Goal: Task Accomplishment & Management: Complete application form

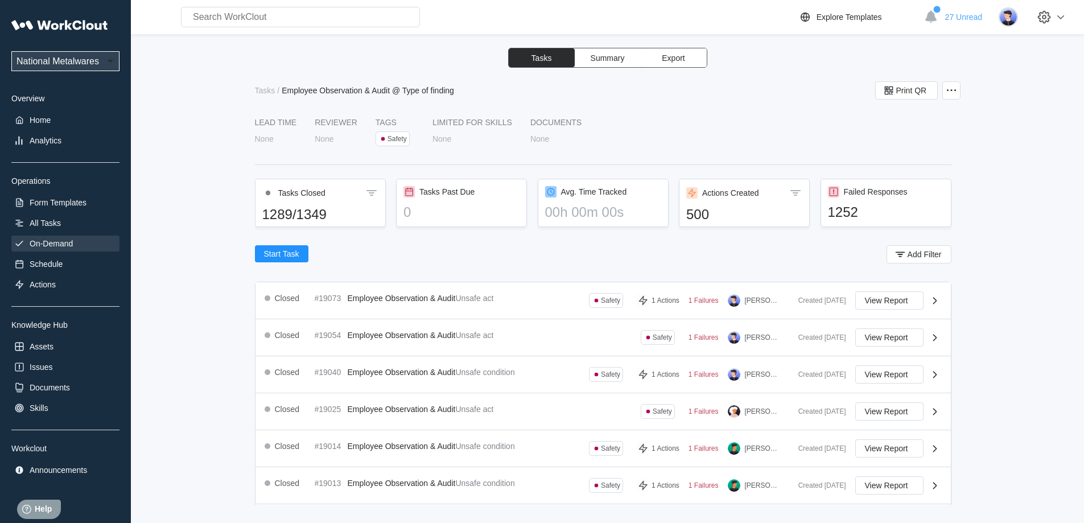
click at [60, 247] on div "On-Demand" at bounding box center [51, 243] width 43 height 9
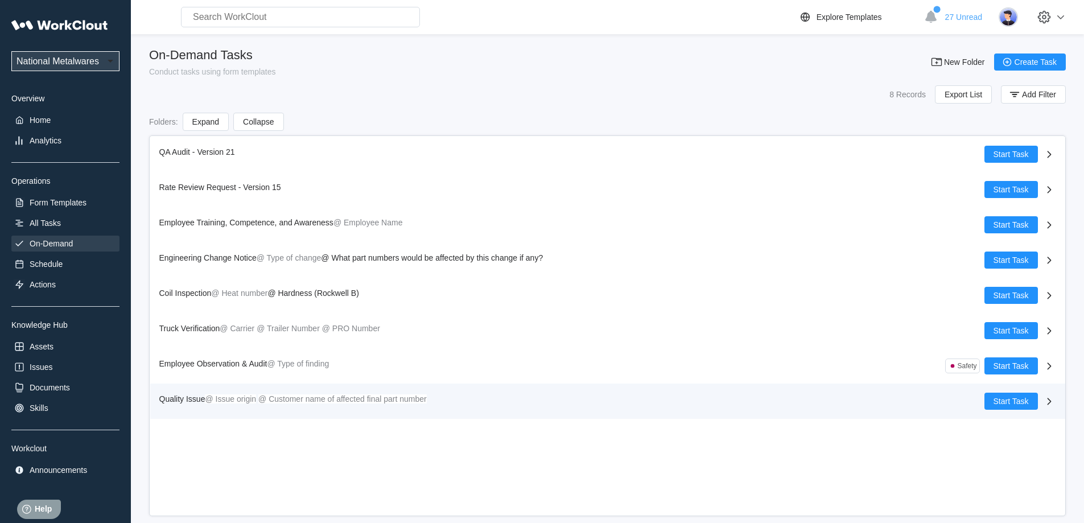
click at [194, 401] on span "Quality Issue" at bounding box center [182, 398] width 46 height 9
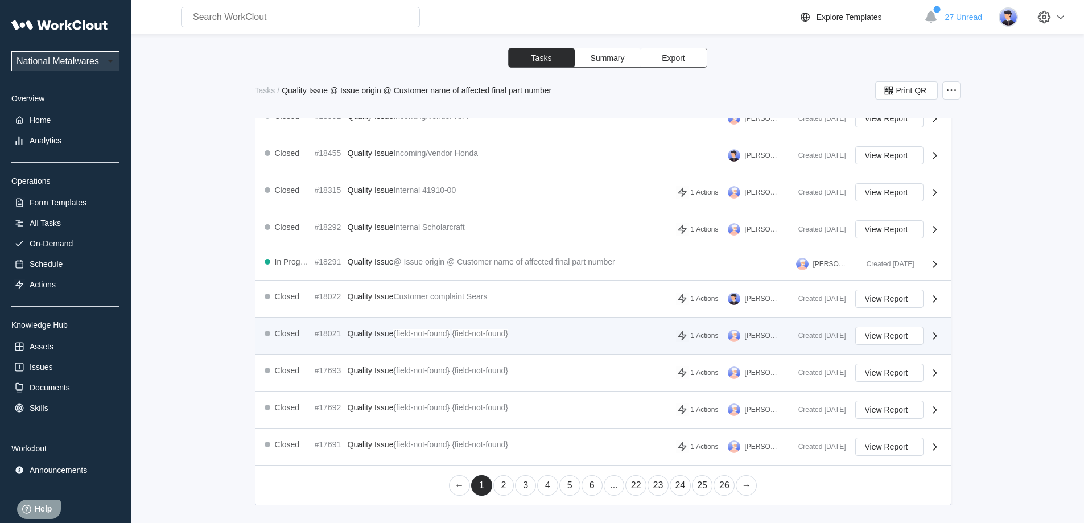
scroll to position [362, 0]
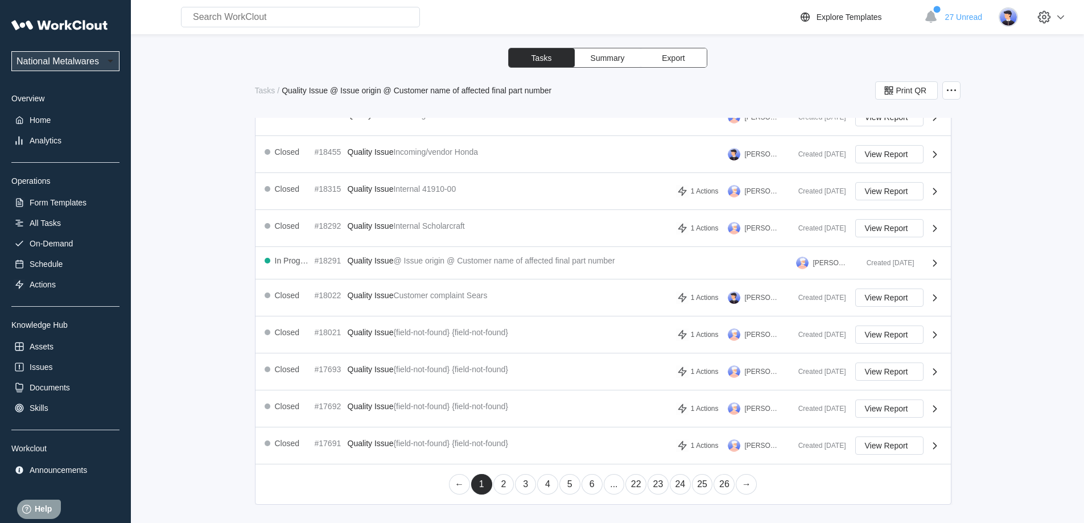
click at [744, 484] on link "→" at bounding box center [746, 484] width 21 height 20
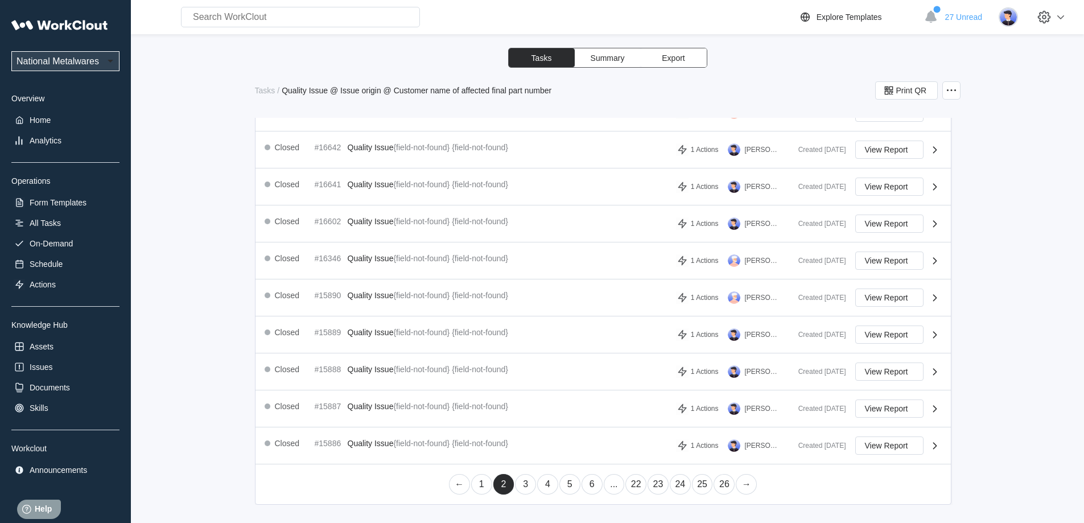
scroll to position [310, 0]
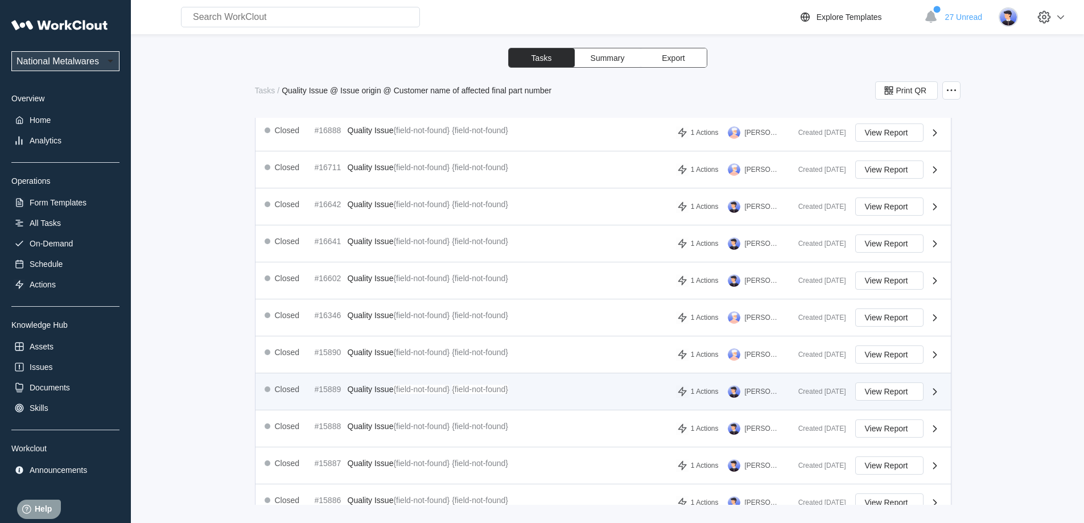
click at [355, 389] on span "Quality Issue" at bounding box center [371, 389] width 46 height 9
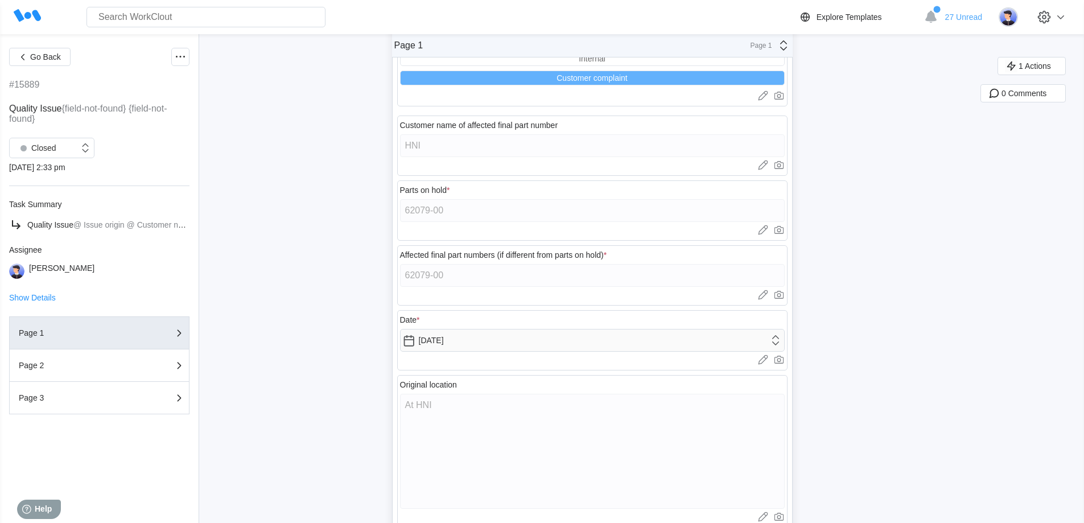
scroll to position [87, 0]
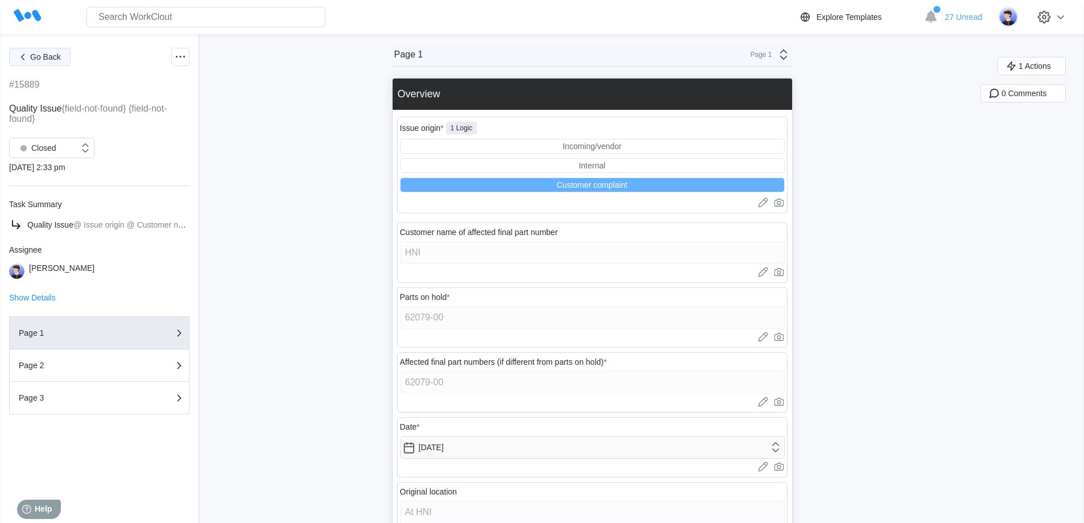
click at [28, 59] on icon "button" at bounding box center [22, 57] width 13 height 13
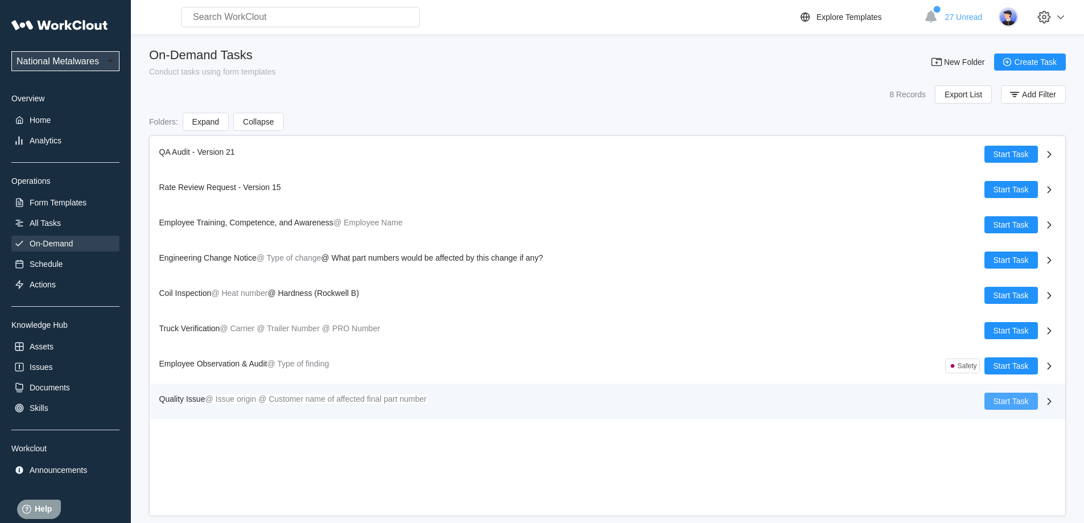
click at [1022, 406] on button "Start Task" at bounding box center [1010, 401] width 53 height 17
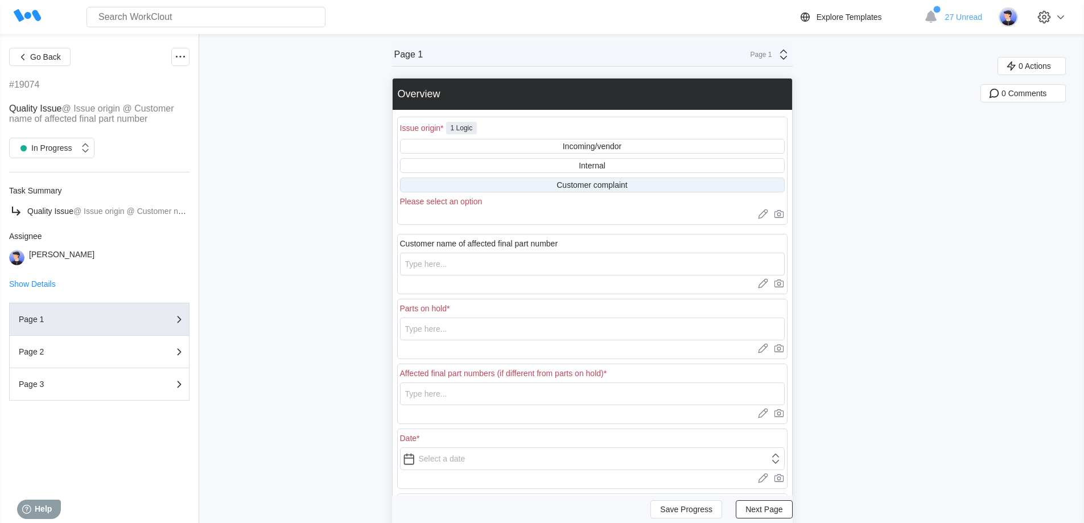
click at [596, 181] on div "Customer complaint" at bounding box center [591, 184] width 71 height 9
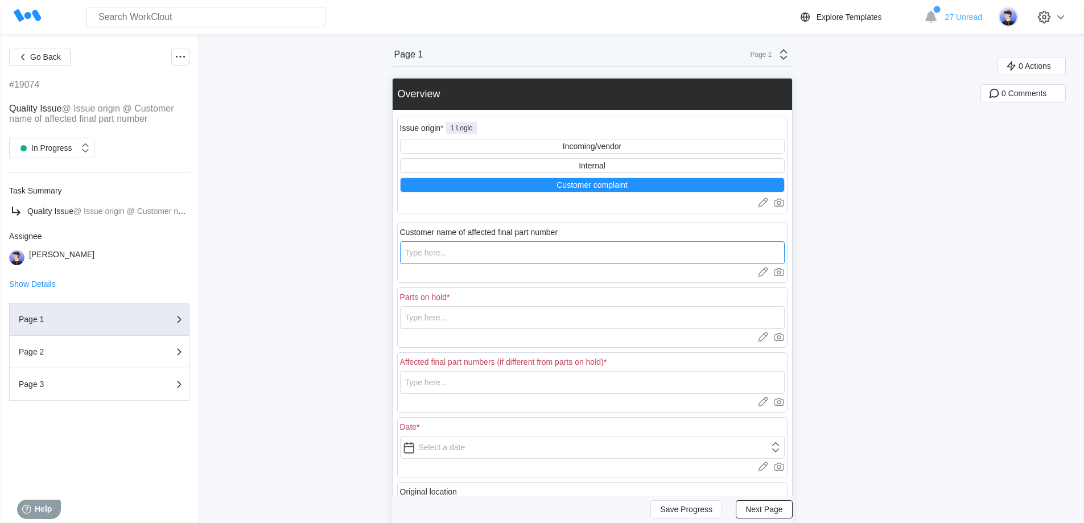
click at [516, 252] on input "text" at bounding box center [592, 252] width 385 height 23
type input "HNI [GEOGRAPHIC_DATA]"
click at [510, 322] on input "text" at bounding box center [592, 317] width 385 height 23
type input "202077"
click at [568, 381] on input "text" at bounding box center [592, 382] width 385 height 23
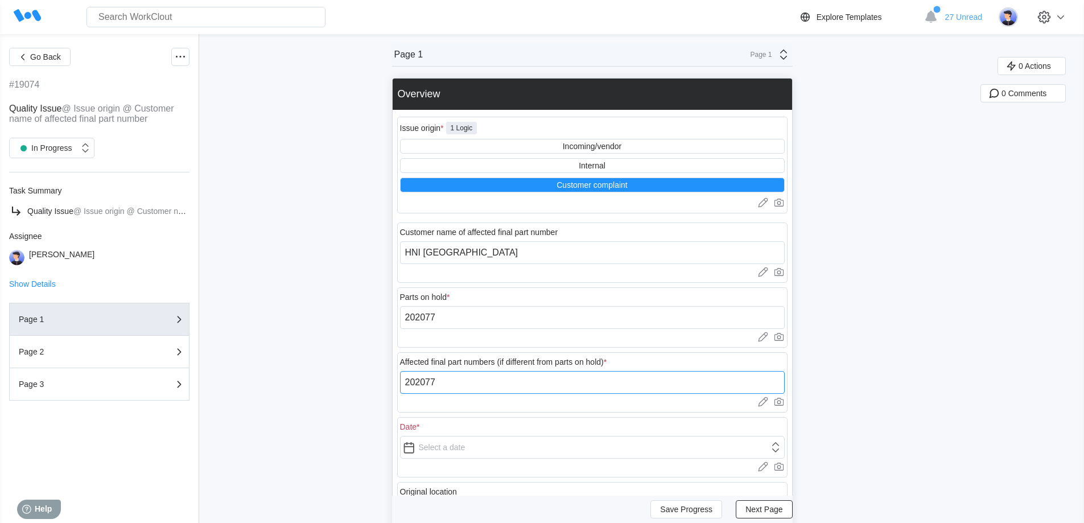
type input "202077"
click at [575, 455] on input "text" at bounding box center [592, 447] width 385 height 23
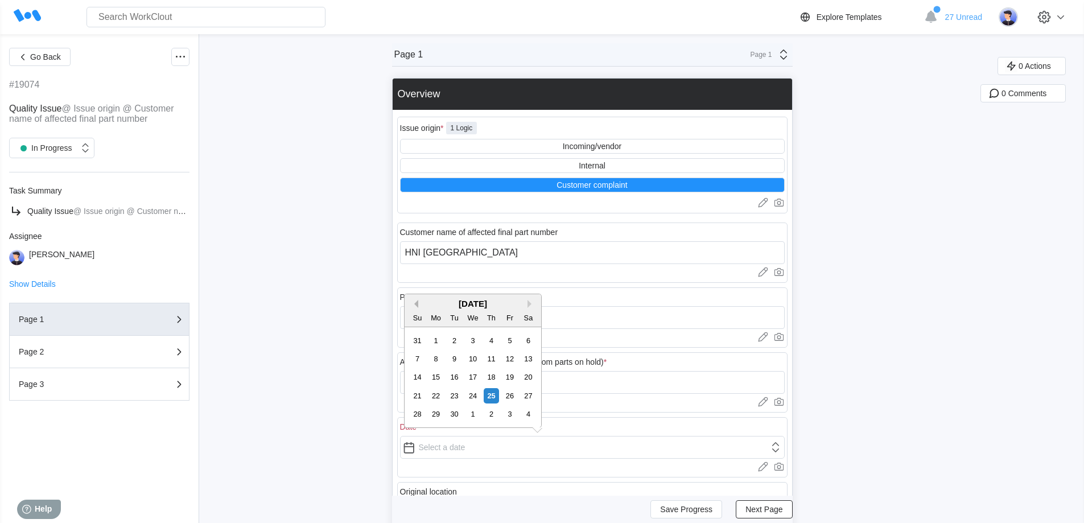
click at [415, 305] on button "Previous Month" at bounding box center [414, 304] width 8 height 8
click at [416, 305] on button "Previous Month" at bounding box center [414, 304] width 8 height 8
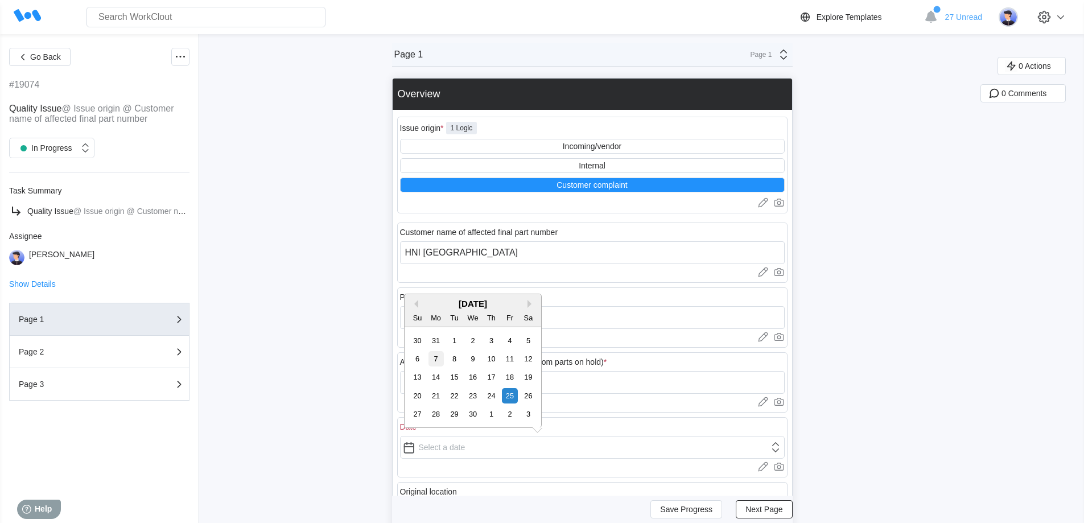
click at [439, 358] on div "7" at bounding box center [435, 358] width 15 height 15
type input "[DATE]"
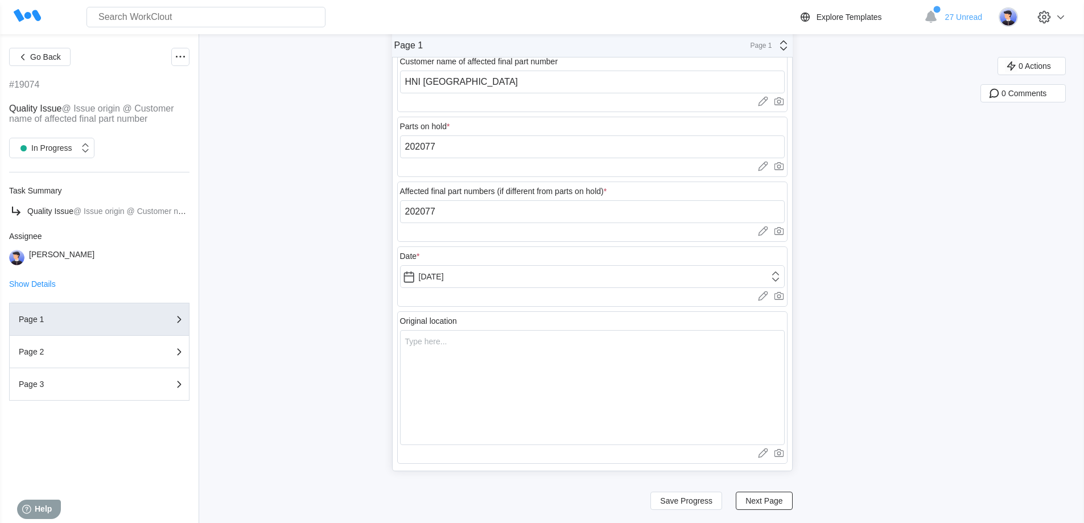
scroll to position [171, 0]
click at [494, 349] on textarea at bounding box center [592, 386] width 385 height 115
type textarea "A"
type textarea "x"
type textarea "At"
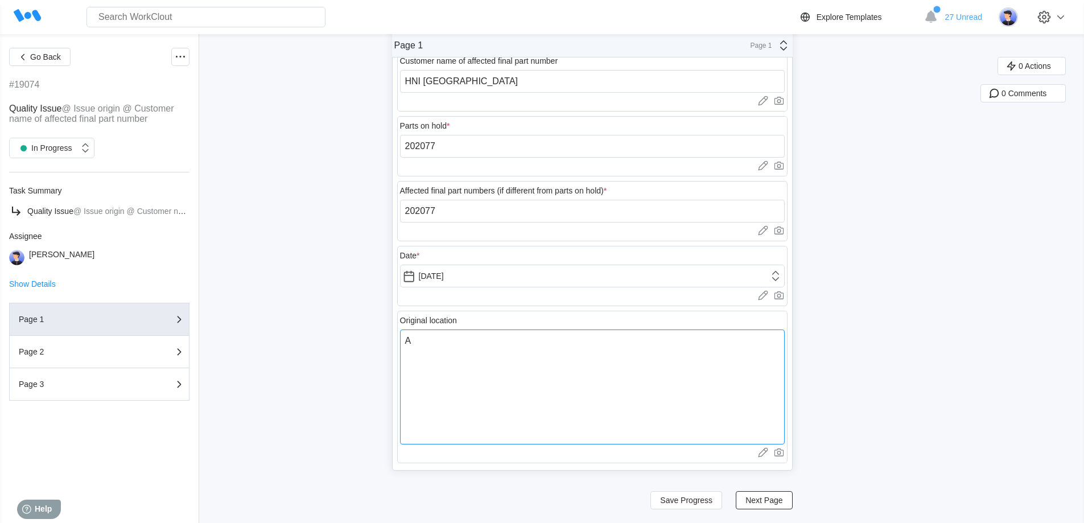
type textarea "x"
type textarea "At"
type textarea "x"
type textarea "At H"
type textarea "x"
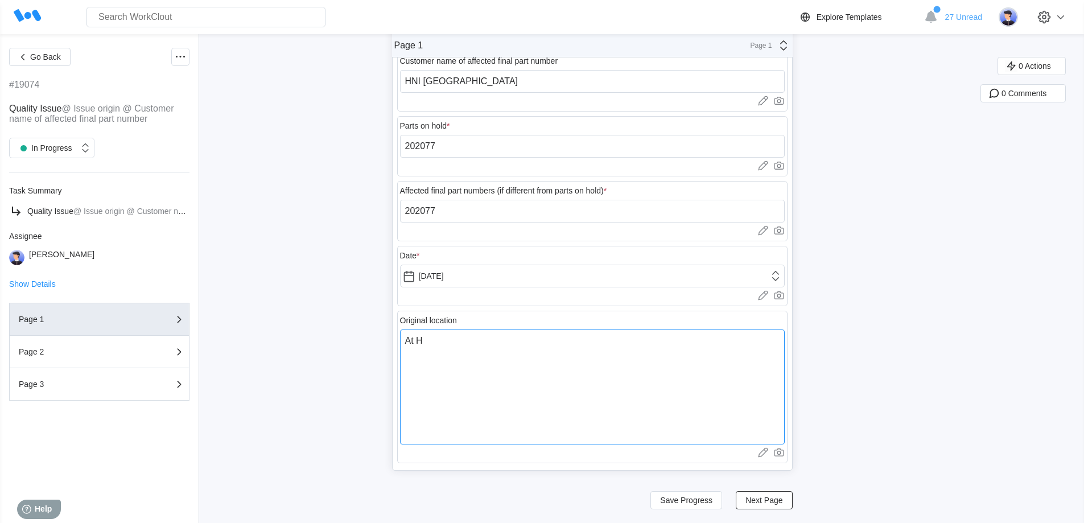
type textarea "At HN"
type textarea "x"
type textarea "At HNI"
type textarea "x"
type textarea "At HNI"
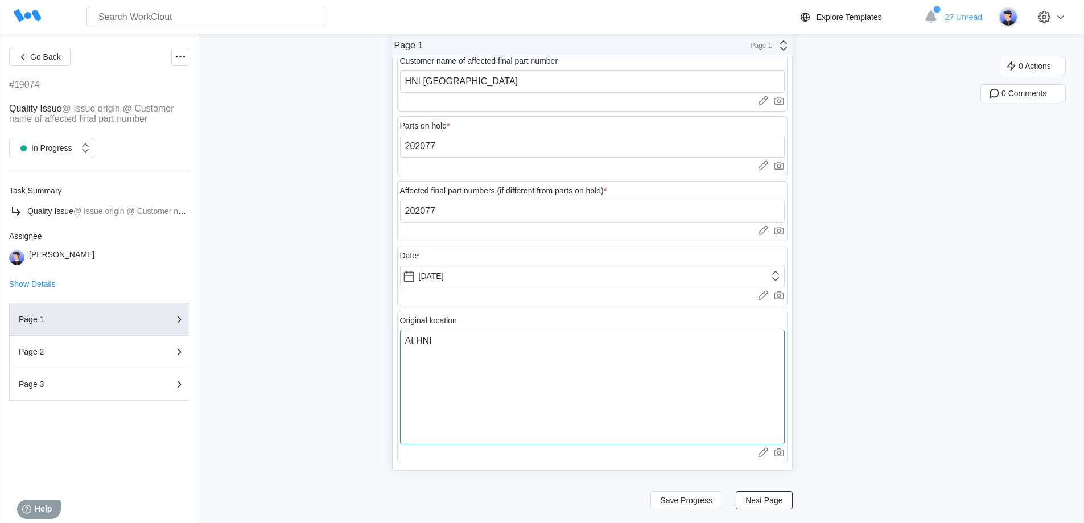
type textarea "x"
type textarea "At HNI M"
type textarea "x"
type textarea "At HNI MX"
type textarea "x"
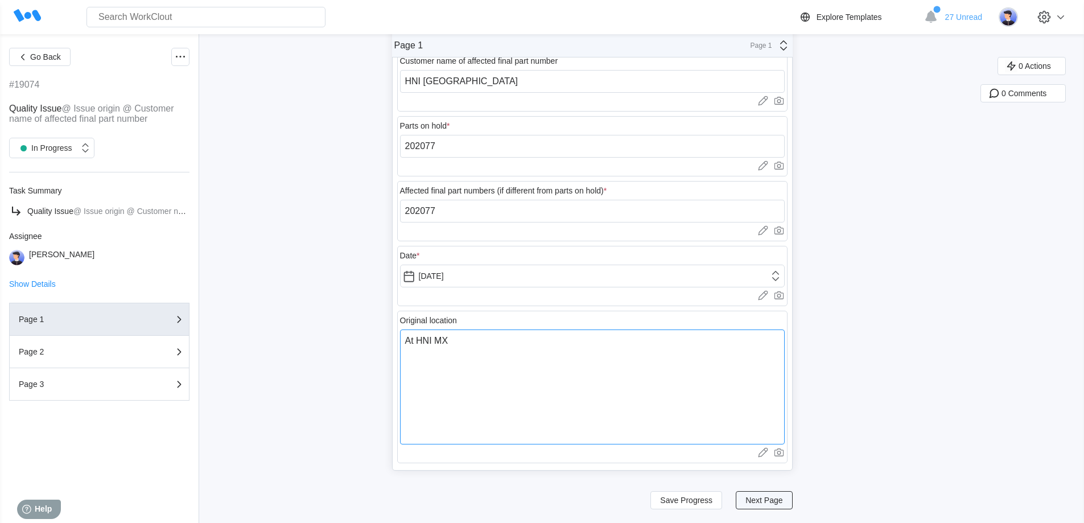
type textarea "At HNI MX"
click at [759, 496] on span "Next Page" at bounding box center [763, 500] width 37 height 8
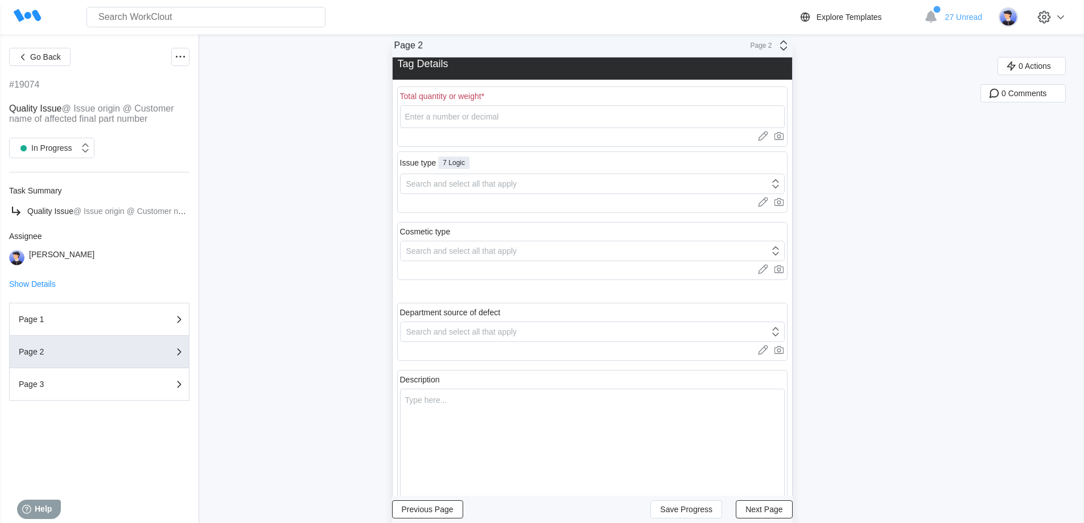
scroll to position [1, 0]
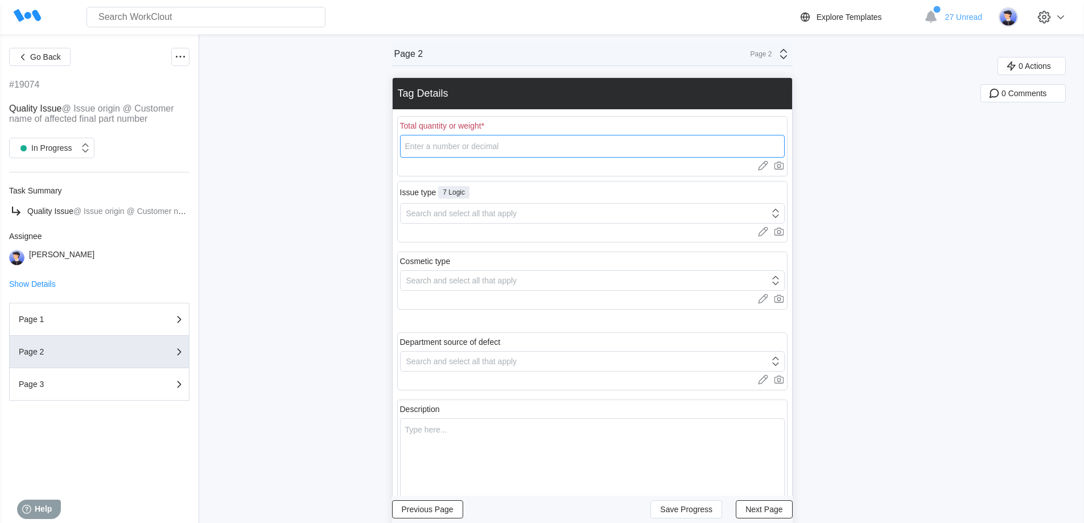
click at [452, 148] on input "number" at bounding box center [592, 146] width 385 height 23
type input "210"
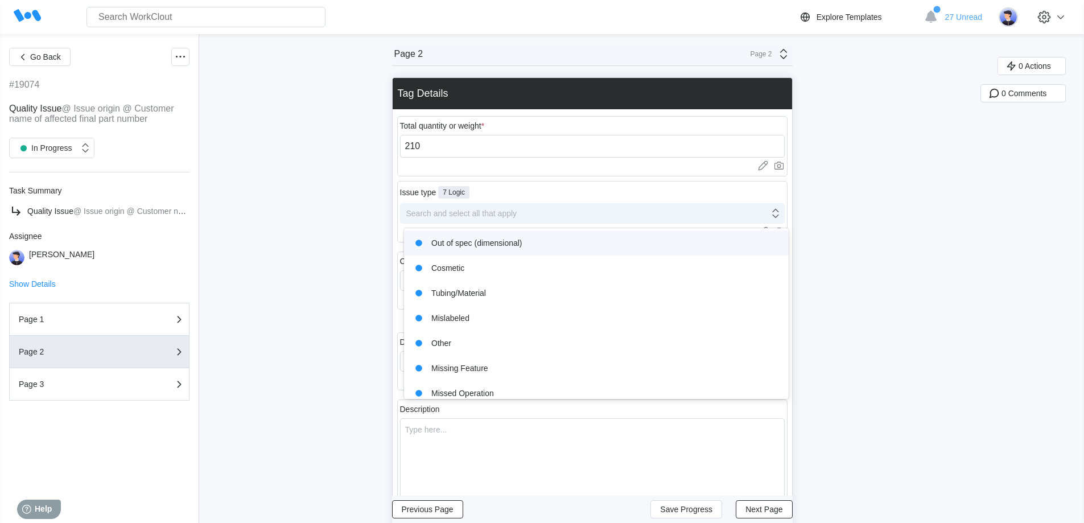
click at [466, 220] on div "Search and select all that apply" at bounding box center [585, 213] width 369 height 16
click at [464, 240] on div "Out of spec (dimensional)" at bounding box center [596, 243] width 371 height 16
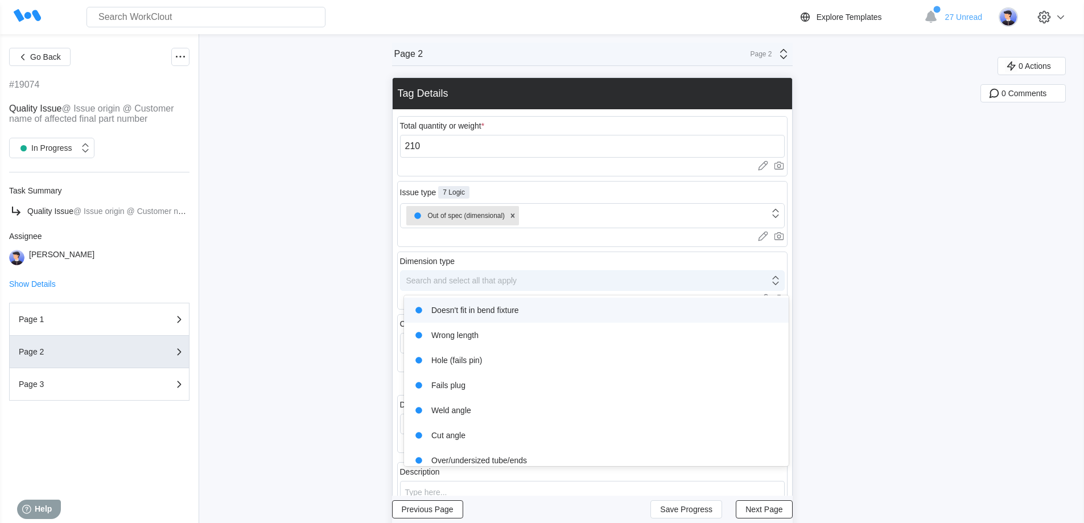
click at [464, 279] on div "Search and select all that apply" at bounding box center [461, 280] width 111 height 9
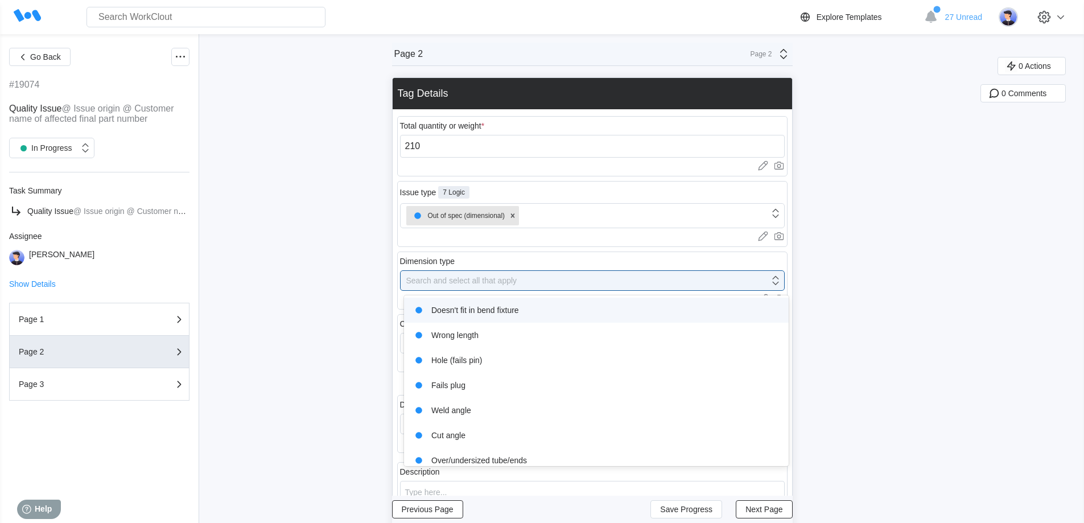
click at [480, 316] on div "Doesn't fit in bend fixture" at bounding box center [596, 310] width 371 height 16
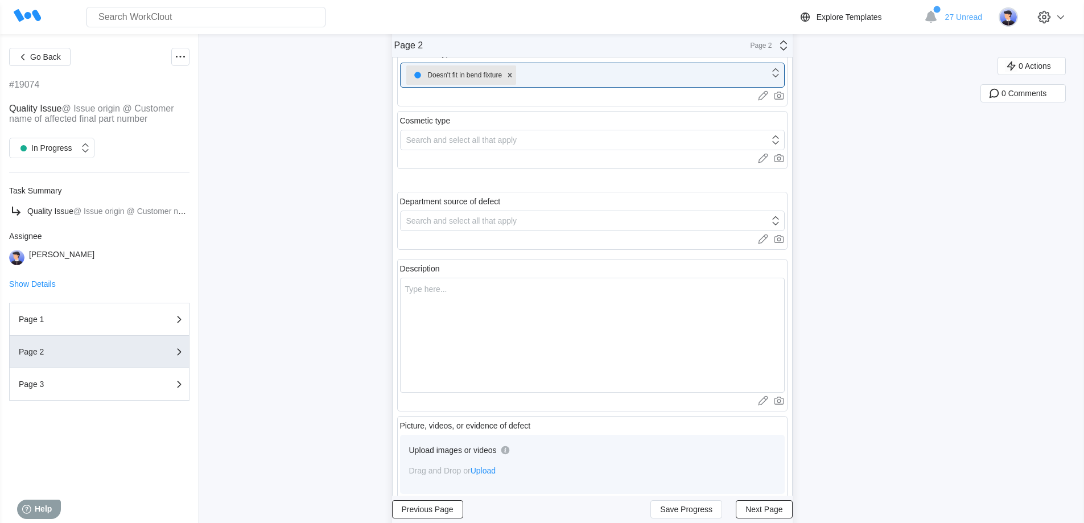
scroll to position [228, 0]
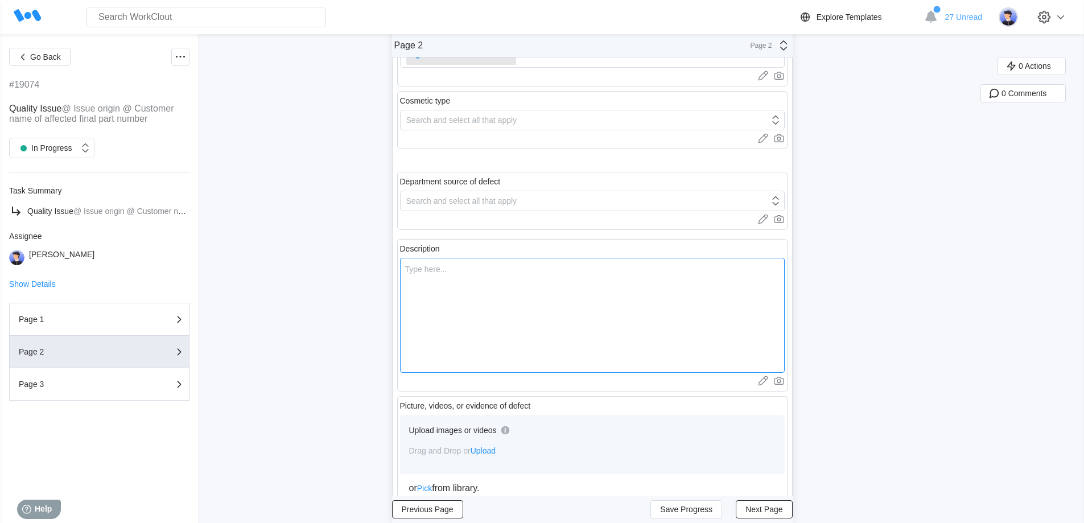
click at [469, 282] on textarea at bounding box center [592, 315] width 385 height 115
type textarea "F"
type textarea "x"
type textarea "Fo"
type textarea "x"
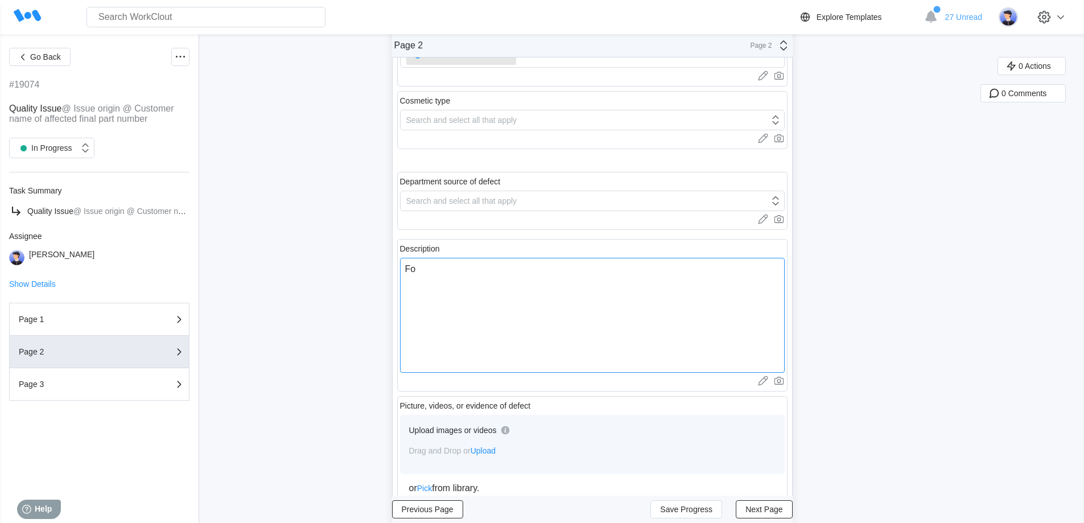
type textarea "For"
type textarea "x"
type textarea "Form"
type textarea "x"
type textarea "Formi"
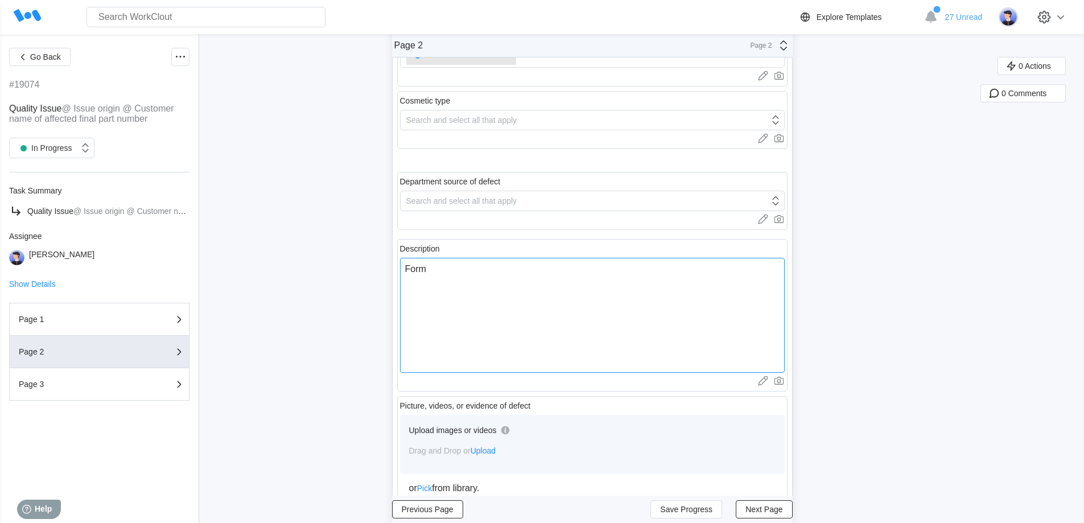
type textarea "x"
type textarea "Formin"
type textarea "x"
type textarea "Forming"
type textarea "x"
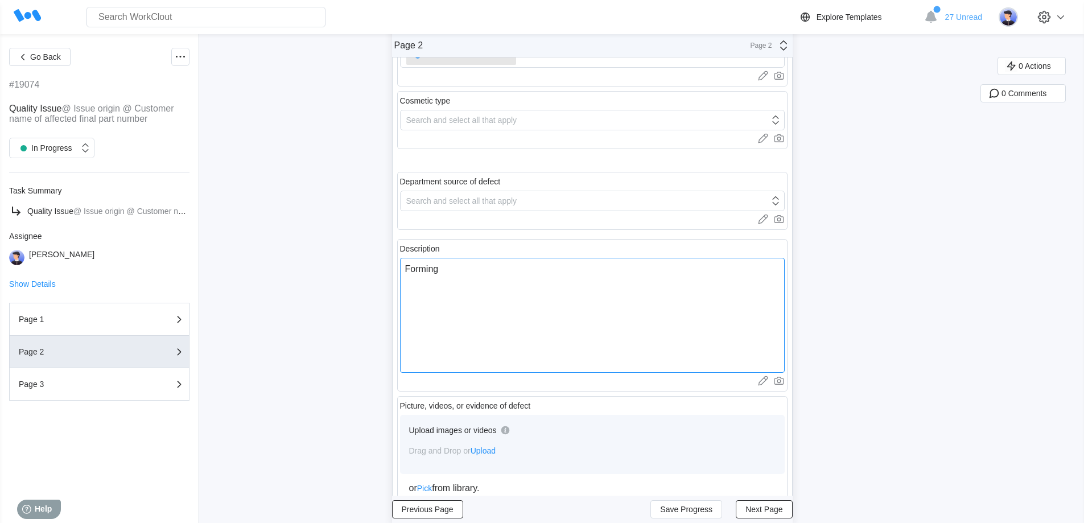
type textarea "Forming"
type textarea "x"
type textarea "Forming o"
type textarea "x"
type textarea "Forming of"
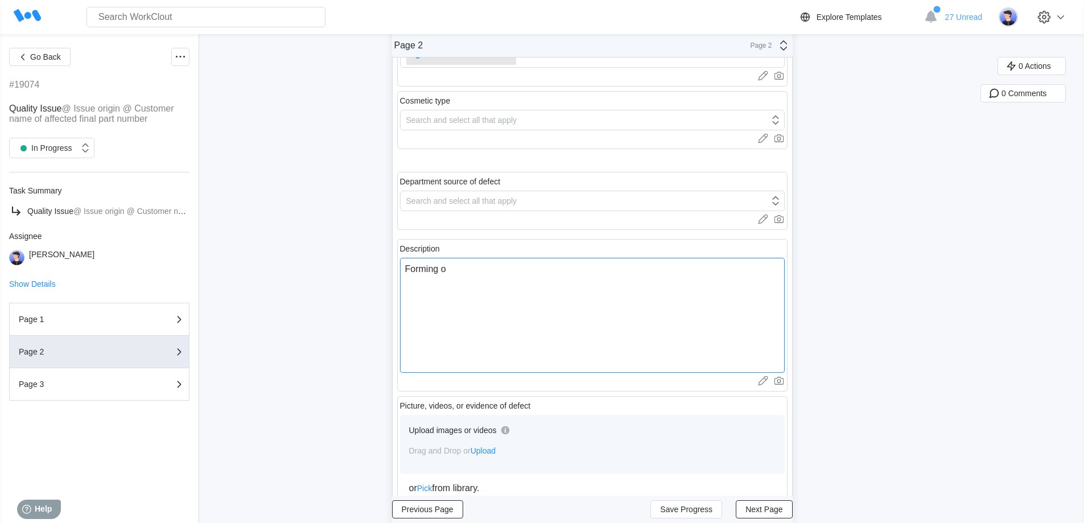
type textarea "x"
type textarea "Forming off"
type textarea "x"
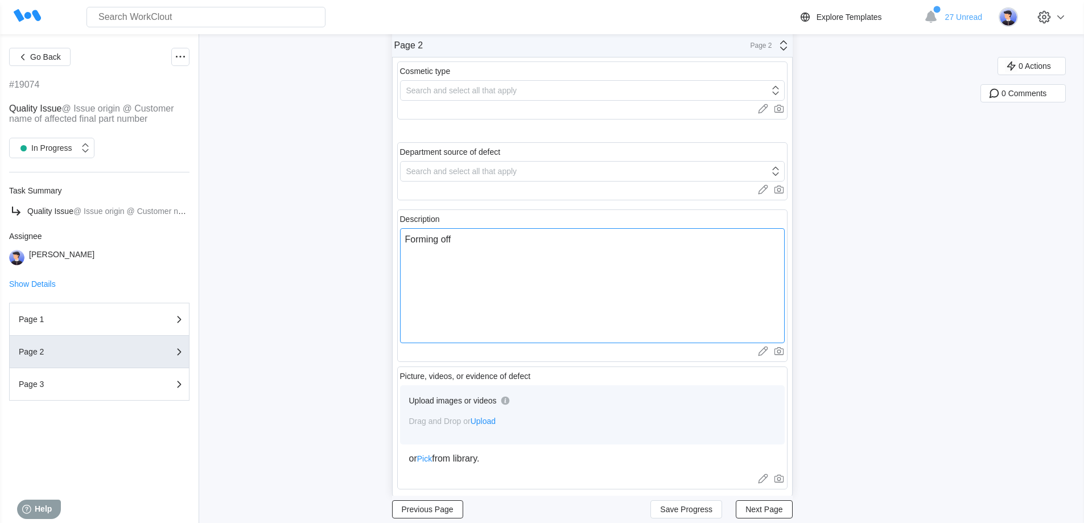
scroll to position [284, 0]
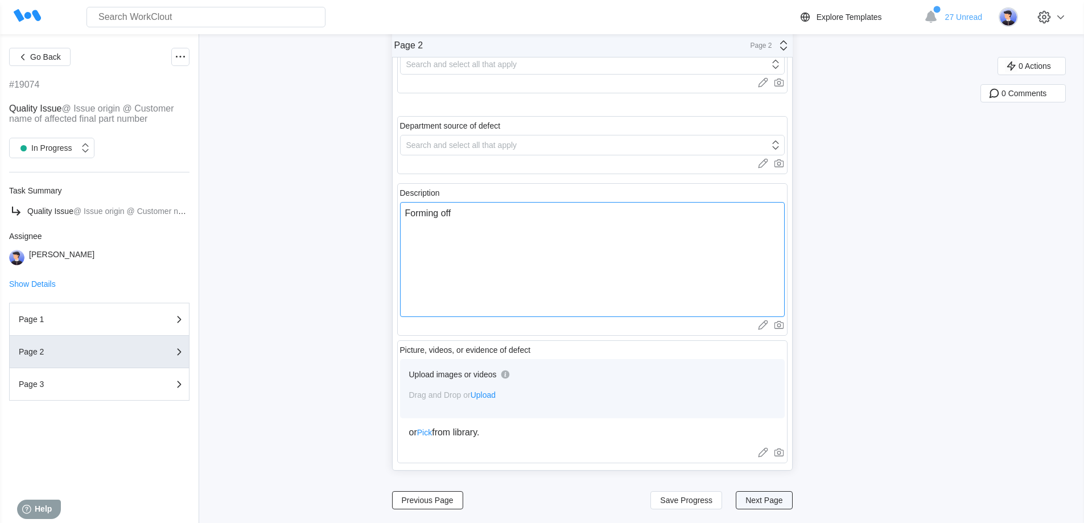
type textarea "Forming off"
click at [760, 502] on span "Next Page" at bounding box center [763, 500] width 37 height 8
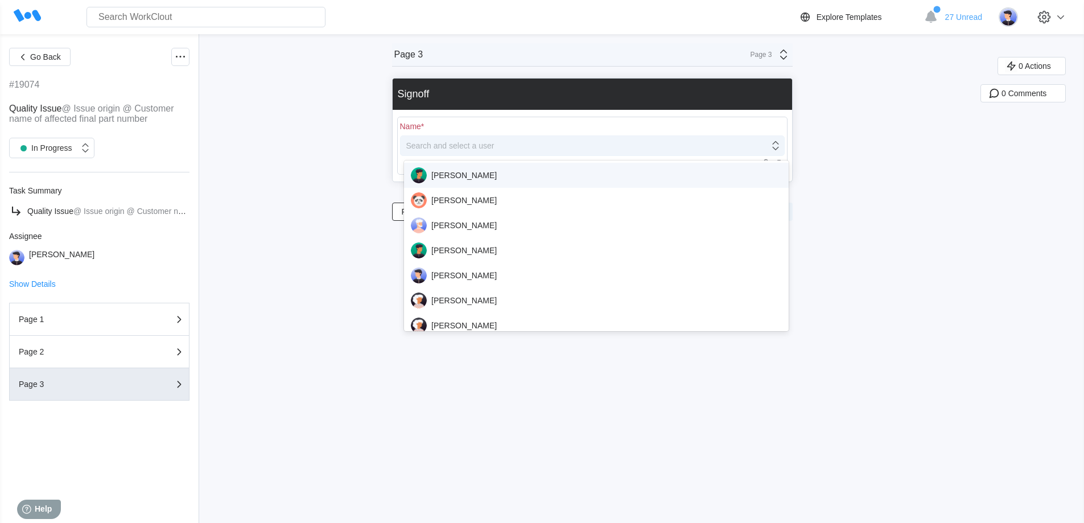
click at [469, 148] on div "Search and select a user" at bounding box center [450, 145] width 88 height 9
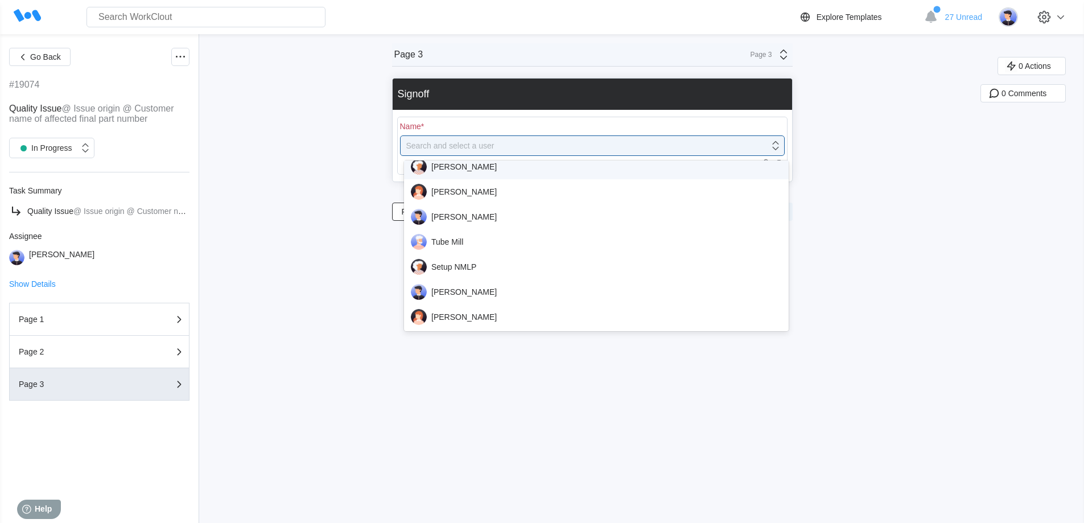
scroll to position [284, 0]
click at [464, 214] on div "[PERSON_NAME]" at bounding box center [596, 216] width 371 height 16
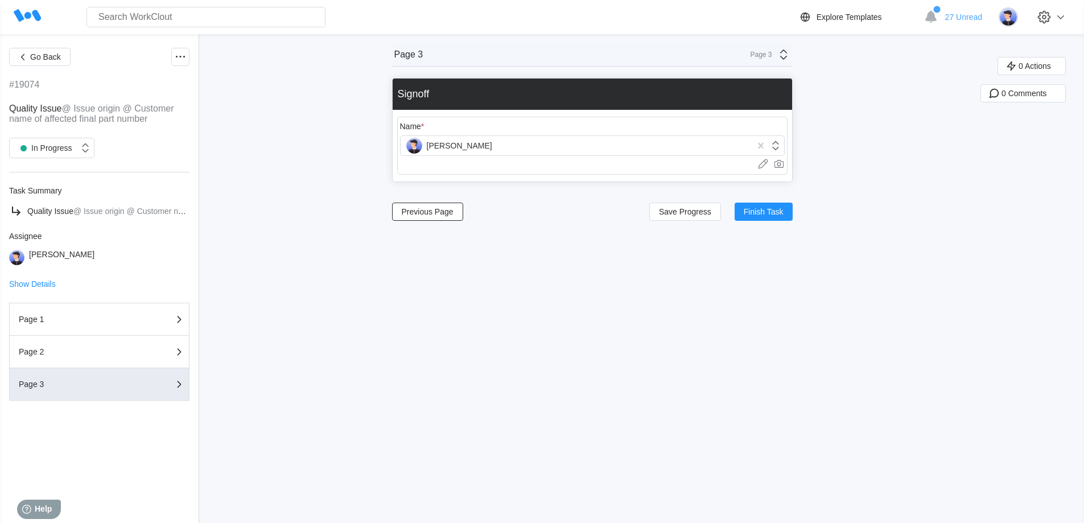
click at [765, 201] on div "Previous Page Save Progress Finish Task" at bounding box center [592, 211] width 401 height 27
click at [769, 208] on span "Finish Task" at bounding box center [764, 212] width 40 height 8
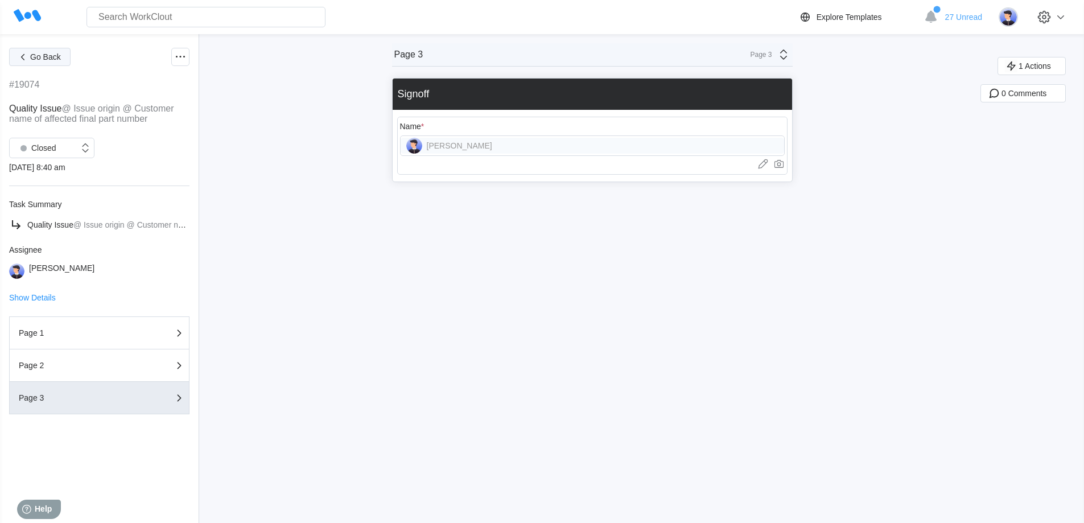
click at [38, 57] on span "Go Back" at bounding box center [45, 57] width 31 height 8
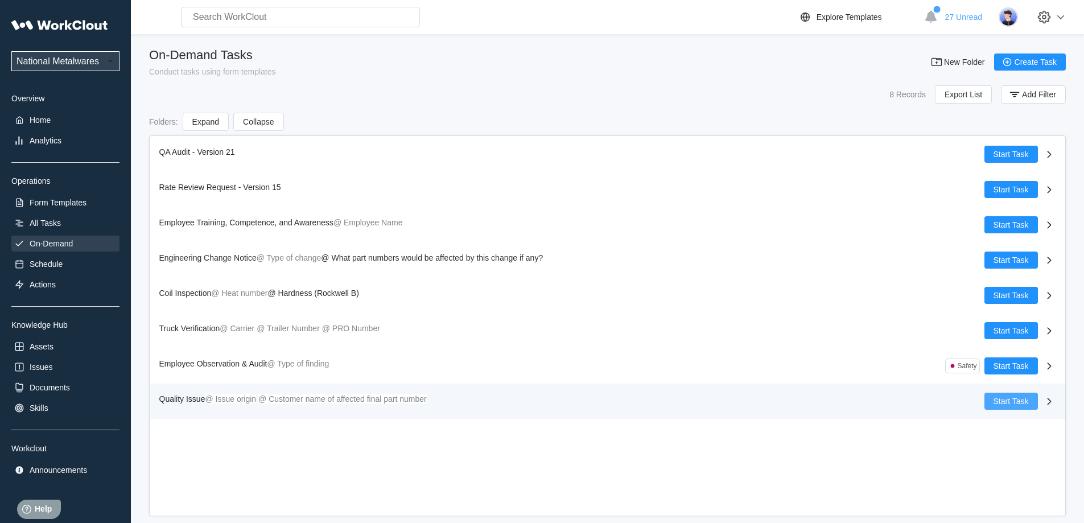
click at [996, 403] on span "Start Task" at bounding box center [1010, 401] width 35 height 8
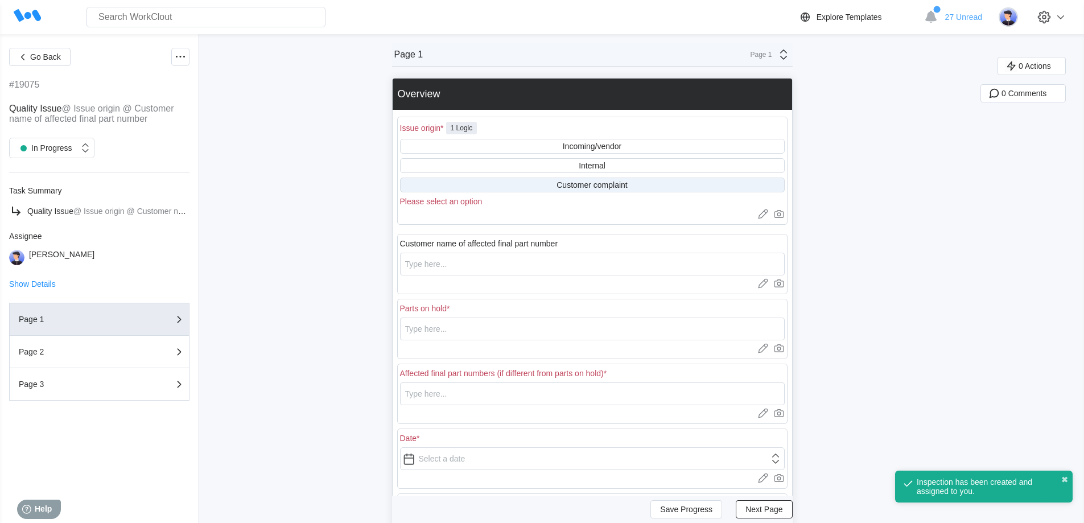
click at [613, 185] on div "Customer complaint" at bounding box center [591, 184] width 71 height 9
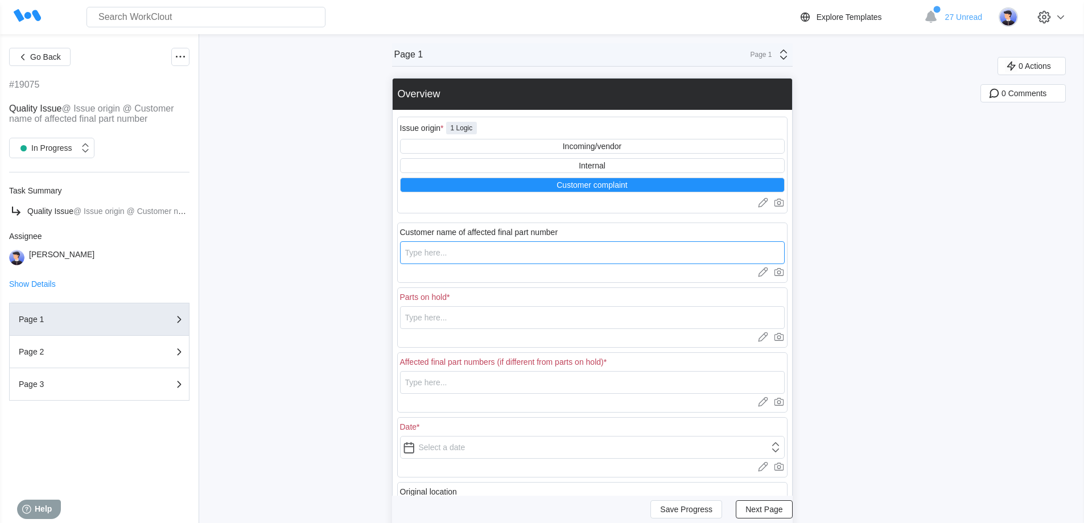
click at [498, 255] on input "text" at bounding box center [592, 252] width 385 height 23
type input "Sears"
click at [490, 315] on input "text" at bounding box center [592, 317] width 385 height 23
type input "85846002MDSB"
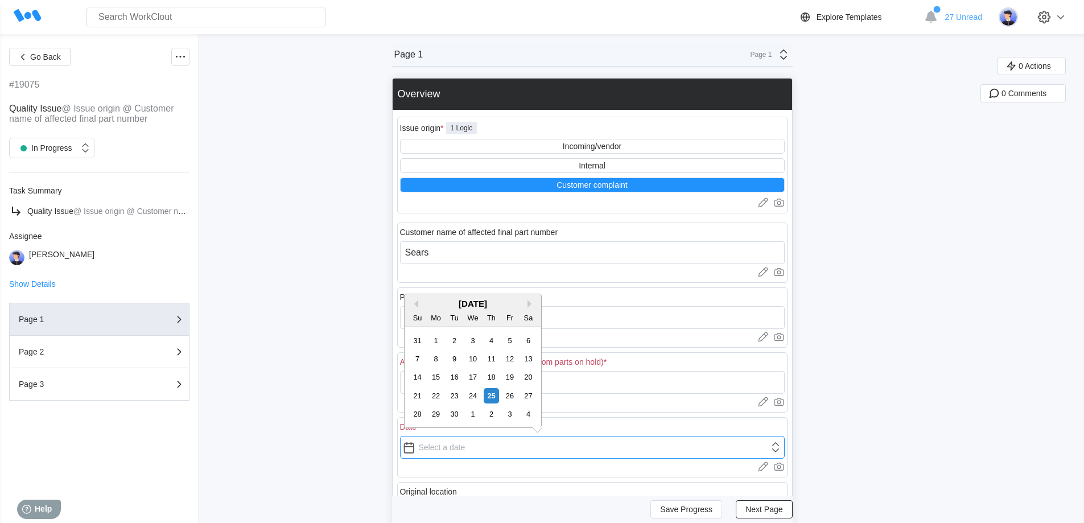
click at [488, 440] on input "text" at bounding box center [592, 447] width 385 height 23
click at [416, 304] on button "Previous Month" at bounding box center [414, 304] width 8 height 8
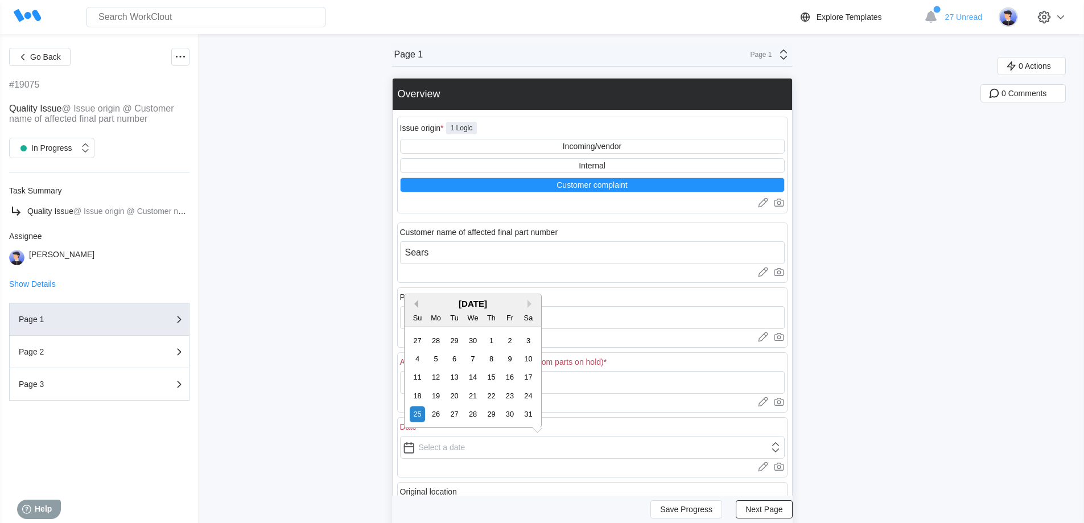
click at [416, 304] on button "Previous Month" at bounding box center [414, 304] width 8 height 8
click at [441, 358] on div "7" at bounding box center [435, 358] width 15 height 15
type input "[DATE]"
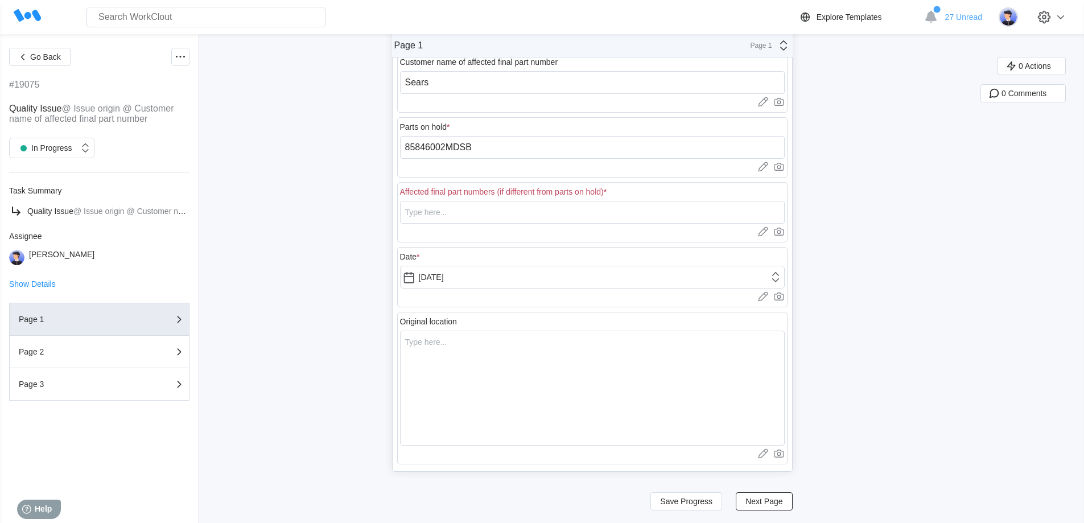
scroll to position [171, 0]
click at [500, 381] on textarea at bounding box center [592, 386] width 385 height 115
type textarea "A"
type textarea "x"
type textarea "At"
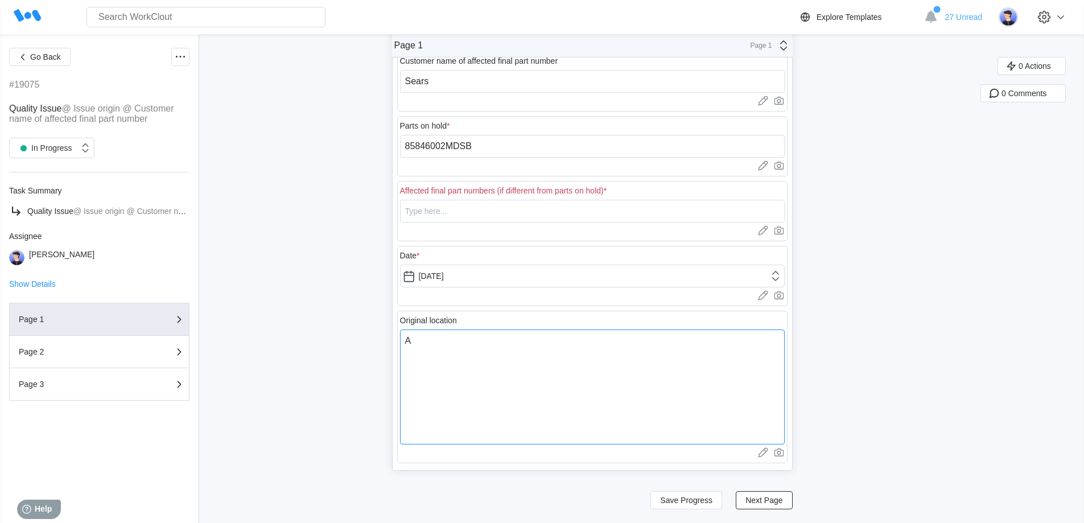
type textarea "x"
type textarea "At"
type textarea "x"
type textarea "At S"
type textarea "x"
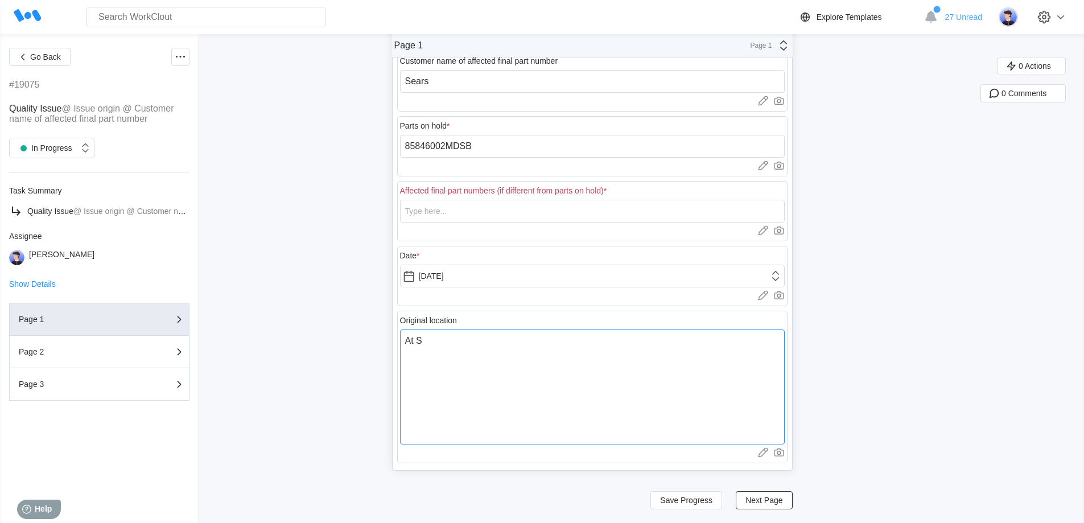
type textarea "At Se"
type textarea "x"
type textarea "At Sea"
type textarea "x"
type textarea "At Sear"
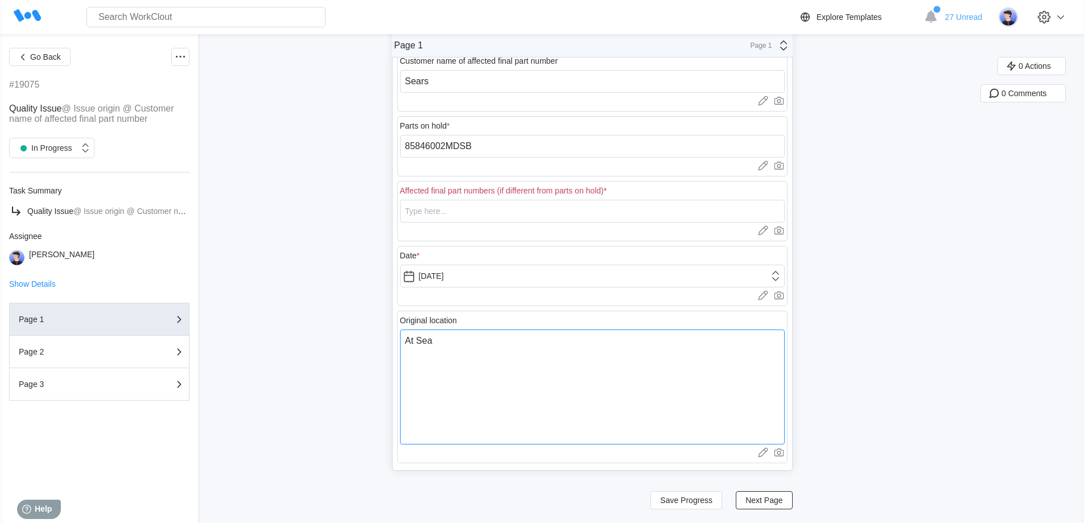
type textarea "x"
type textarea "At Sears"
type textarea "x"
type textarea "At Sears"
click at [759, 497] on span "Next Page" at bounding box center [763, 500] width 37 height 8
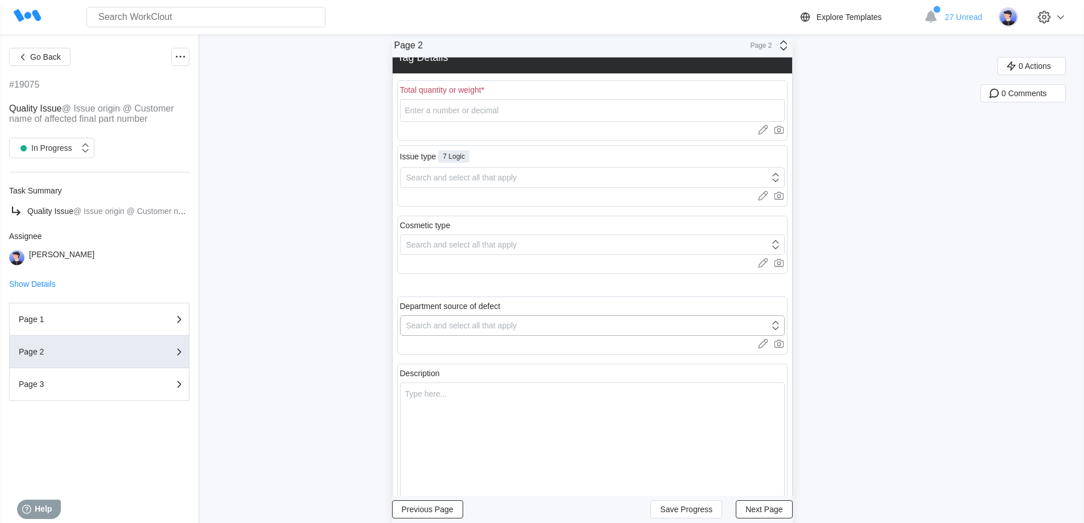
scroll to position [0, 0]
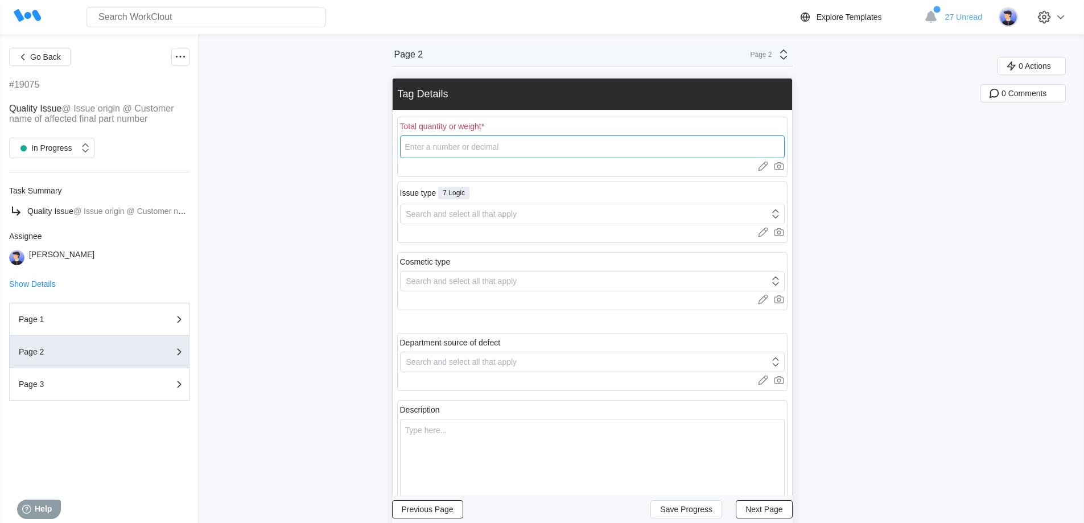
click at [462, 150] on input "number" at bounding box center [592, 146] width 385 height 23
type input "55"
click at [489, 215] on div "Search and select all that apply" at bounding box center [461, 213] width 111 height 9
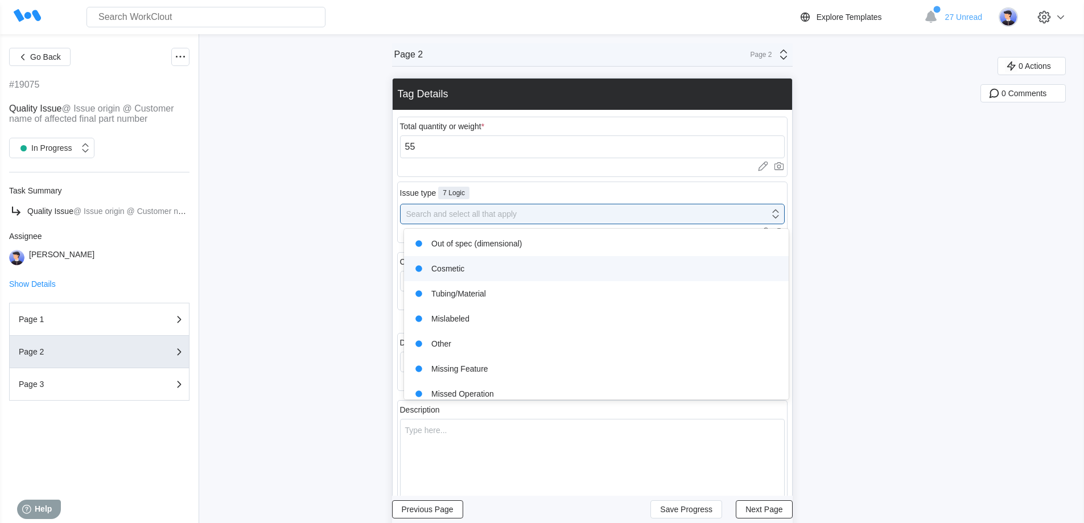
click at [467, 267] on div "Cosmetic" at bounding box center [596, 269] width 371 height 16
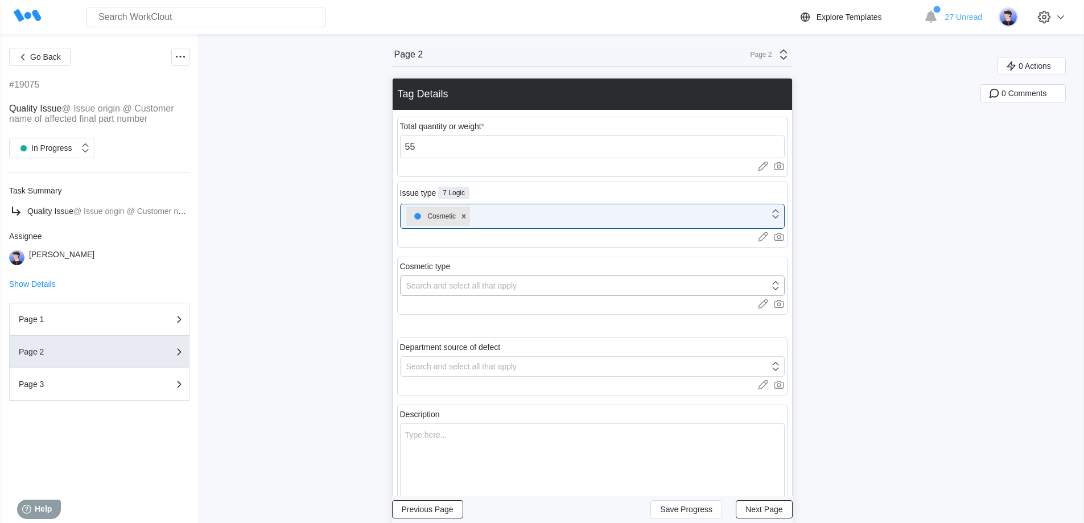
click at [463, 282] on div "Search and select all that apply" at bounding box center [461, 285] width 111 height 9
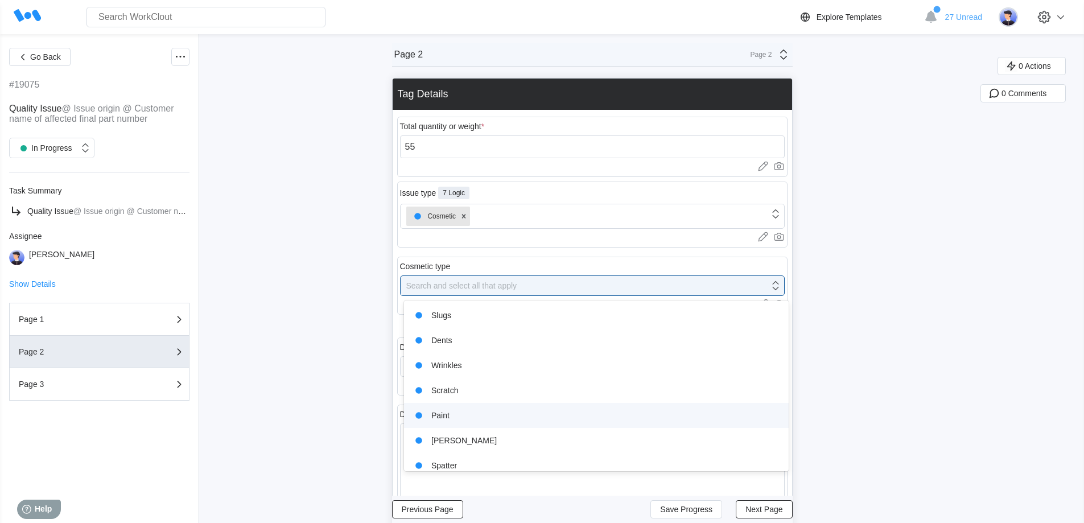
click at [461, 416] on div "Paint" at bounding box center [596, 415] width 371 height 16
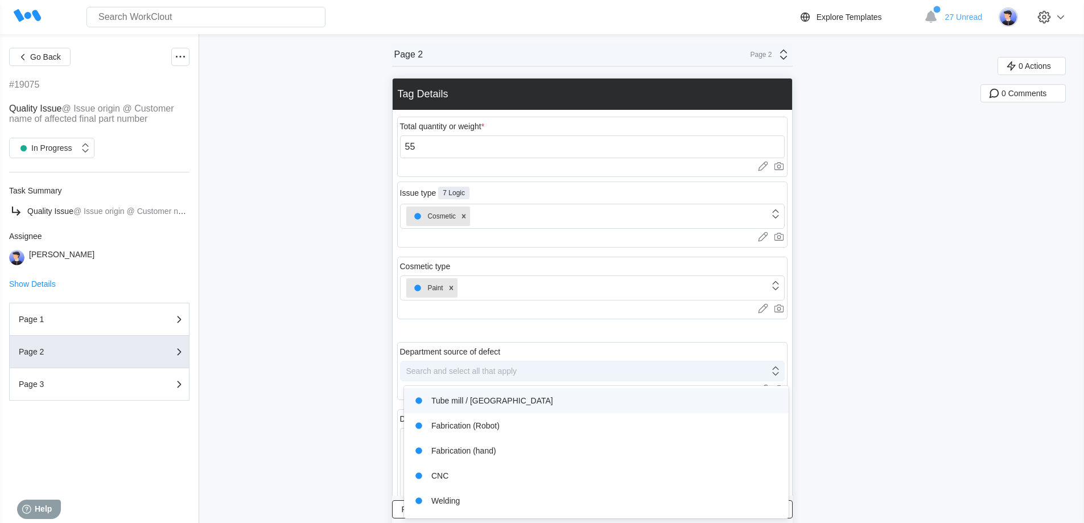
click at [461, 371] on div "Search and select all that apply" at bounding box center [461, 370] width 111 height 9
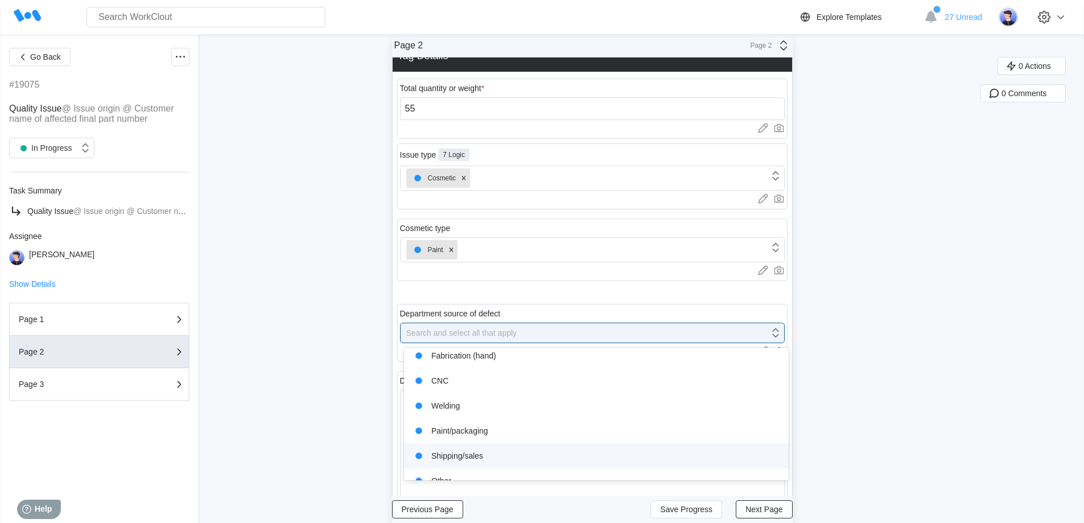
scroll to position [97, 0]
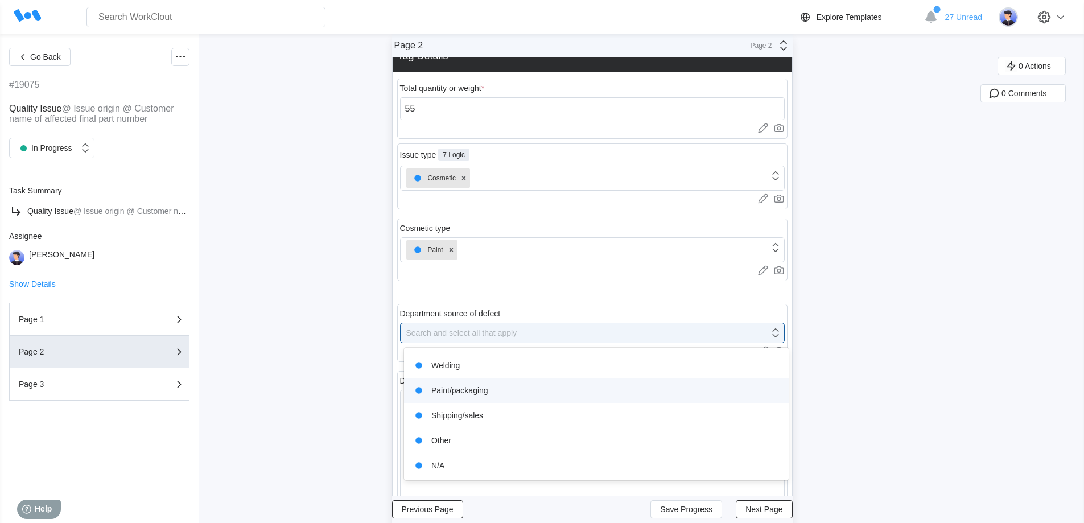
click at [481, 390] on div "Paint/packaging" at bounding box center [596, 390] width 371 height 16
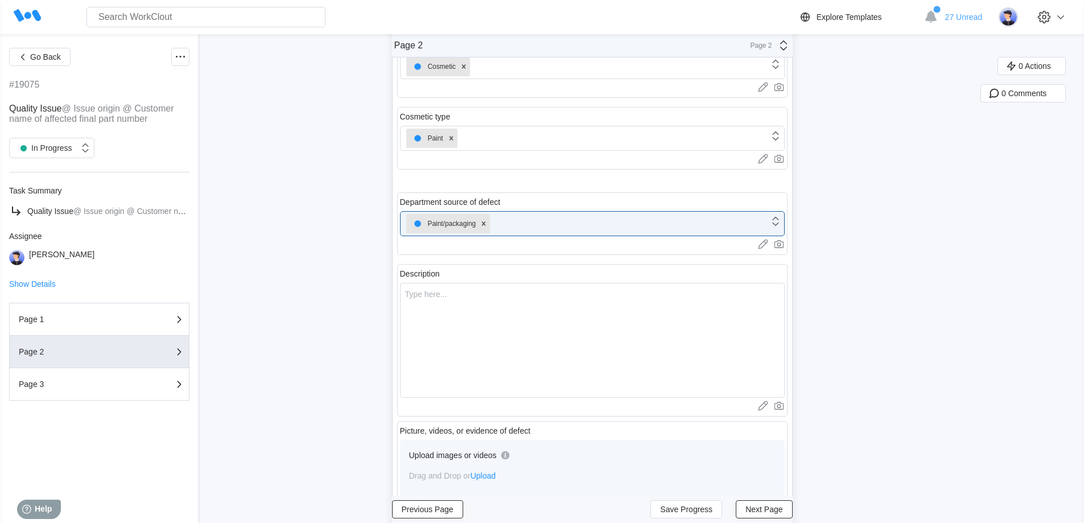
scroll to position [152, 0]
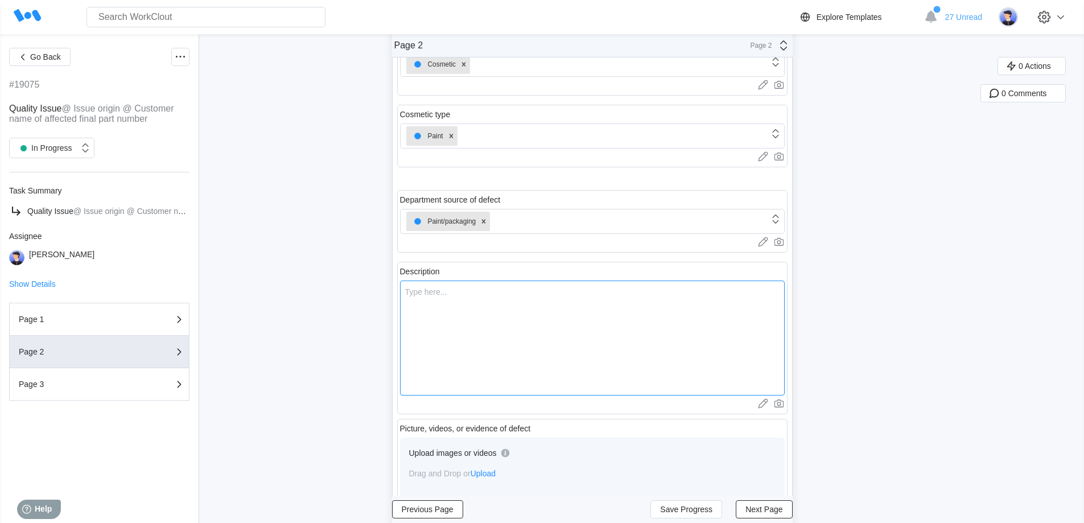
click at [492, 339] on textarea at bounding box center [592, 337] width 385 height 115
type textarea "P"
type textarea "x"
type textarea "Pa"
type textarea "x"
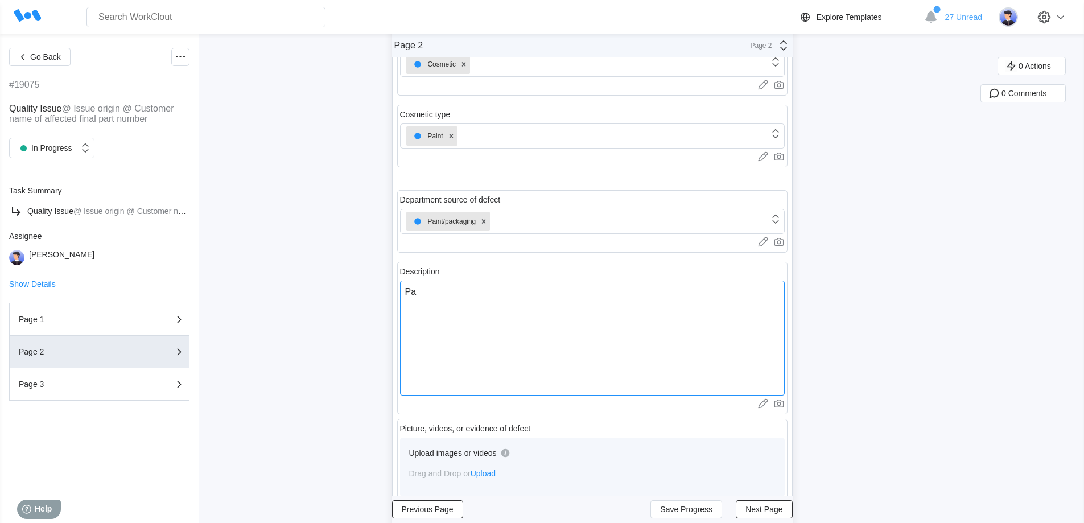
type textarea "Par"
type textarea "x"
type textarea "Part"
type textarea "x"
type textarea "Parts"
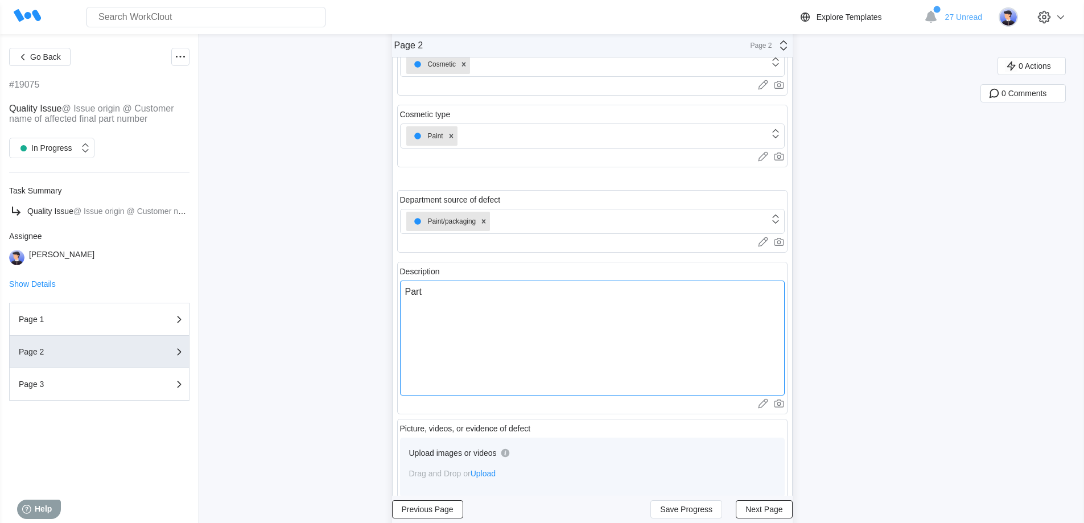
type textarea "x"
type textarea "Parts"
type textarea "x"
type textarea "Parts s"
type textarea "x"
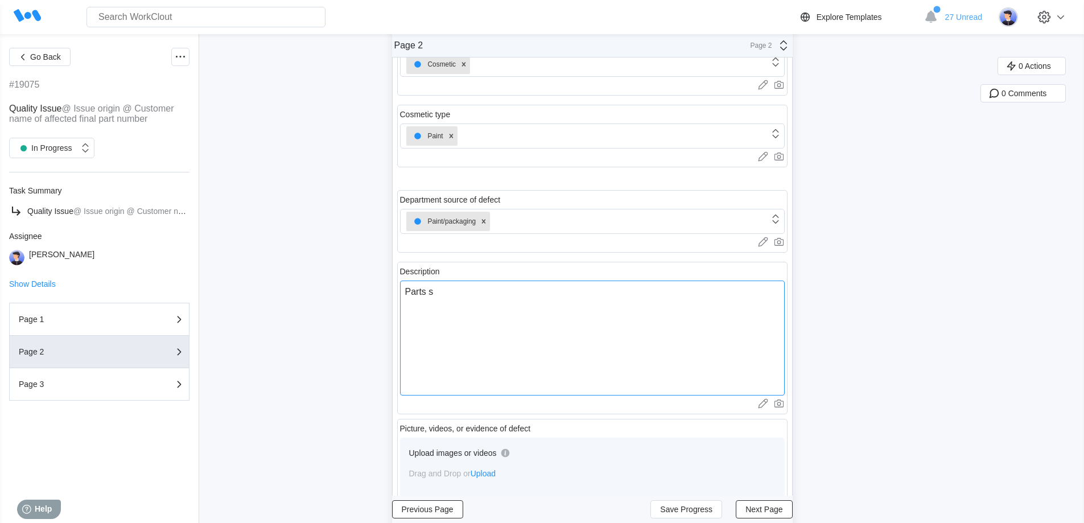
type textarea "Parts sh"
type textarea "x"
type textarea "Parts sho"
type textarea "x"
type textarea "Parts show"
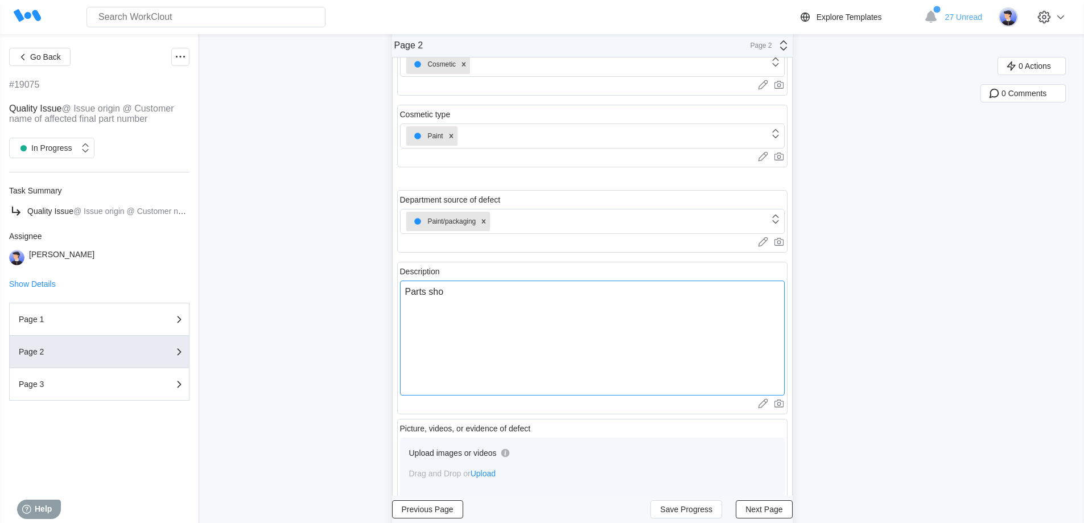
type textarea "x"
type textarea "Parts show"
type textarea "x"
type textarea "Parts show s"
type textarea "x"
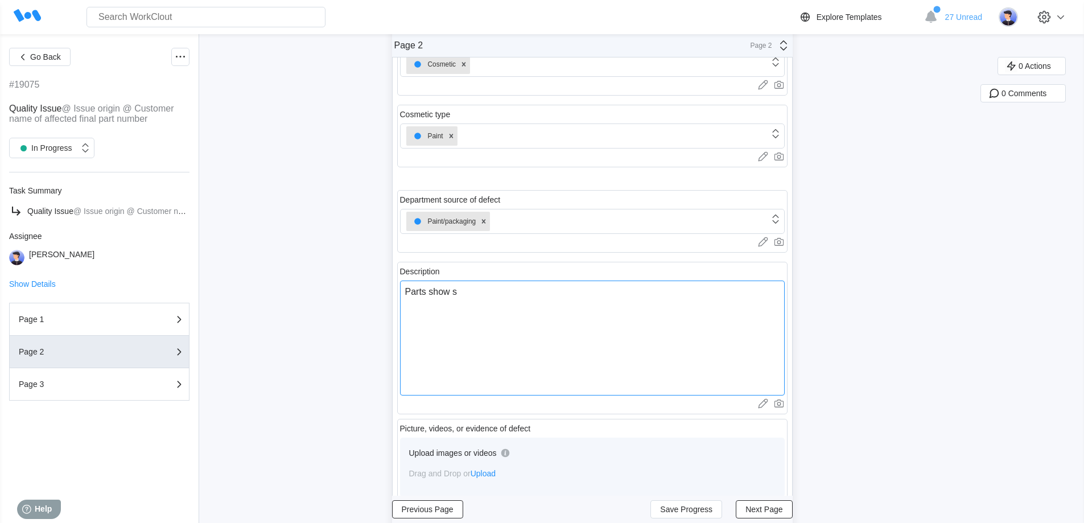
type textarea "Parts show sc"
type textarea "x"
type textarea "Parts show scr"
type textarea "x"
type textarea "Parts show scra"
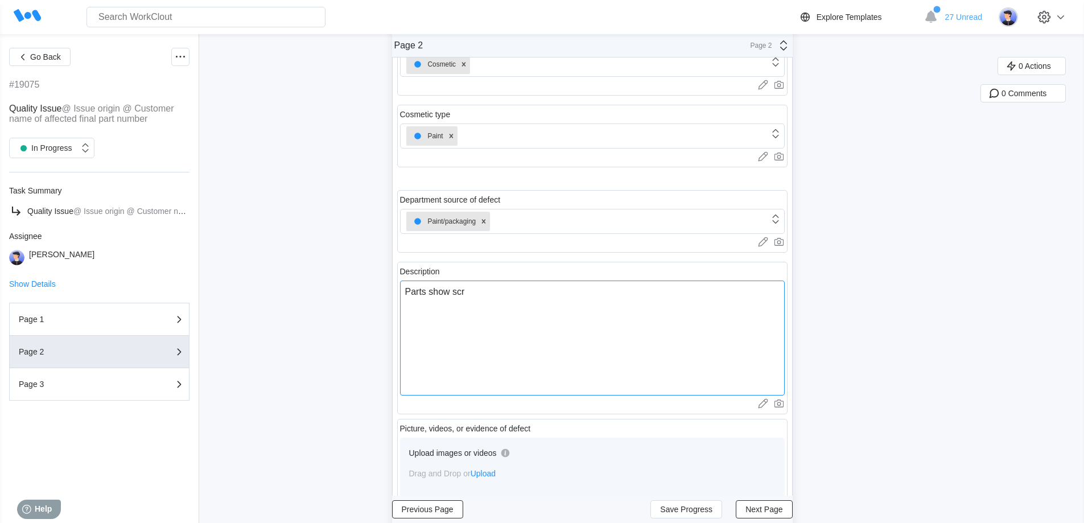
type textarea "x"
type textarea "Parts show scrat"
type textarea "x"
type textarea "Parts show scratc"
type textarea "x"
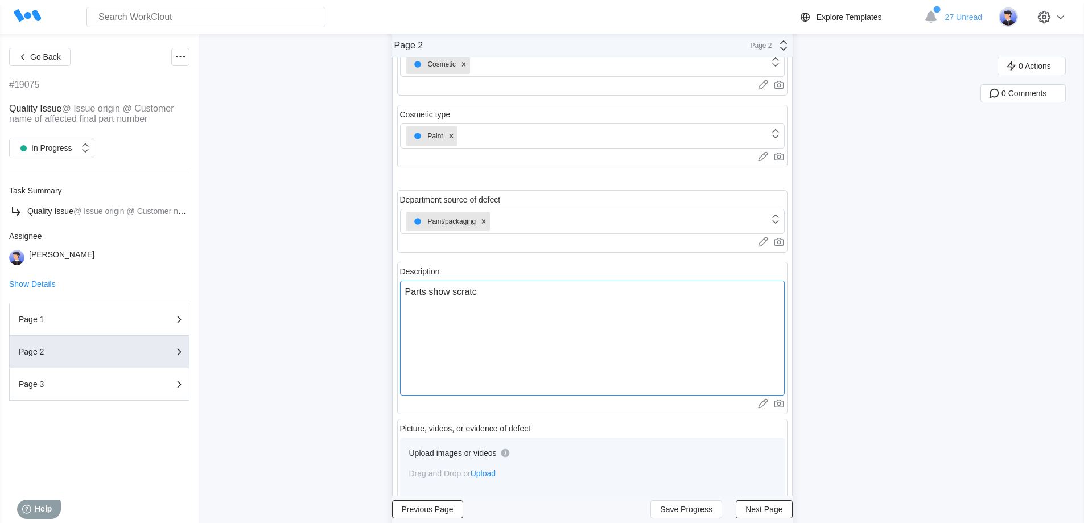
type textarea "Parts show scratch"
type textarea "x"
type textarea "Parts show scratche"
type textarea "x"
type textarea "Parts show scratches"
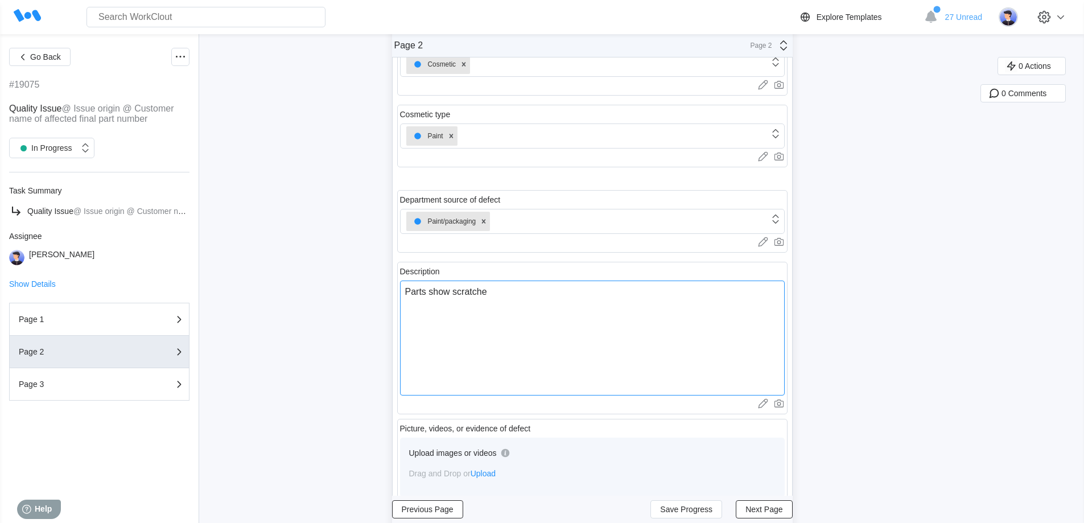
type textarea "x"
type textarea "Parts show scratches"
type textarea "x"
type textarea "Parts show scratches i"
type textarea "x"
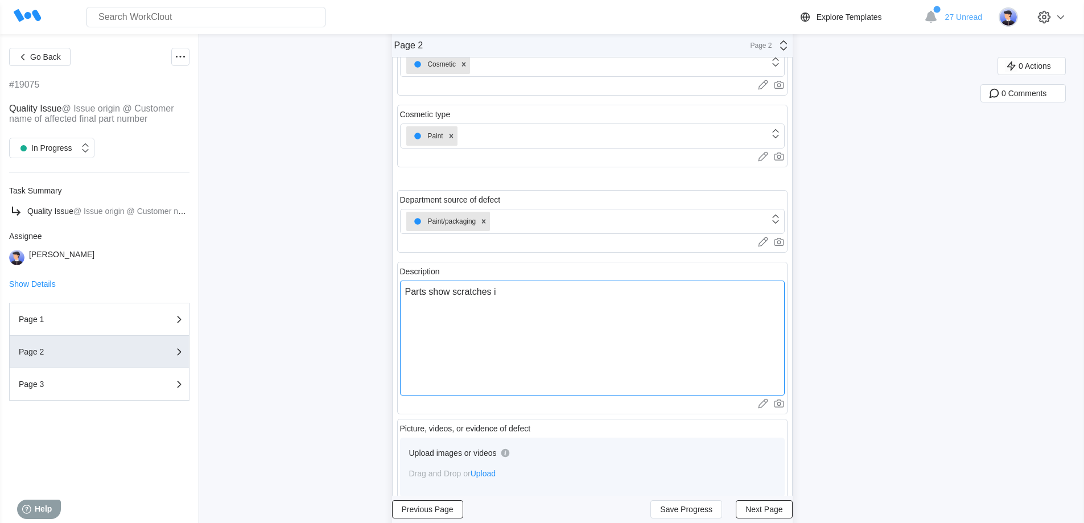
type textarea "Parts show scratches in"
type textarea "x"
type textarea "Parts show scratches in"
type textarea "x"
type textarea "Parts show scratches in p"
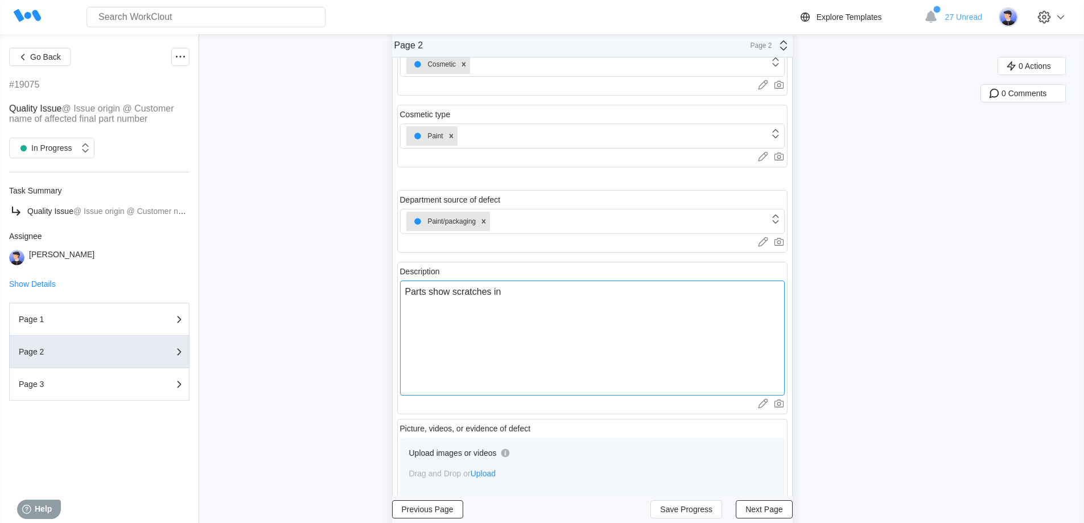
type textarea "x"
type textarea "Parts show scratches in pa"
type textarea "x"
type textarea "Parts show scratches in pai"
type textarea "x"
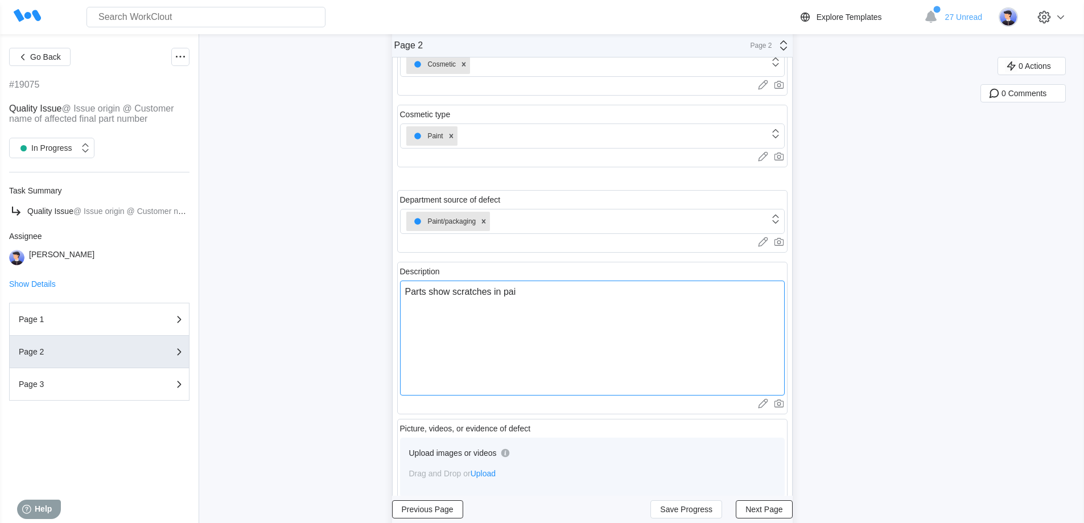
type textarea "Parts show scratches in pain"
type textarea "x"
type textarea "Parts show scratches in paint"
type textarea "x"
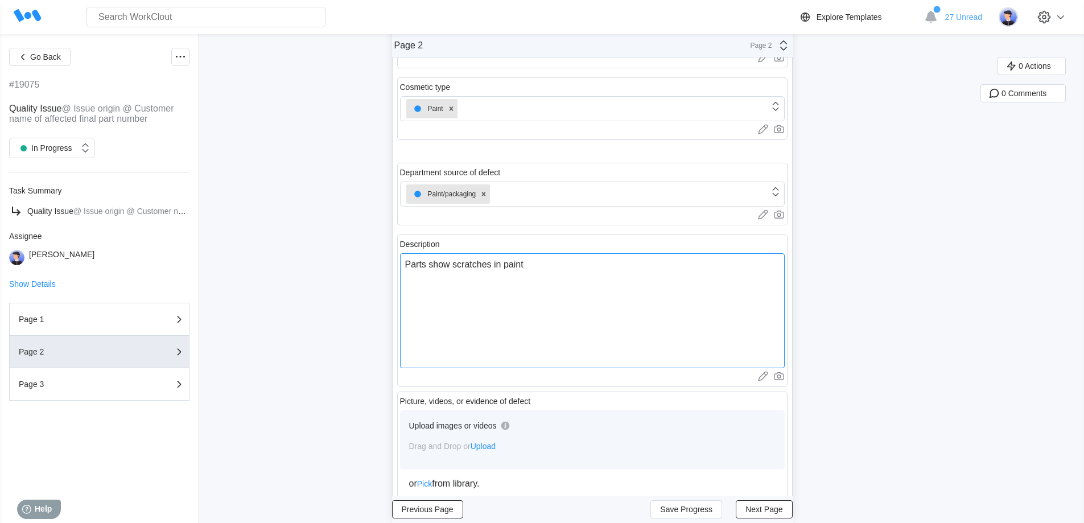
scroll to position [230, 0]
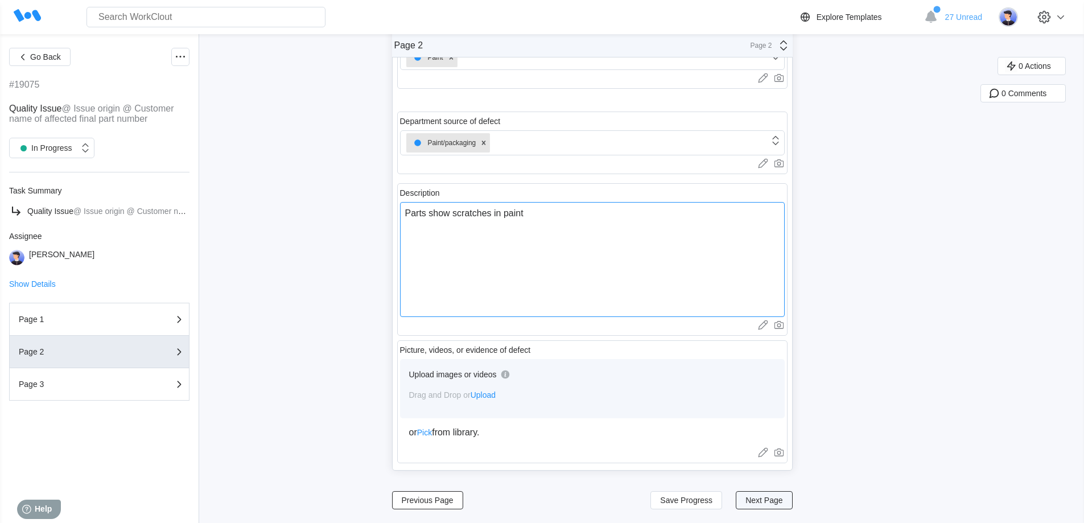
type textarea "Parts show scratches in paint"
click at [768, 499] on span "Next Page" at bounding box center [763, 500] width 37 height 8
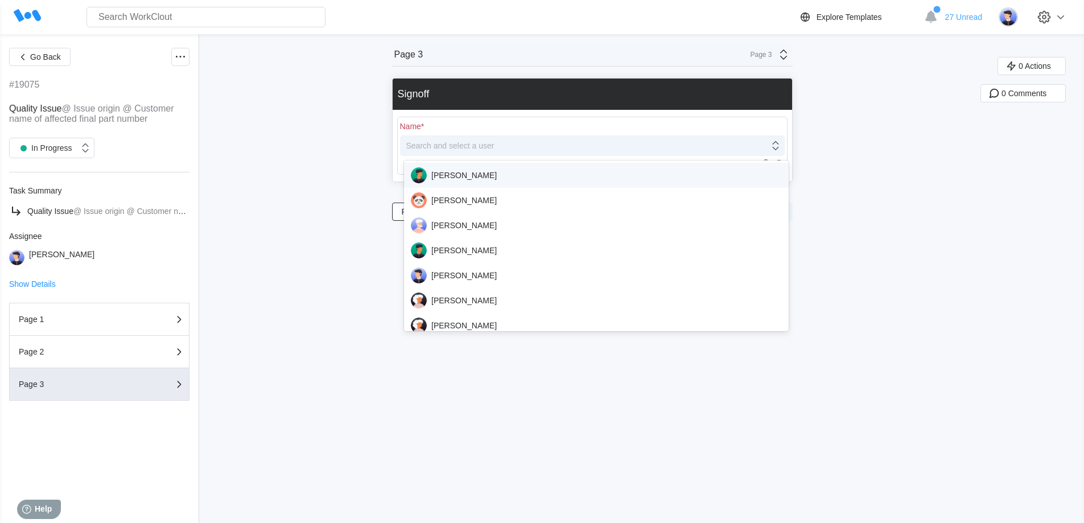
click at [603, 148] on div "Search and select a user" at bounding box center [585, 146] width 369 height 16
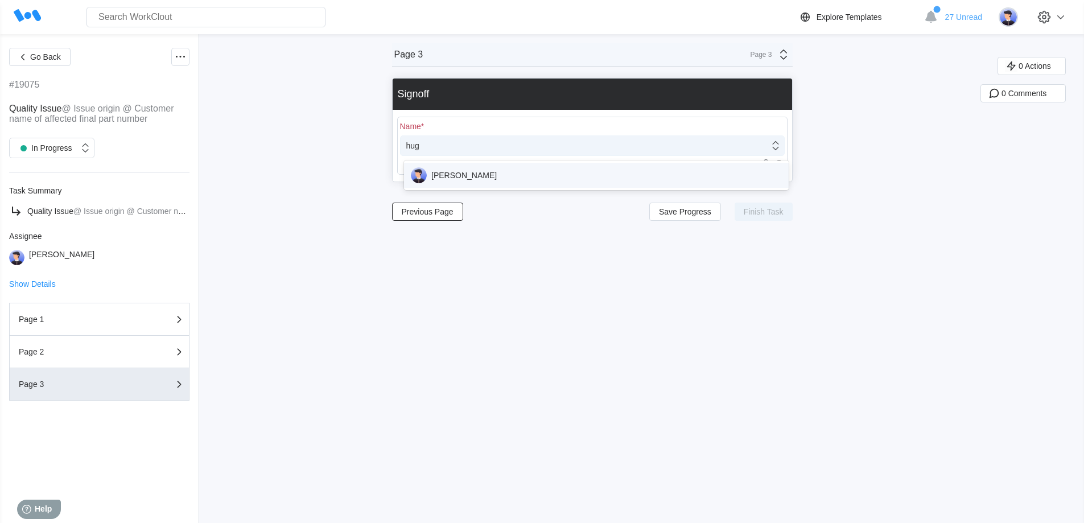
type input "[PERSON_NAME]"
click at [591, 173] on div "[PERSON_NAME]" at bounding box center [596, 175] width 371 height 16
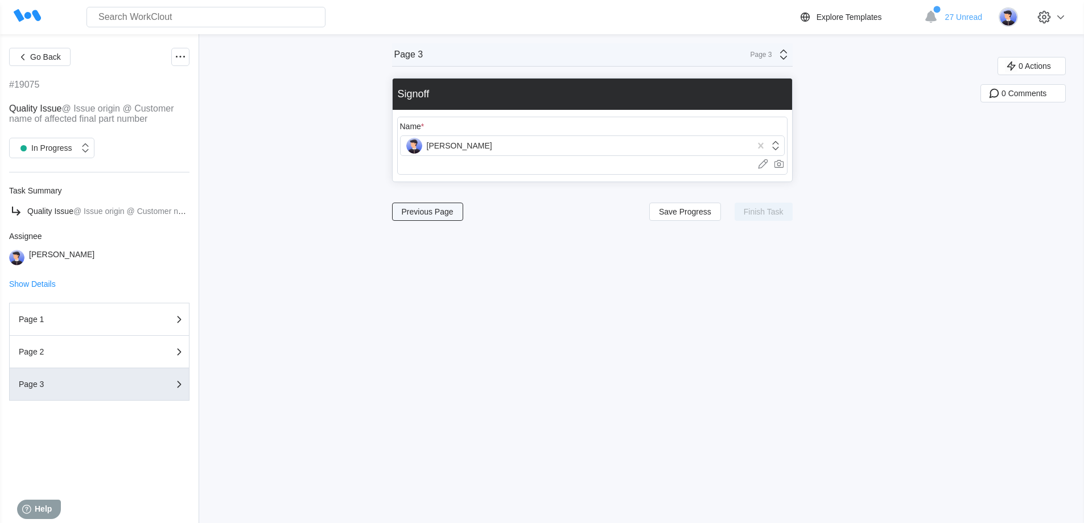
click at [442, 218] on button "Previous Page" at bounding box center [427, 212] width 71 height 18
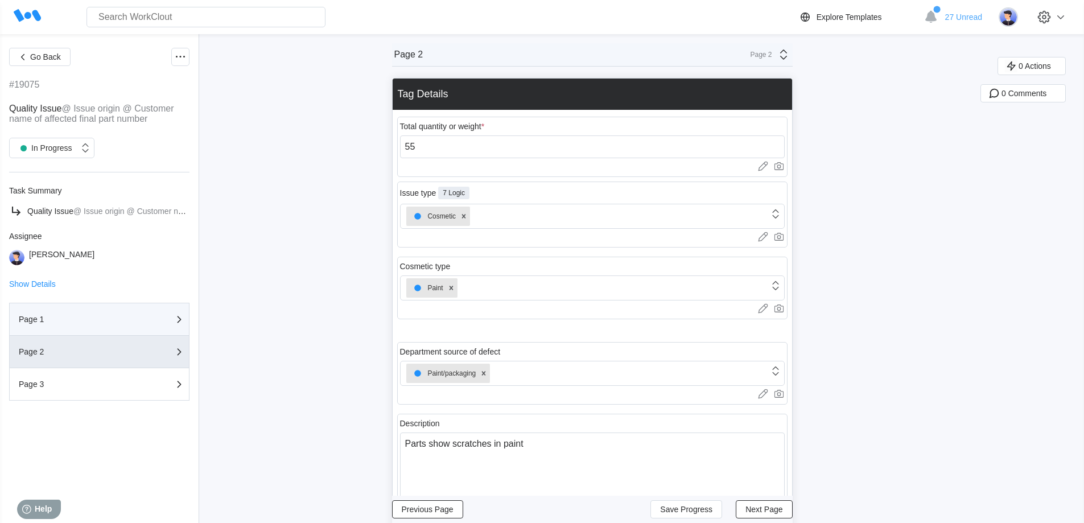
click at [45, 323] on div "Page 1" at bounding box center [76, 319] width 114 height 8
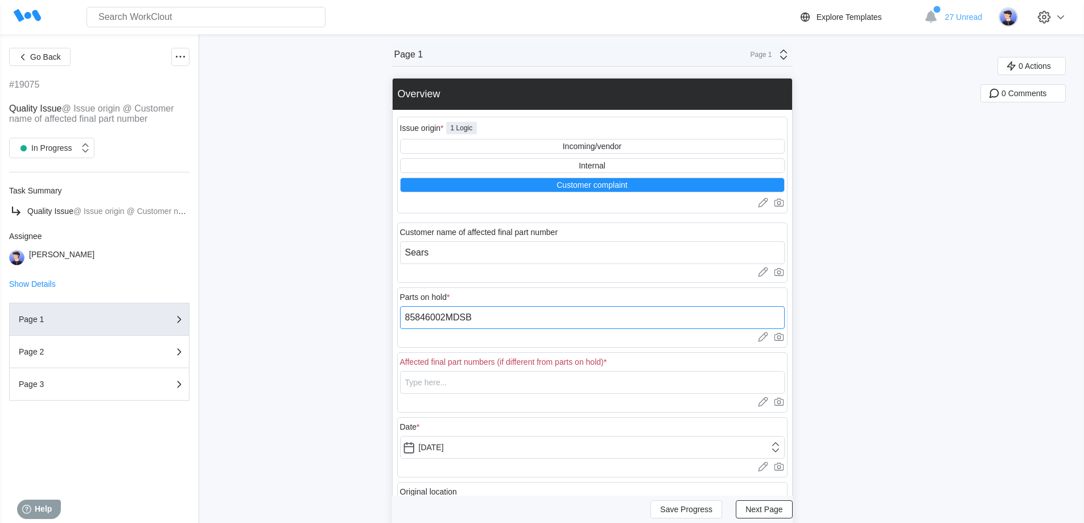
drag, startPoint x: 486, startPoint y: 316, endPoint x: 386, endPoint y: 311, distance: 100.3
click at [386, 311] on div "Go Back #19075 Quality Issue @ Issue origin @ Customer name of affected final p…" at bounding box center [542, 364] width 1084 height 660
click at [469, 387] on input "text" at bounding box center [592, 382] width 385 height 23
paste input "85846002MDSB"
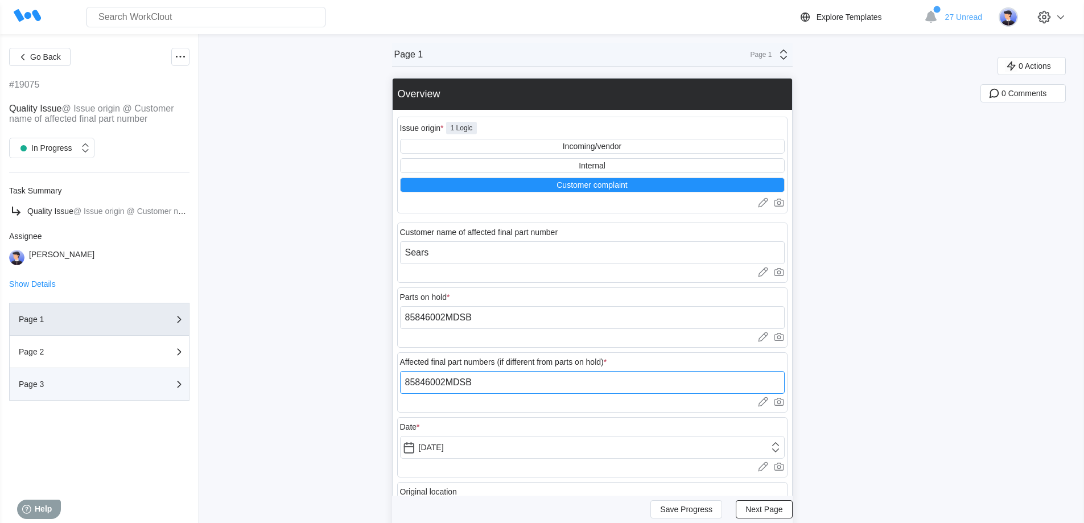
type input "85846002MDSB"
click at [82, 381] on div "Page 3" at bounding box center [76, 384] width 114 height 8
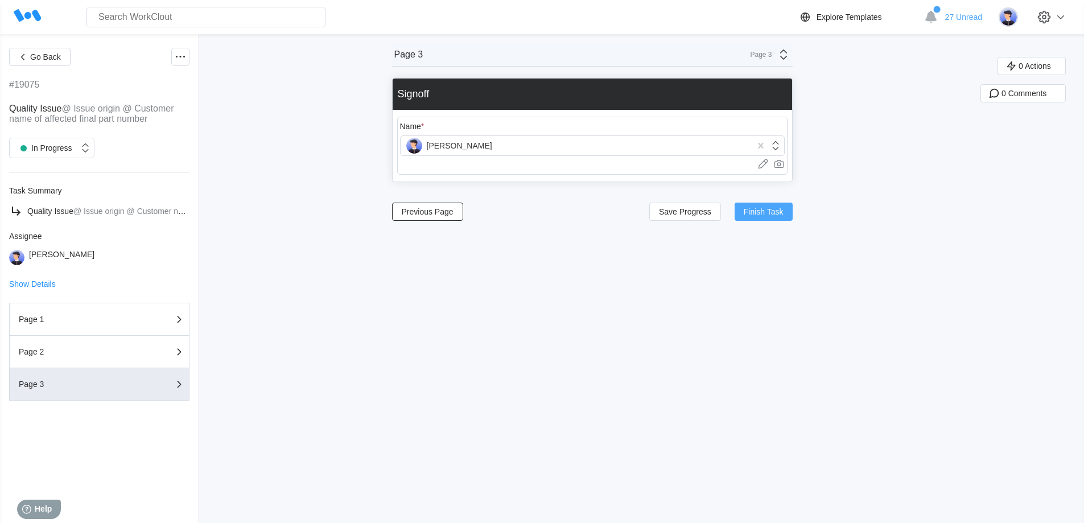
click at [763, 208] on span "Finish Task" at bounding box center [764, 212] width 40 height 8
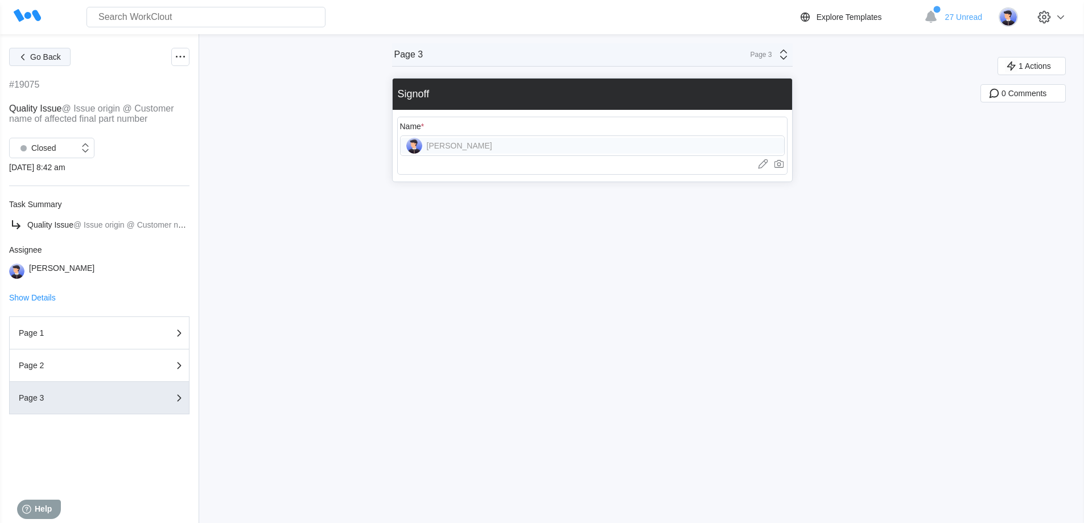
click at [24, 51] on icon "button" at bounding box center [22, 57] width 13 height 13
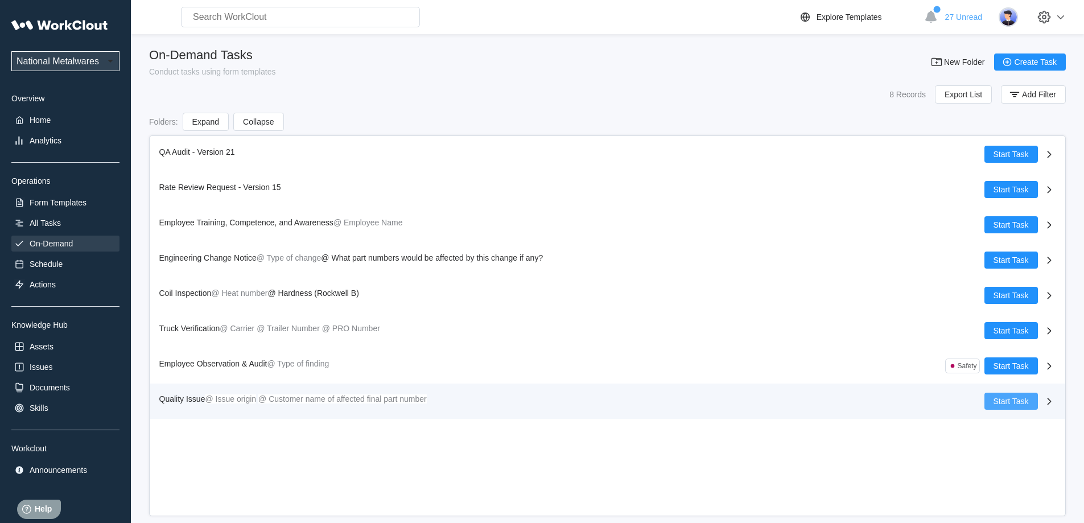
click at [1006, 395] on button "Start Task" at bounding box center [1010, 401] width 53 height 17
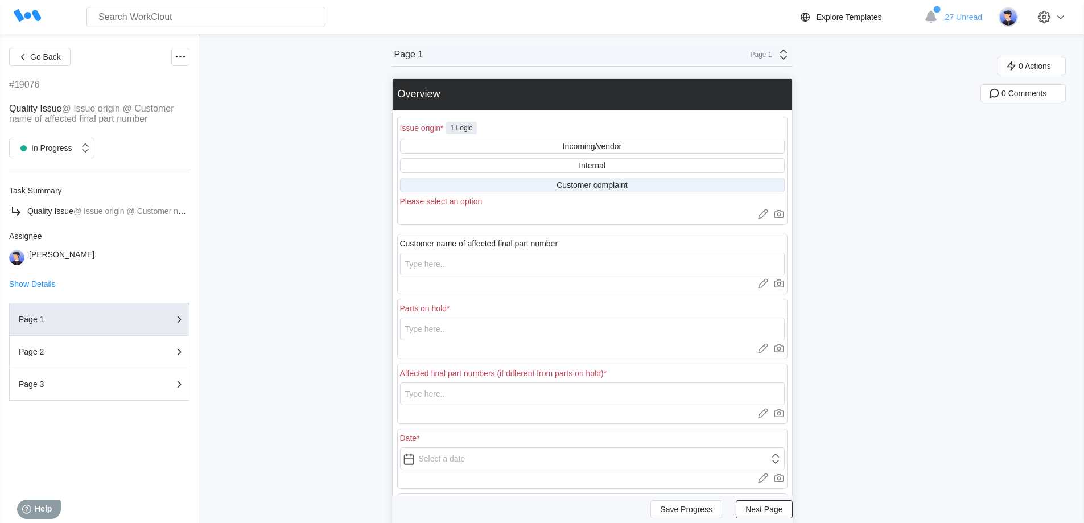
click at [567, 186] on div "Customer complaint" at bounding box center [591, 184] width 71 height 9
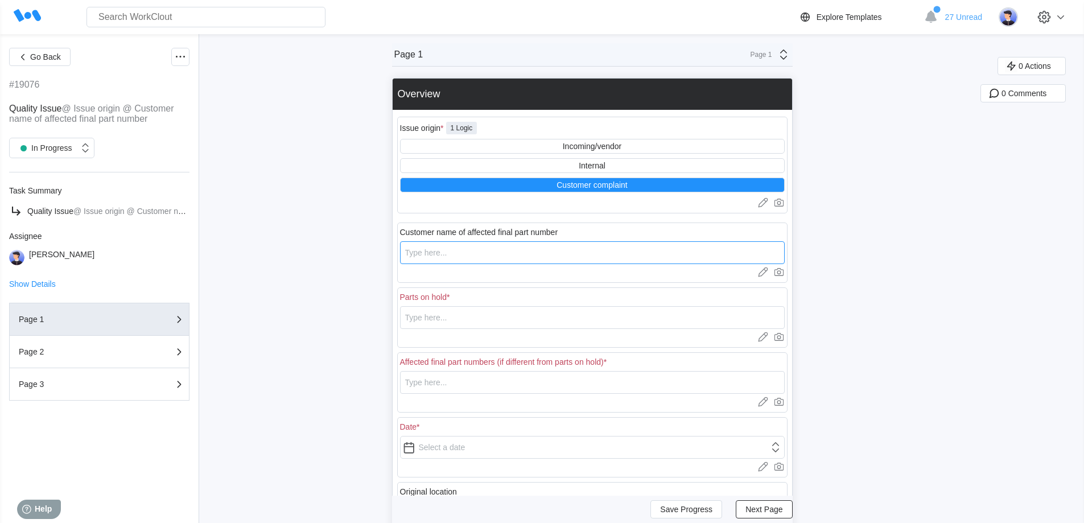
click at [459, 255] on input "text" at bounding box center [592, 252] width 385 height 23
type input "Sears"
click at [435, 321] on input "text" at bounding box center [592, 317] width 385 height 23
drag, startPoint x: 480, startPoint y: 317, endPoint x: 408, endPoint y: 317, distance: 71.7
click at [408, 317] on input "85832008MAT" at bounding box center [592, 317] width 385 height 23
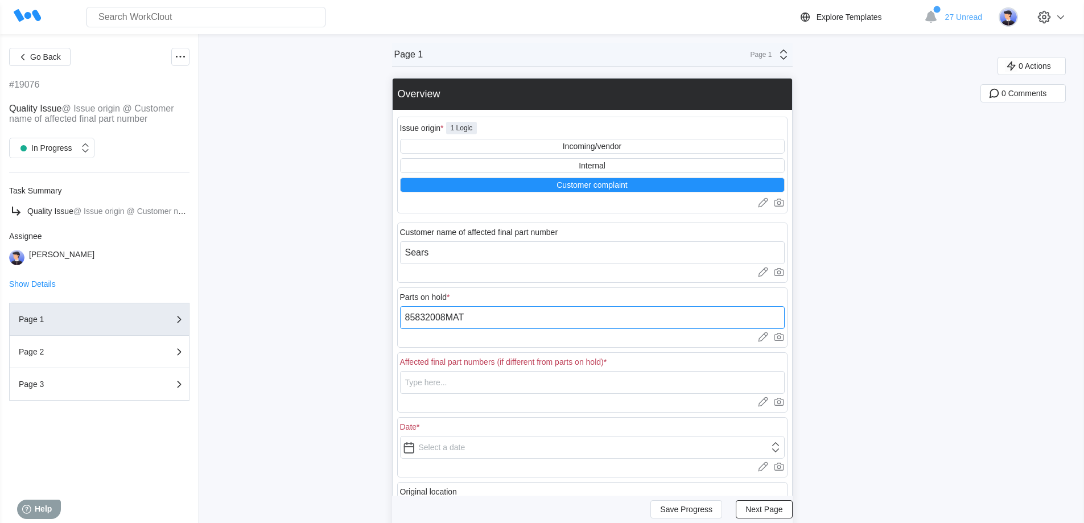
type input "85832008MAT"
click at [449, 387] on input "text" at bounding box center [592, 382] width 385 height 23
paste input "85832008MAT"
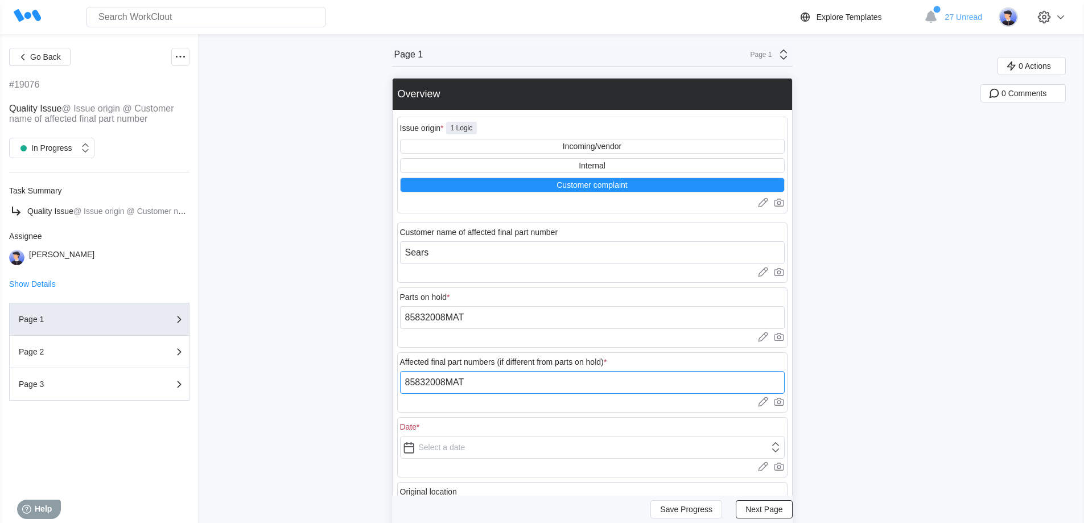
type input "85832008MAT"
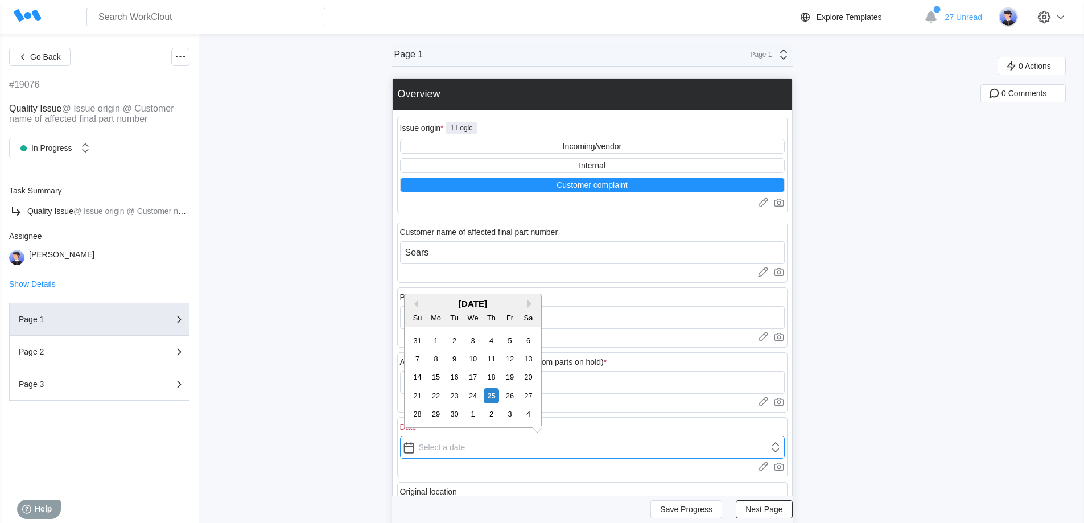
click at [443, 448] on input "text" at bounding box center [592, 447] width 385 height 23
click at [415, 308] on div "[DATE]" at bounding box center [472, 304] width 137 height 10
click at [417, 303] on button "Previous Month" at bounding box center [414, 304] width 8 height 8
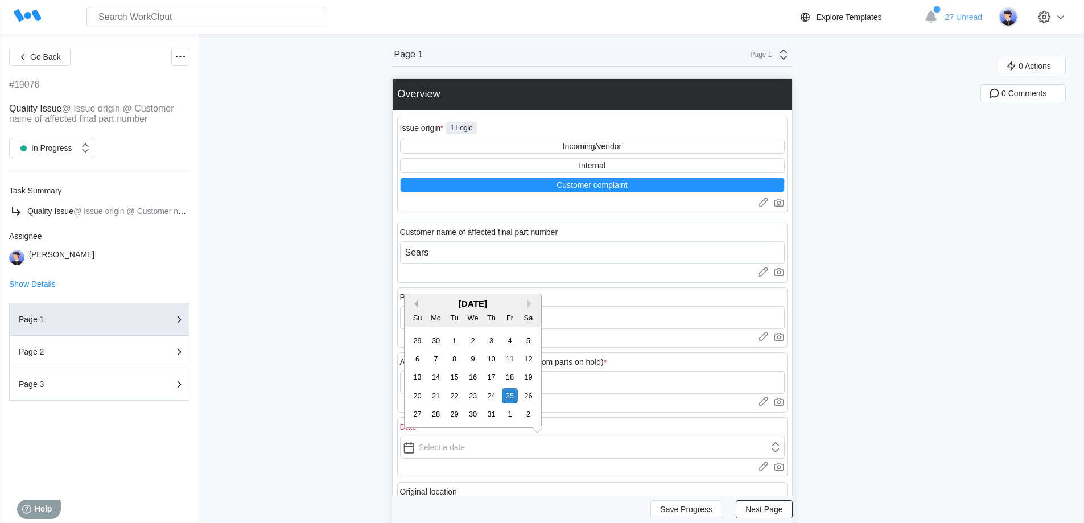
click at [417, 303] on button "Previous Month" at bounding box center [414, 304] width 8 height 8
click at [432, 356] on div "7" at bounding box center [435, 358] width 15 height 15
type input "[DATE]"
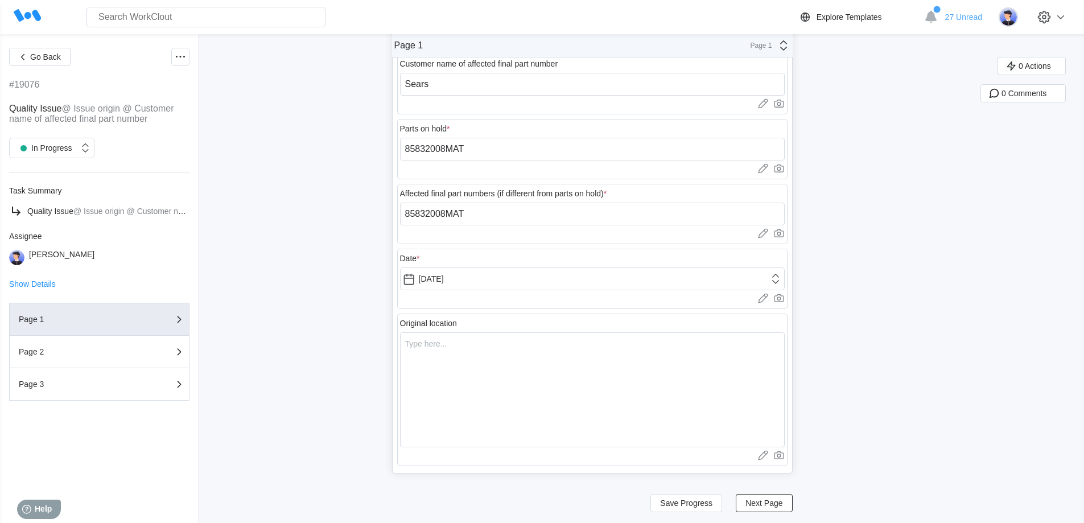
scroll to position [171, 0]
click at [478, 349] on textarea at bounding box center [592, 386] width 385 height 115
type textarea "A"
type textarea "x"
type textarea "At"
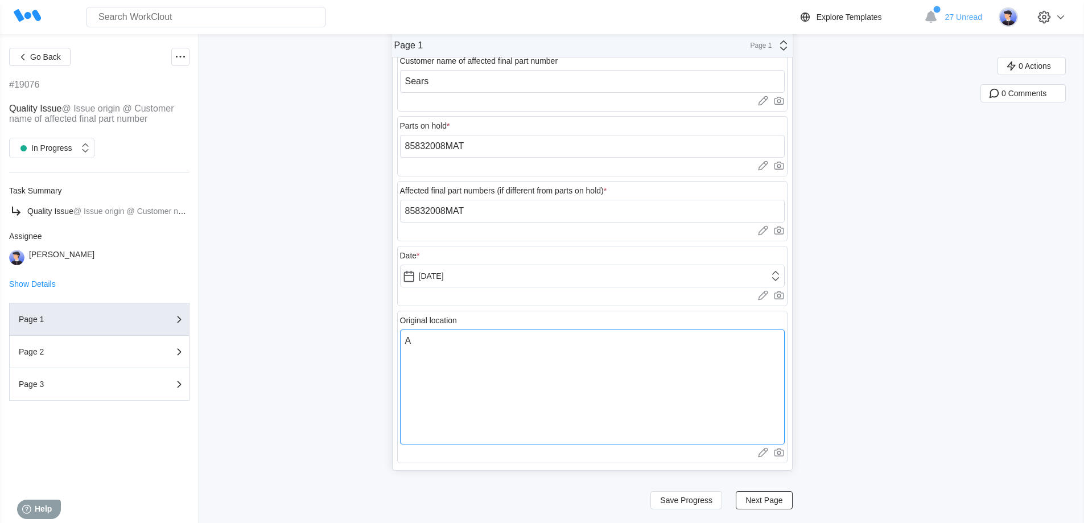
type textarea "x"
type textarea "At"
type textarea "x"
type textarea "At S"
type textarea "x"
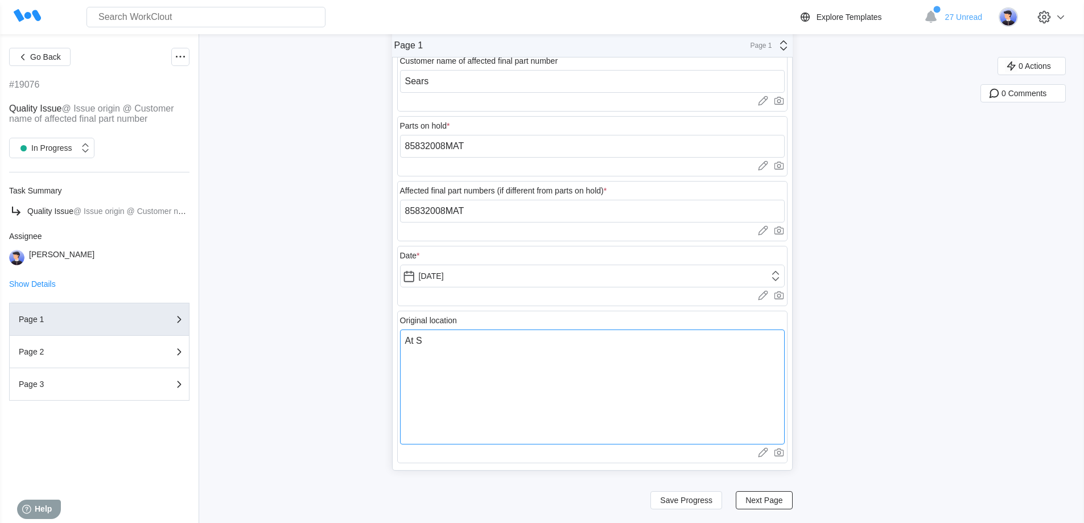
type textarea "At Se"
type textarea "x"
type textarea "At Sea"
type textarea "x"
type textarea "At Sear"
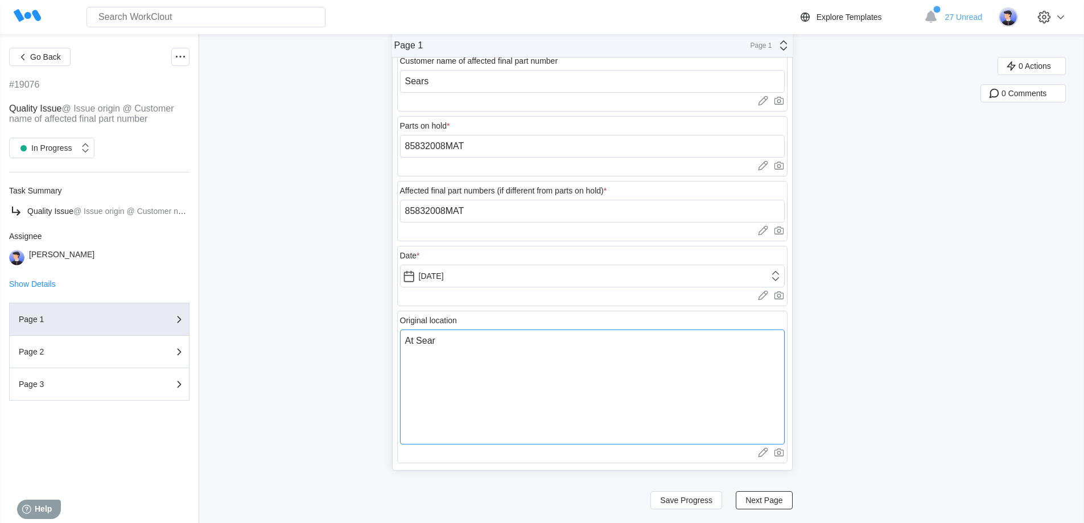
type textarea "x"
type textarea "At Sears"
type textarea "x"
type textarea "At Sears"
click at [778, 499] on span "Next Page" at bounding box center [763, 500] width 37 height 8
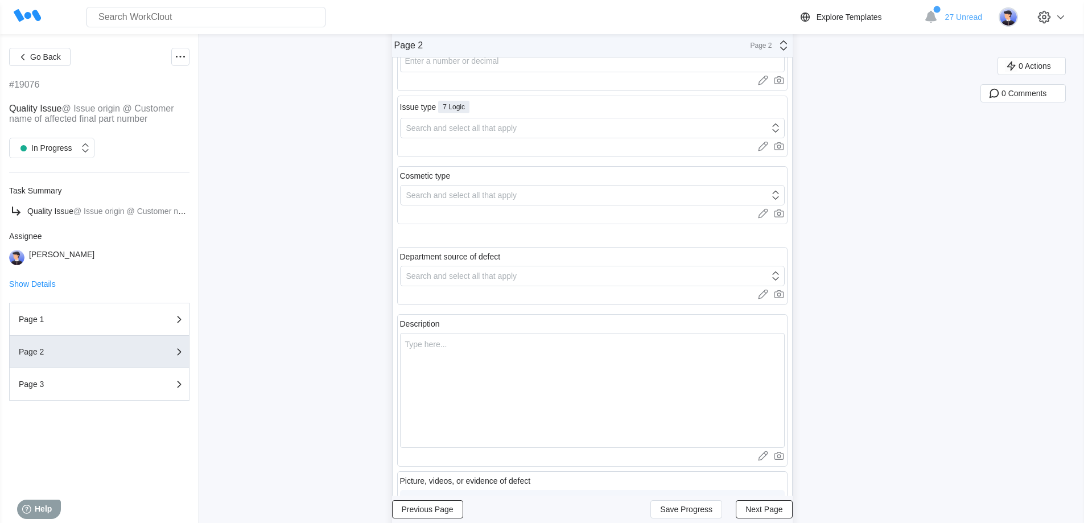
scroll to position [0, 0]
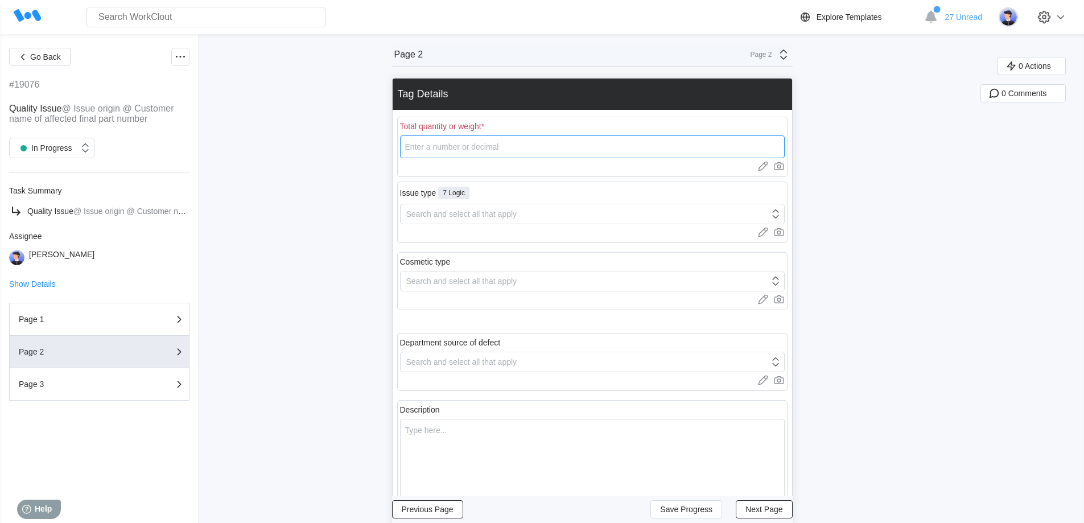
click at [509, 146] on input "number" at bounding box center [592, 146] width 385 height 23
type input "232"
click at [466, 217] on div "Search and select all that apply" at bounding box center [461, 213] width 111 height 9
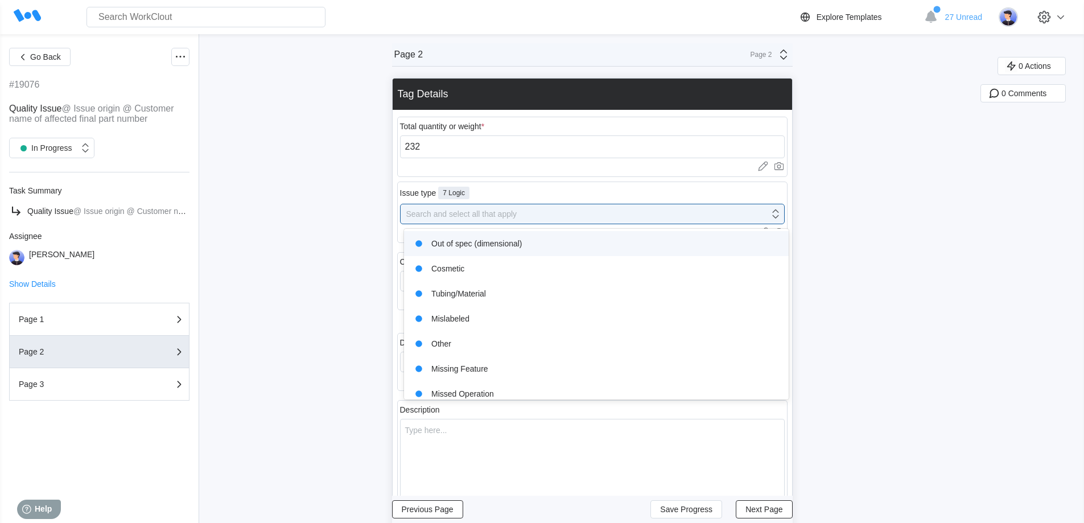
click at [474, 248] on div "Out of spec (dimensional)" at bounding box center [596, 244] width 371 height 16
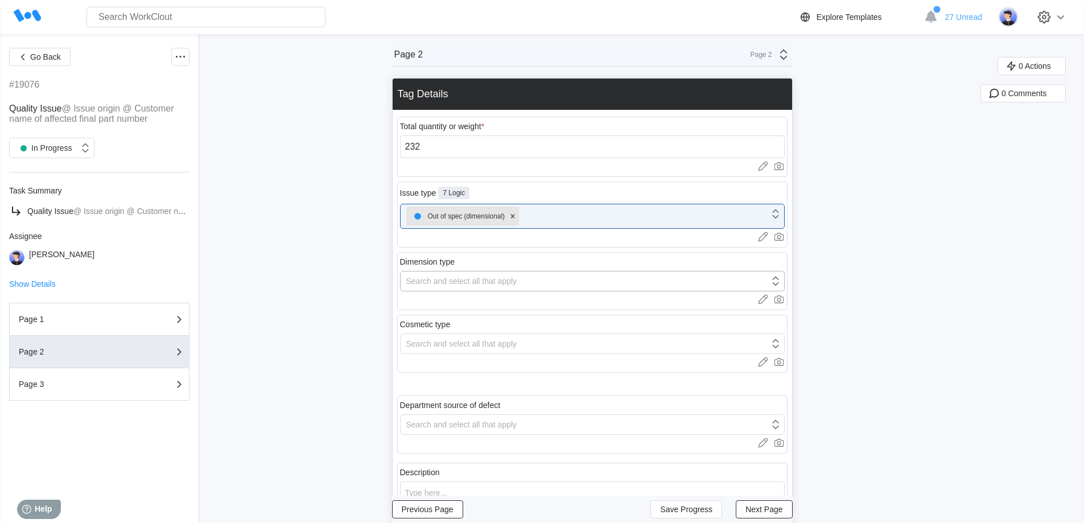
click at [477, 287] on div "Search and select all that apply" at bounding box center [585, 281] width 369 height 16
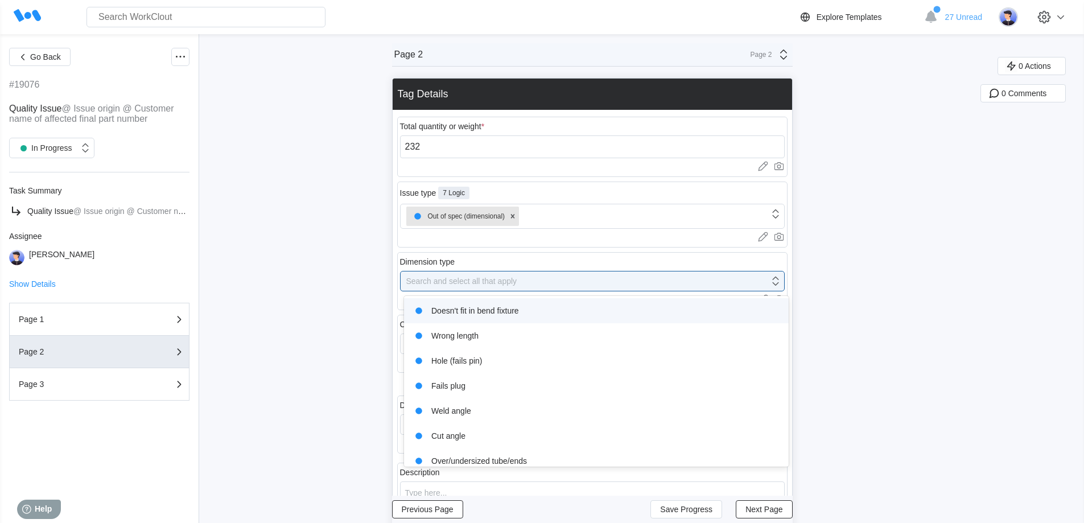
click at [473, 315] on div "Doesn't fit in bend fixture" at bounding box center [596, 311] width 371 height 16
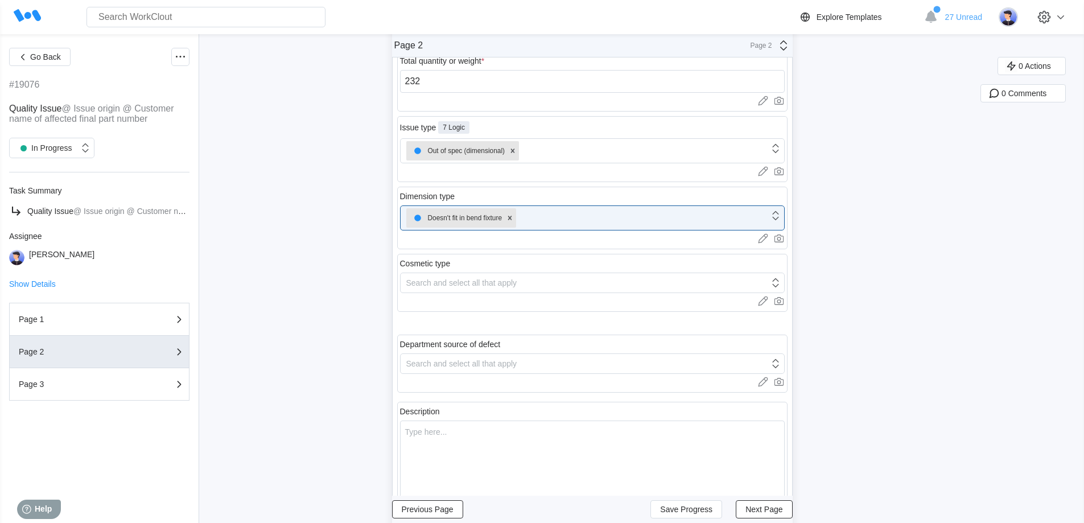
scroll to position [228, 0]
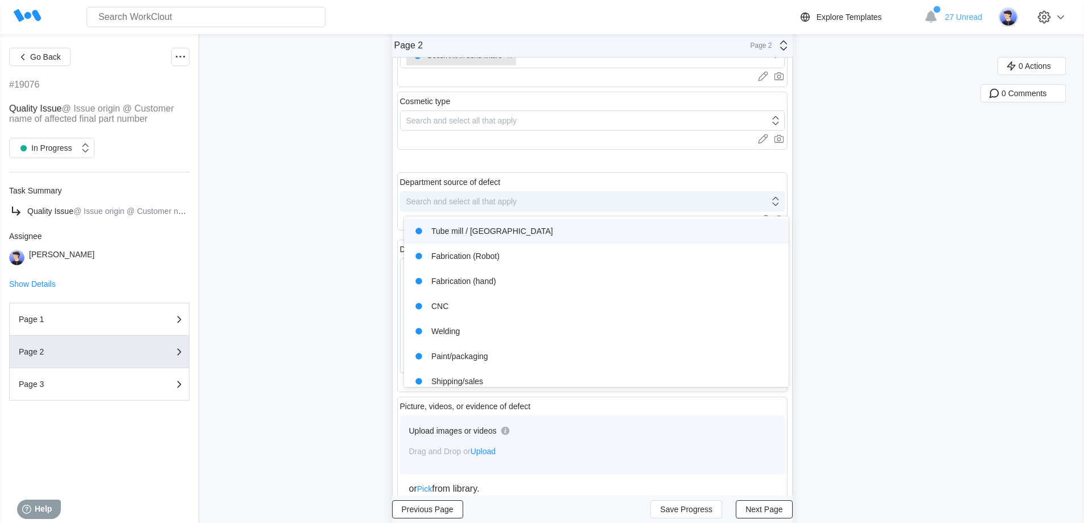
click at [496, 201] on div "Search and select all that apply" at bounding box center [461, 201] width 111 height 9
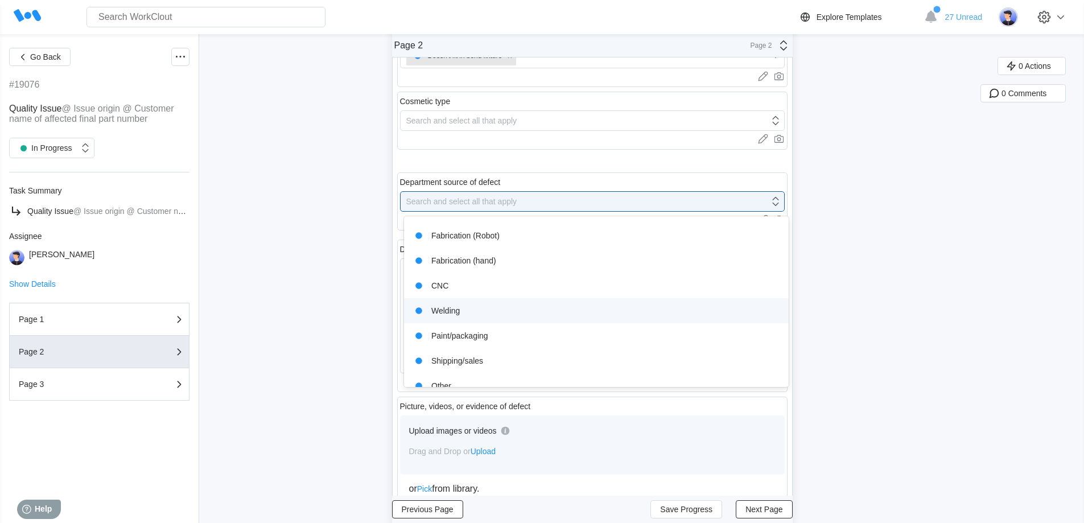
scroll to position [2, 0]
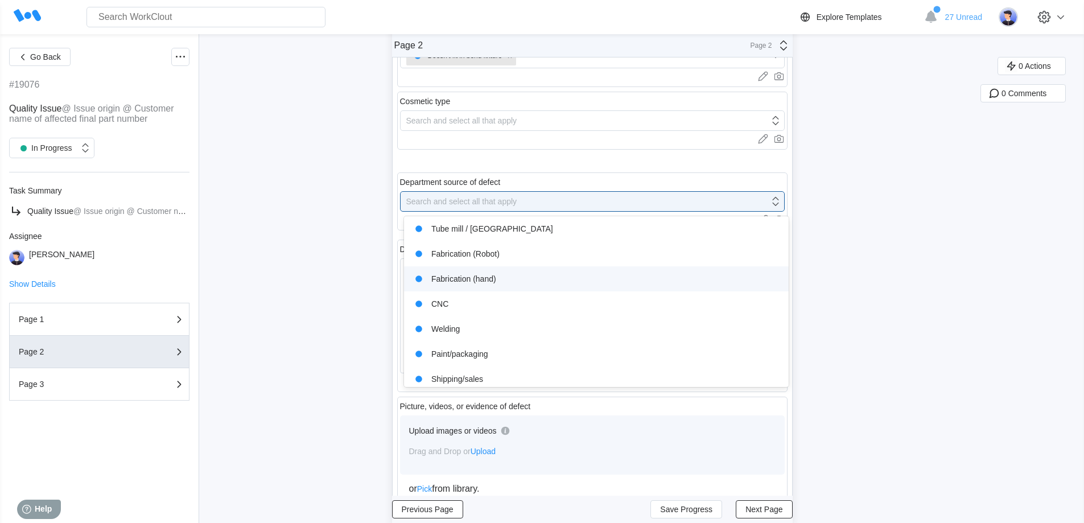
click at [468, 275] on div "Fabrication (hand)" at bounding box center [596, 279] width 371 height 16
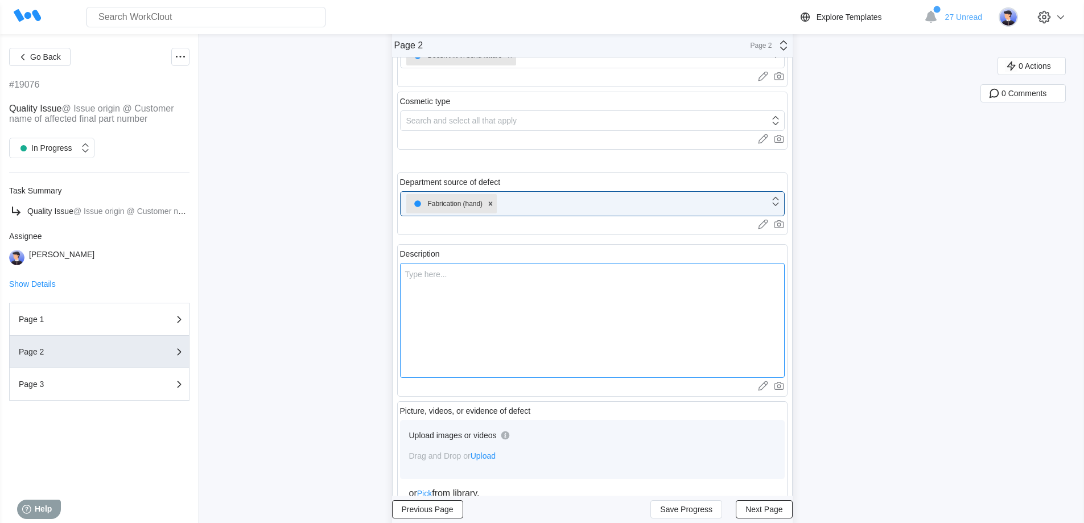
click at [477, 294] on textarea at bounding box center [592, 320] width 385 height 115
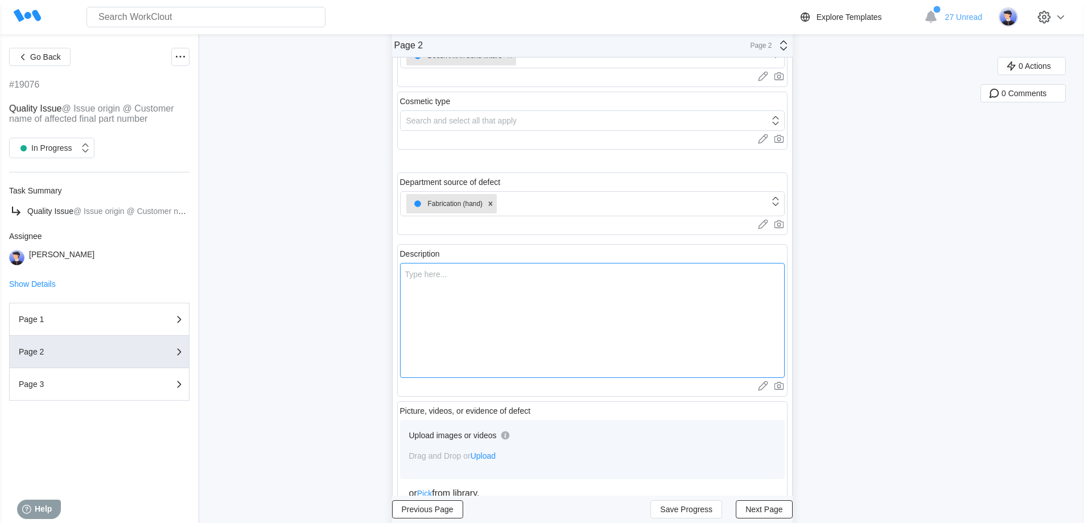
type textarea "F"
type textarea "x"
type textarea "Fo"
type textarea "x"
type textarea "For"
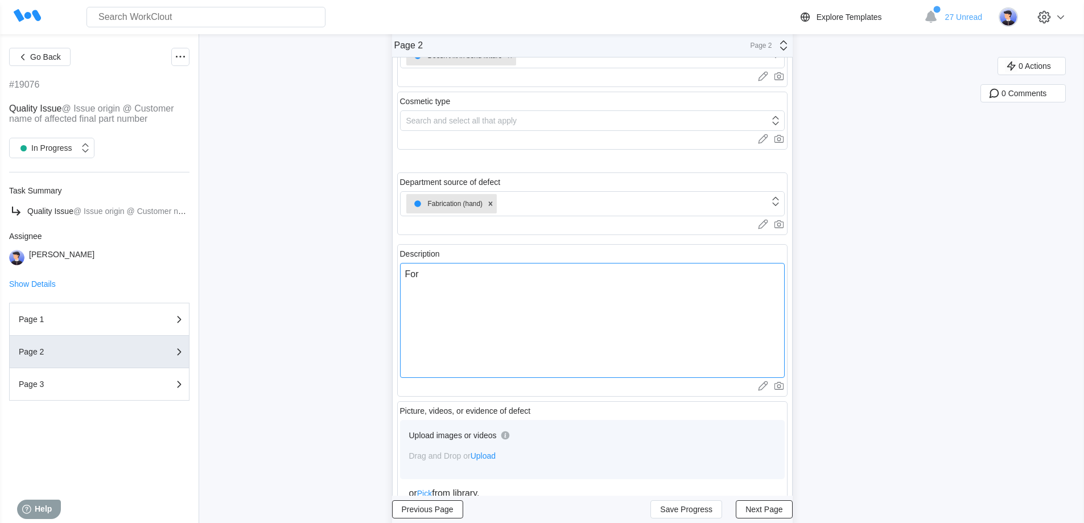
type textarea "x"
type textarea "Form"
type textarea "x"
type textarea "Formi"
type textarea "x"
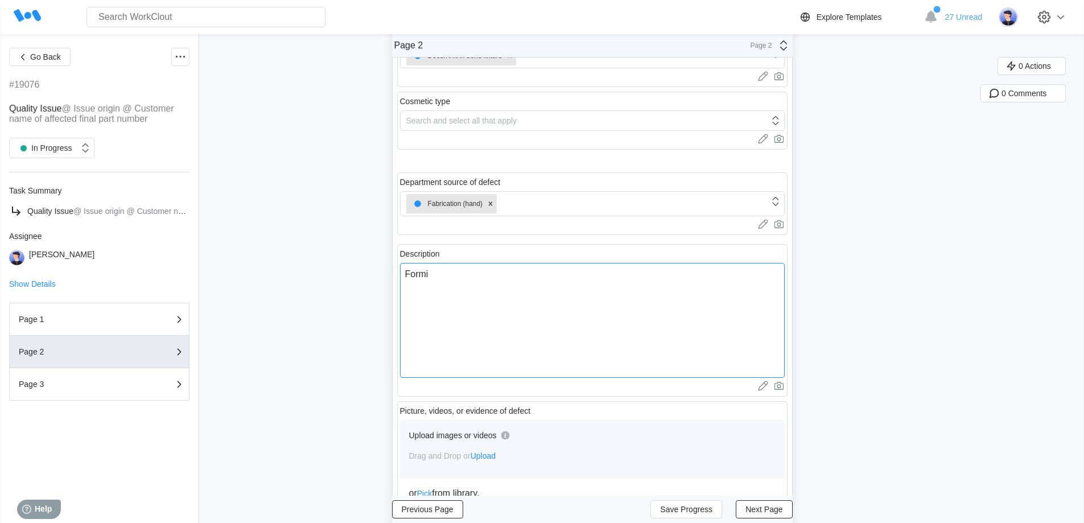
type textarea "Formin"
type textarea "x"
type textarea "Forming"
type textarea "x"
type textarea "Forming"
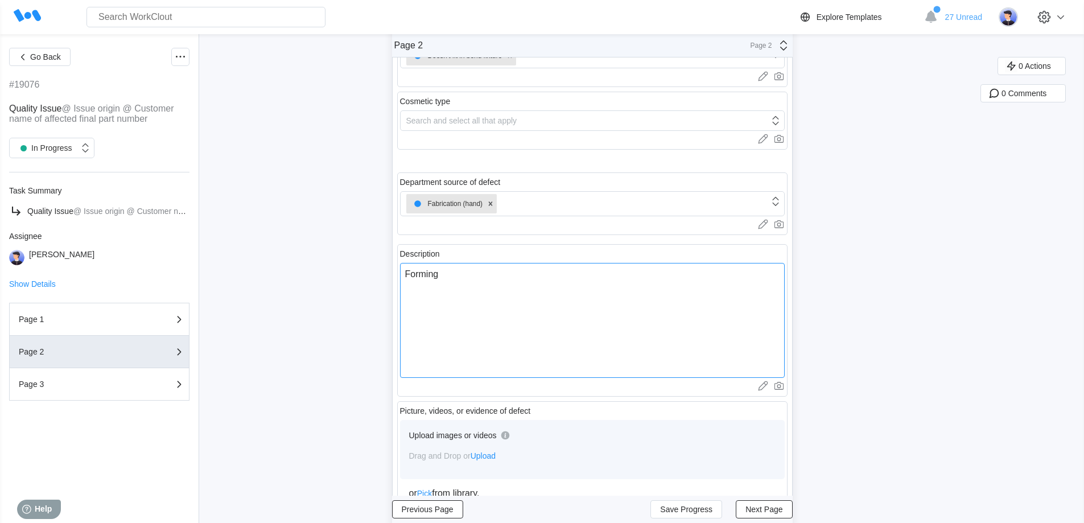
type textarea "x"
type textarea "Forming o"
type textarea "x"
type textarea "Forming of"
type textarea "x"
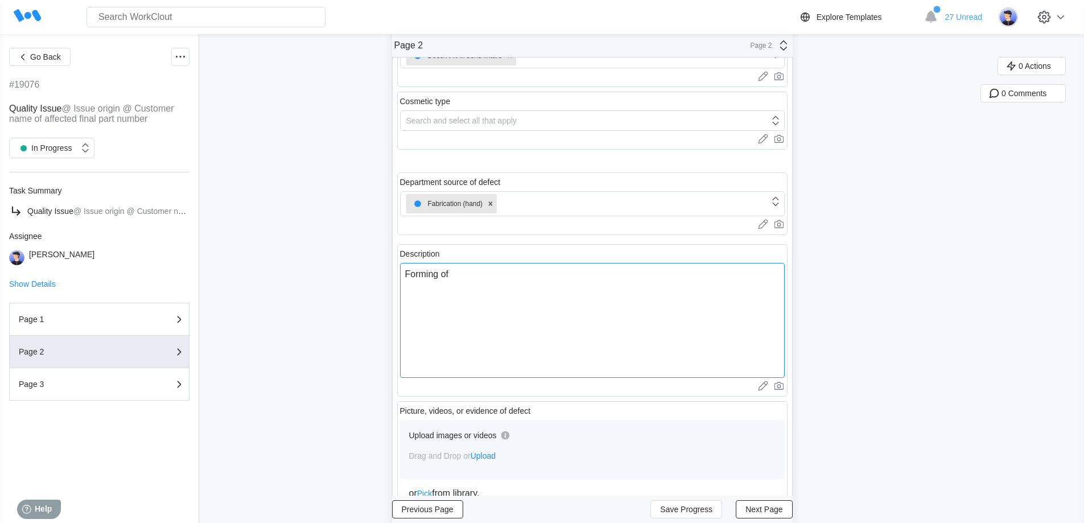
type textarea "Forming off"
type textarea "x"
type textarea "Forming off"
click at [759, 507] on span "Next Page" at bounding box center [763, 509] width 37 height 8
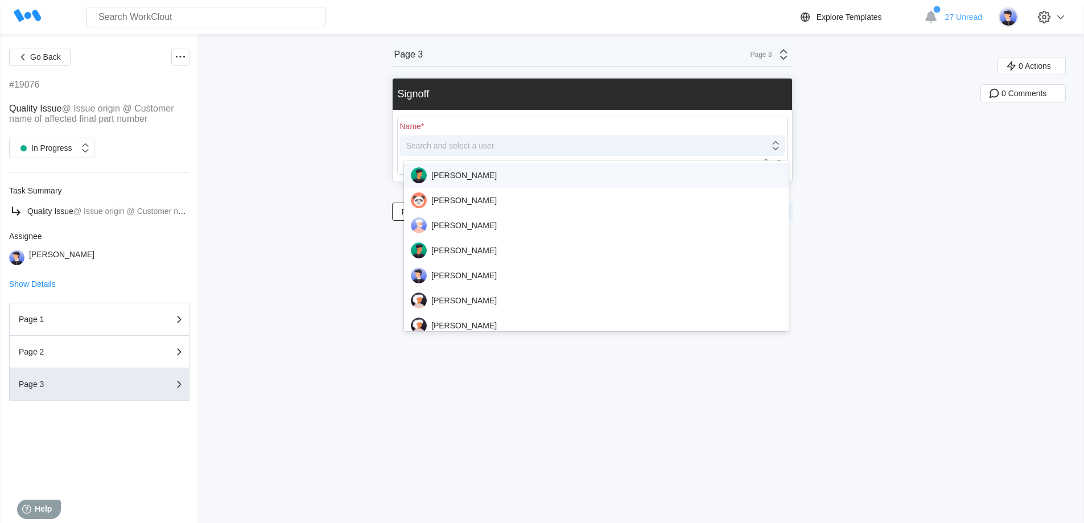
click at [532, 150] on div "Search and select a user" at bounding box center [585, 146] width 369 height 16
type input "Hugo"
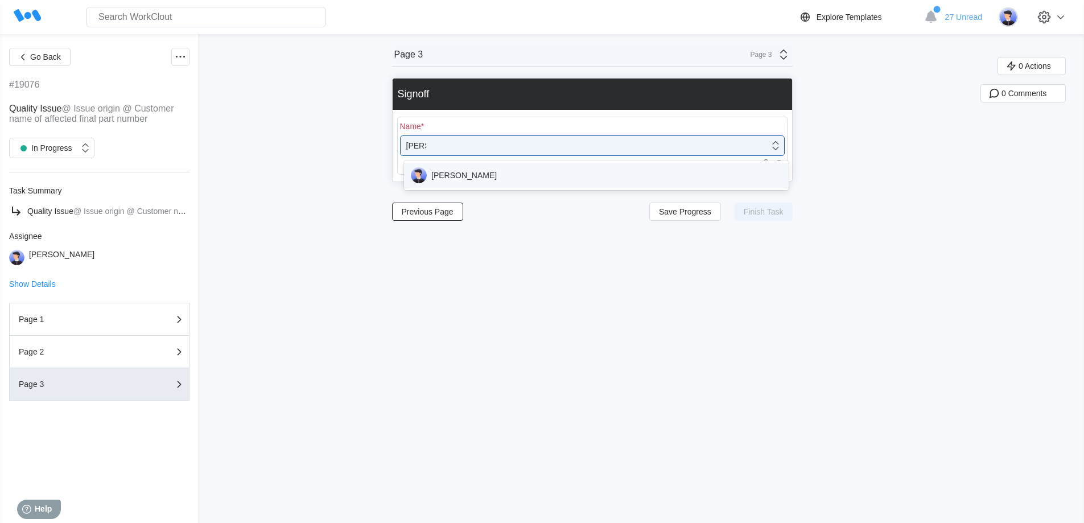
click at [520, 177] on div "[PERSON_NAME]" at bounding box center [596, 175] width 371 height 16
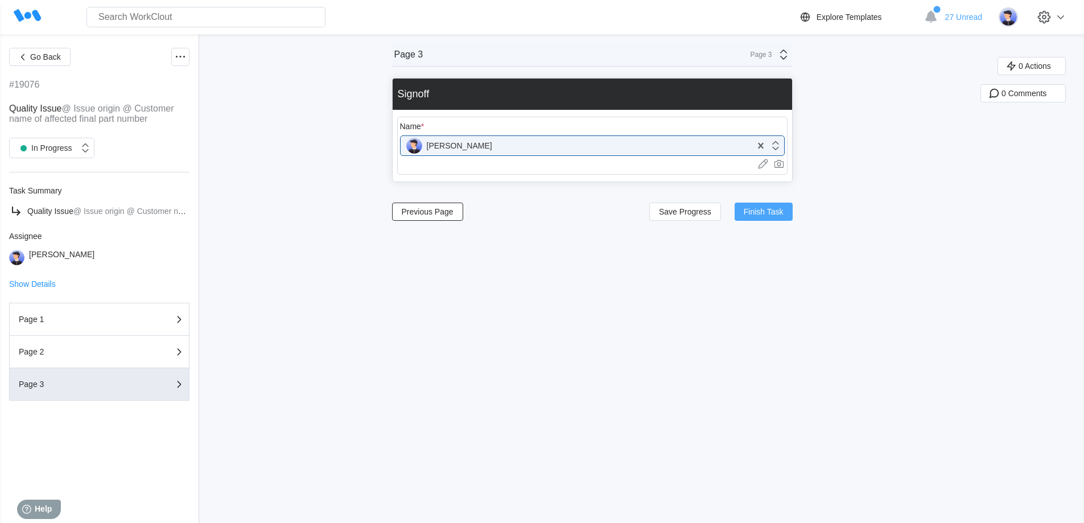
click at [761, 214] on span "Finish Task" at bounding box center [764, 212] width 40 height 8
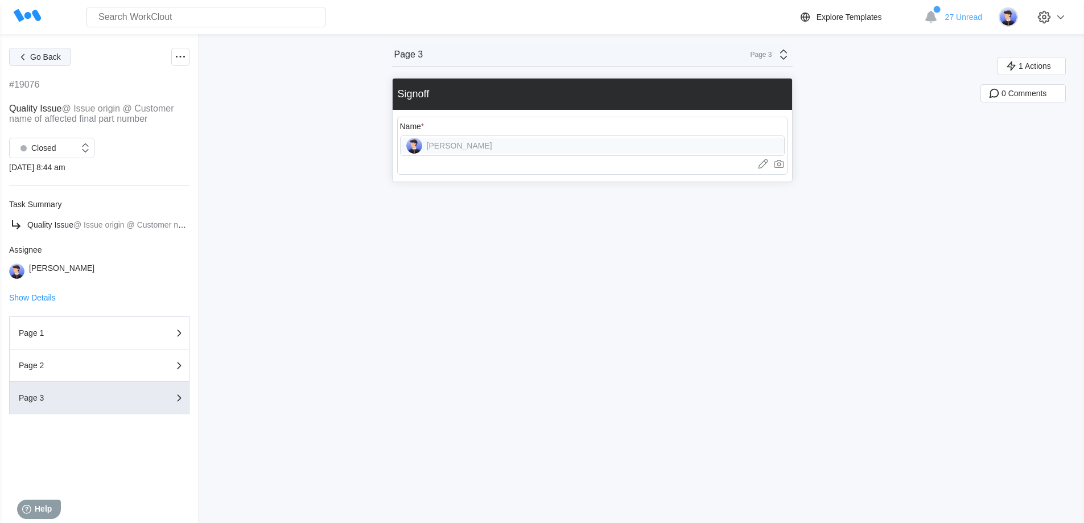
click at [38, 52] on button "Go Back" at bounding box center [39, 57] width 61 height 18
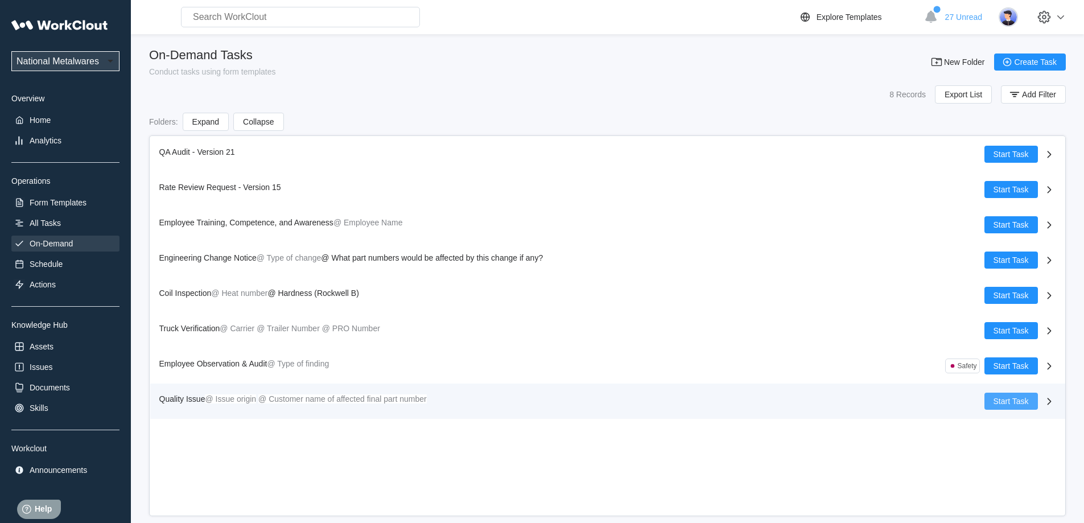
click at [1023, 405] on span "Start Task" at bounding box center [1010, 401] width 35 height 8
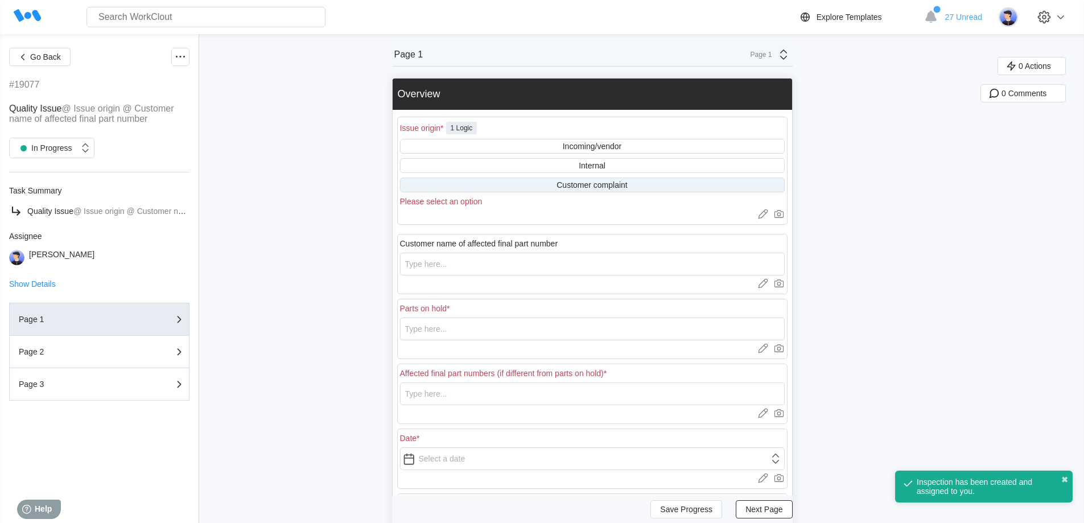
click at [600, 186] on div "Customer complaint" at bounding box center [591, 184] width 71 height 9
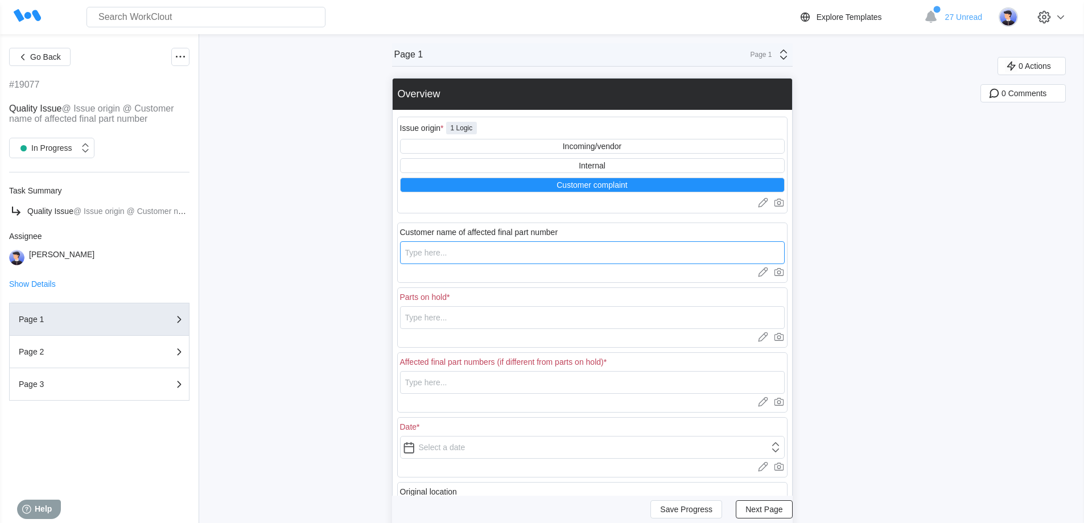
click at [468, 254] on input "text" at bounding box center [592, 252] width 385 height 23
type input "KGS Steel"
click at [479, 319] on input "text" at bounding box center [592, 317] width 385 height 23
drag, startPoint x: 479, startPoint y: 319, endPoint x: 364, endPoint y: 323, distance: 115.0
click at [364, 323] on div "Go Back #19077 Quality Issue @ Issue origin @ Customer name of affected final p…" at bounding box center [542, 364] width 1084 height 660
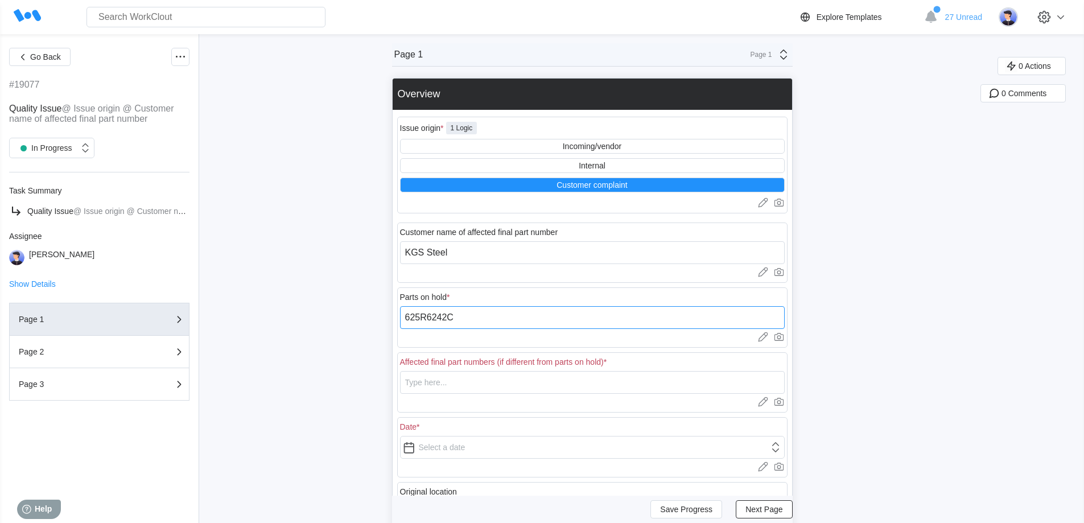
type input "625R6242C"
click at [460, 380] on input "text" at bounding box center [592, 382] width 385 height 23
paste input "625R6242C"
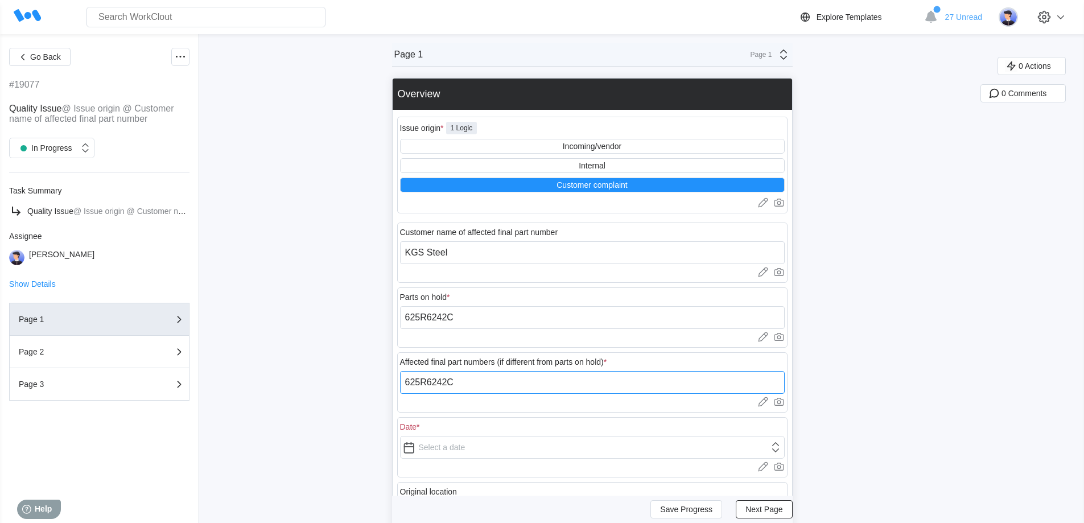
type input "625R6242C"
click at [469, 445] on input "text" at bounding box center [592, 447] width 385 height 23
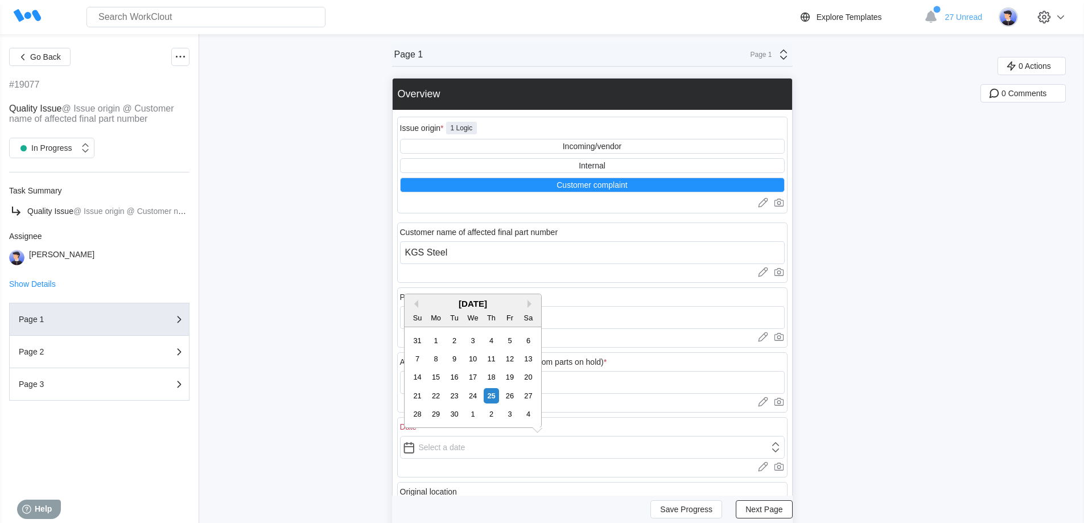
click at [419, 302] on div "[DATE]" at bounding box center [472, 304] width 137 height 10
click at [418, 303] on button "Previous Month" at bounding box center [414, 304] width 8 height 8
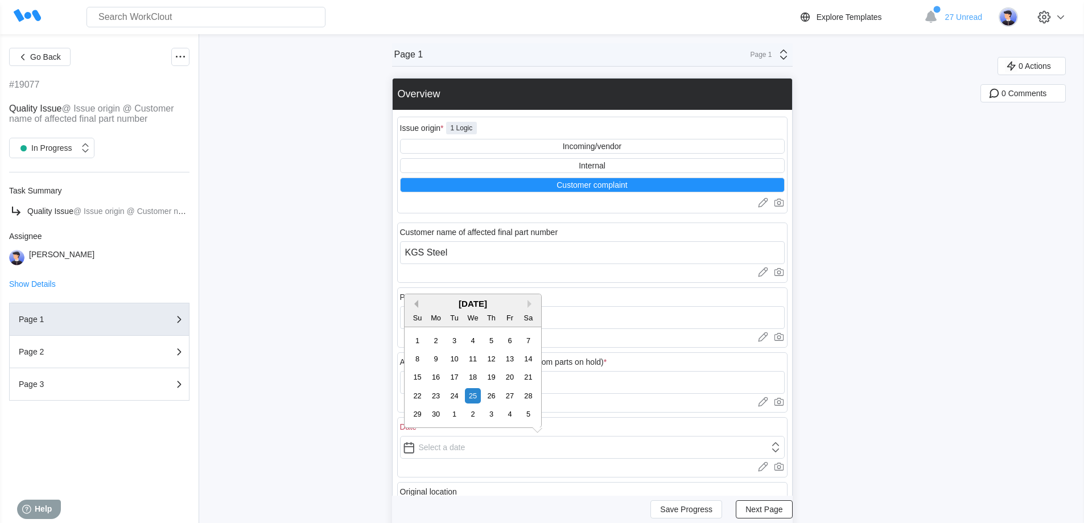
click at [418, 303] on button "Previous Month" at bounding box center [414, 304] width 8 height 8
click at [434, 357] on div "7" at bounding box center [435, 358] width 15 height 15
type input "[DATE]"
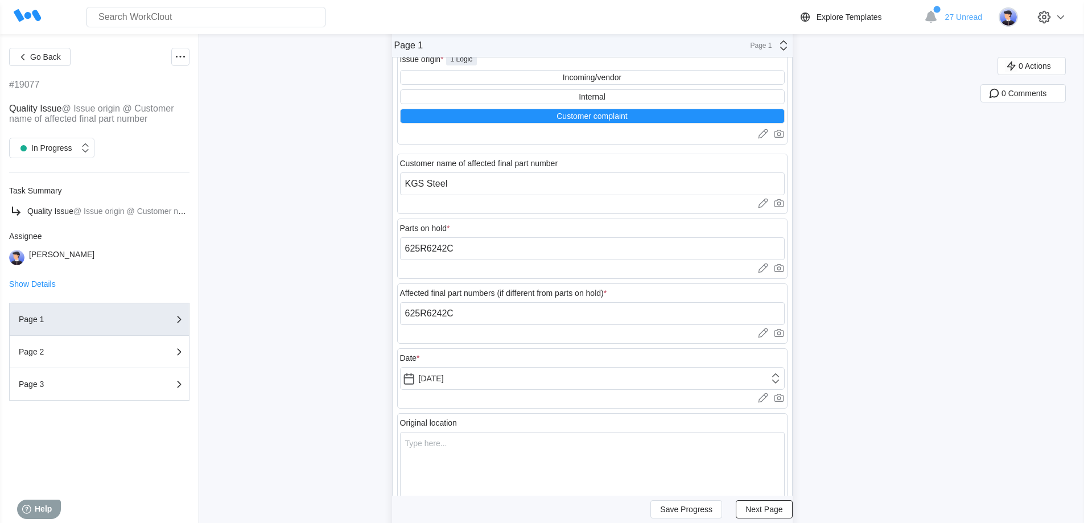
scroll to position [171, 0]
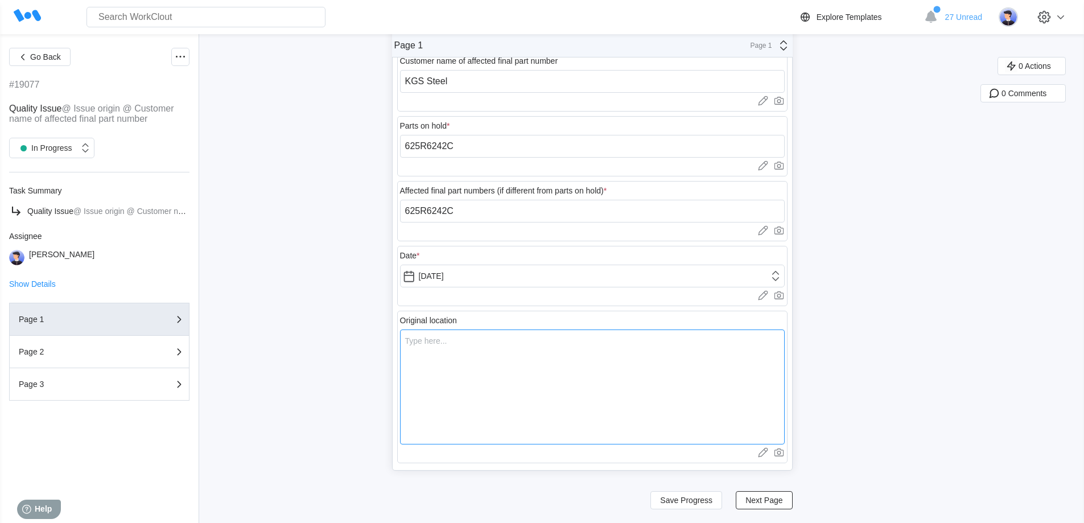
click at [551, 339] on textarea at bounding box center [592, 386] width 385 height 115
type textarea "A"
type textarea "x"
type textarea "At"
type textarea "x"
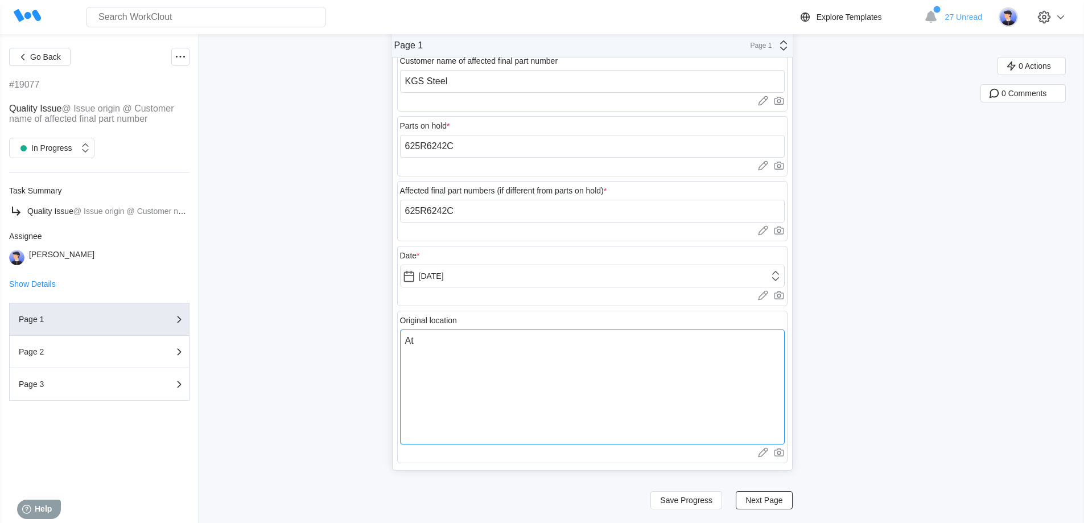
type textarea "At"
type textarea "x"
type textarea "At K"
type textarea "x"
type textarea "At KG"
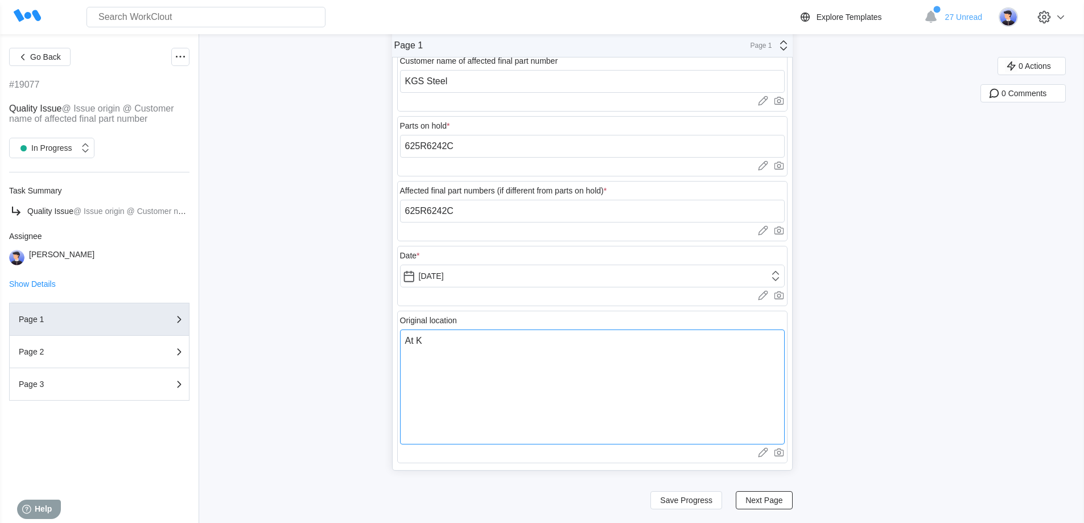
type textarea "x"
type textarea "At KGS"
type textarea "x"
type textarea "At KGS"
type textarea "x"
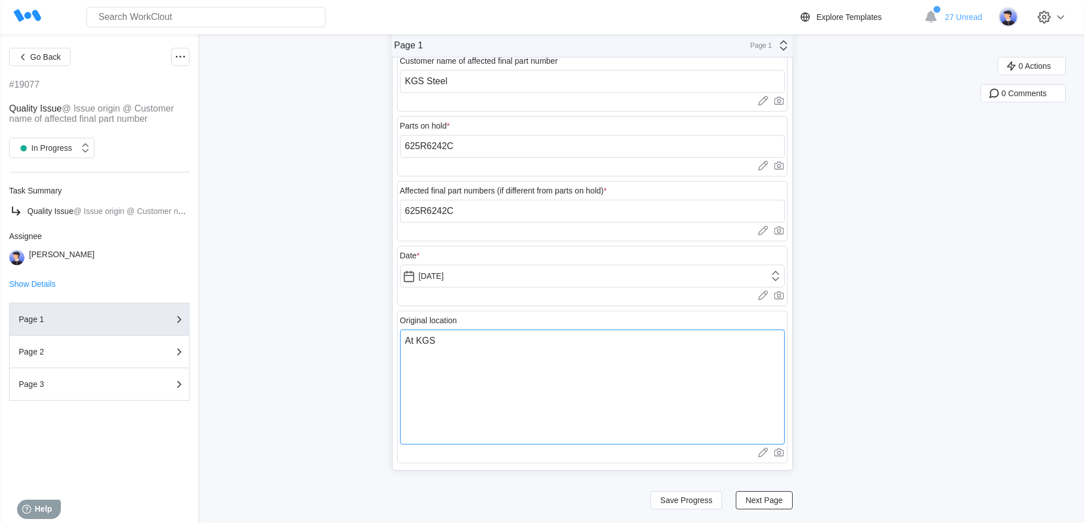
type textarea "At KGS S"
type textarea "x"
type textarea "At KGS St"
type textarea "x"
type textarea "At KGS Ste"
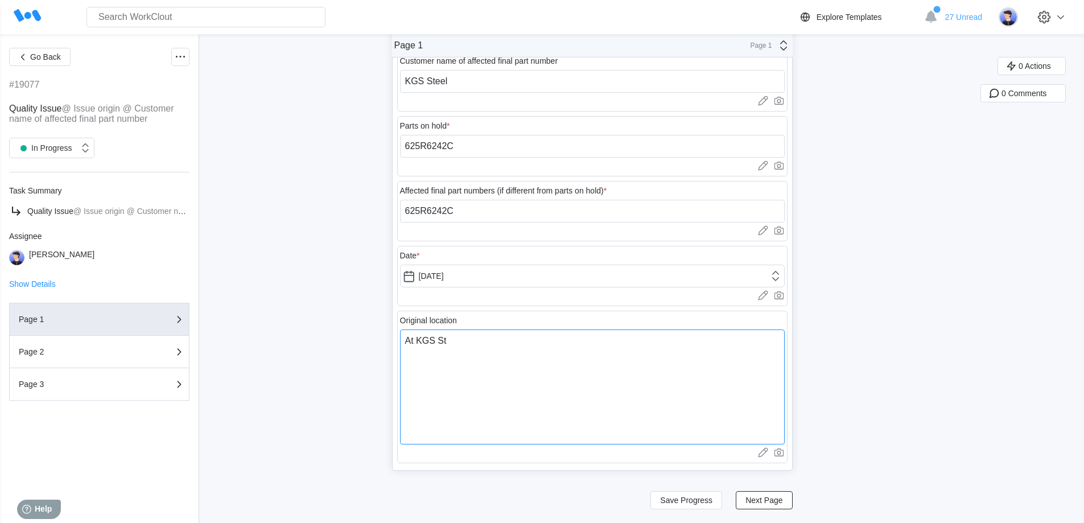
type textarea "x"
type textarea "At KGS Stee"
type textarea "x"
type textarea "At KGS Steel"
type textarea "x"
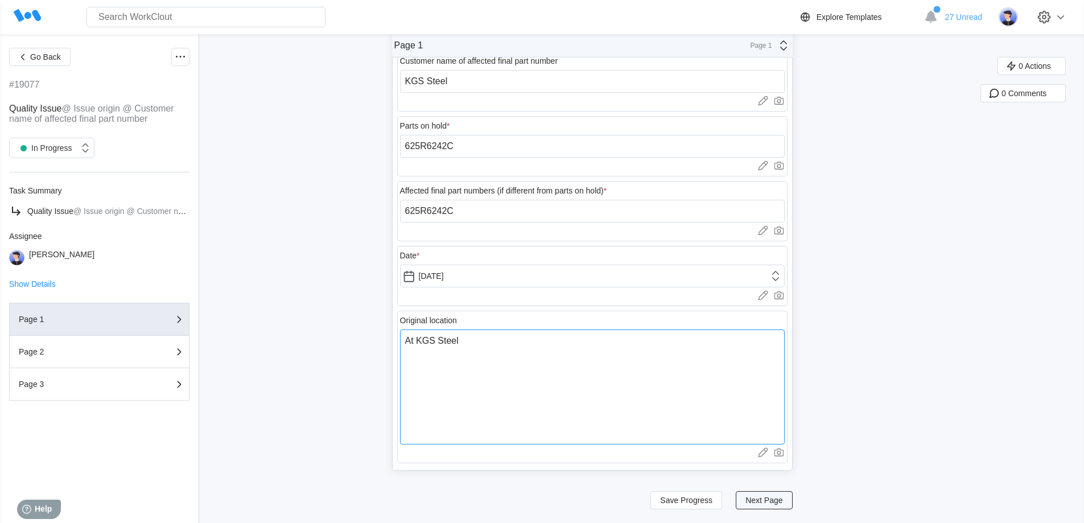
type textarea "At KGS Steel"
click at [762, 496] on span "Next Page" at bounding box center [763, 500] width 37 height 8
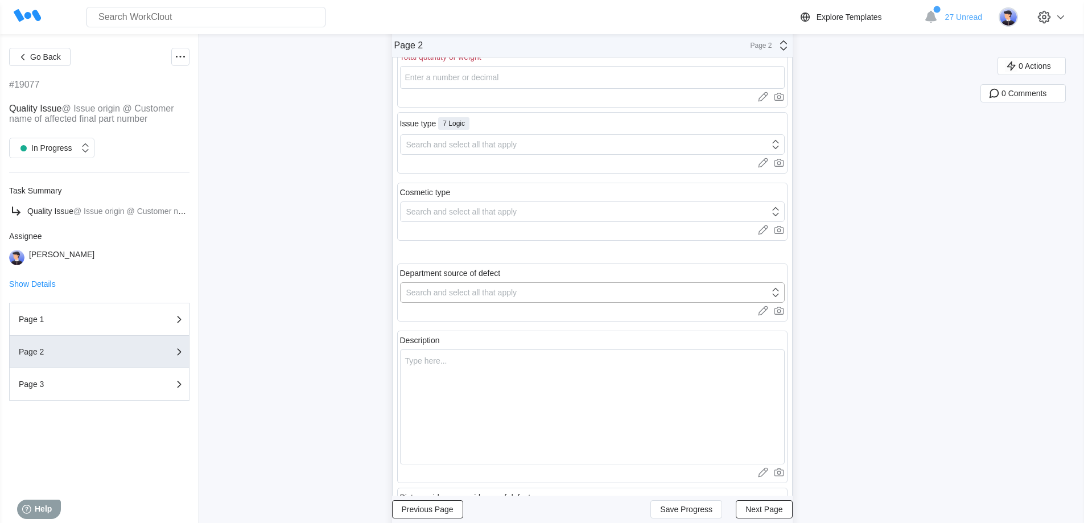
scroll to position [0, 0]
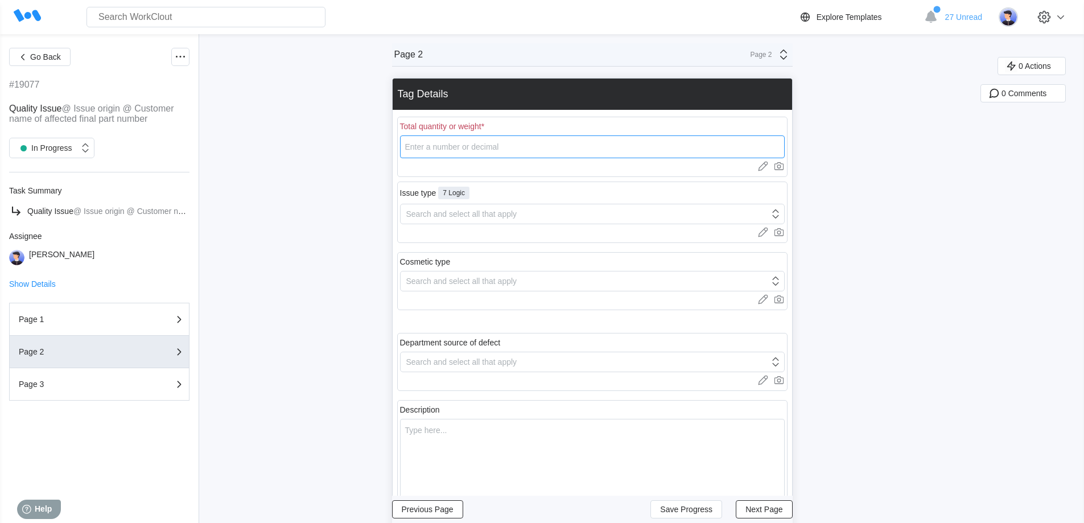
click at [503, 145] on input "number" at bounding box center [592, 146] width 385 height 23
type input "724"
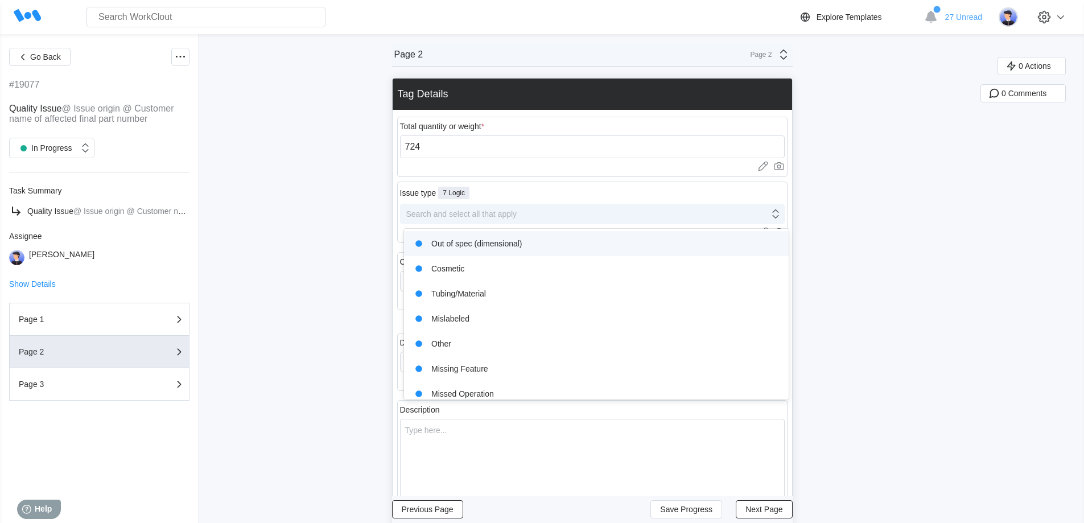
click at [453, 212] on div "Search and select all that apply" at bounding box center [461, 213] width 111 height 9
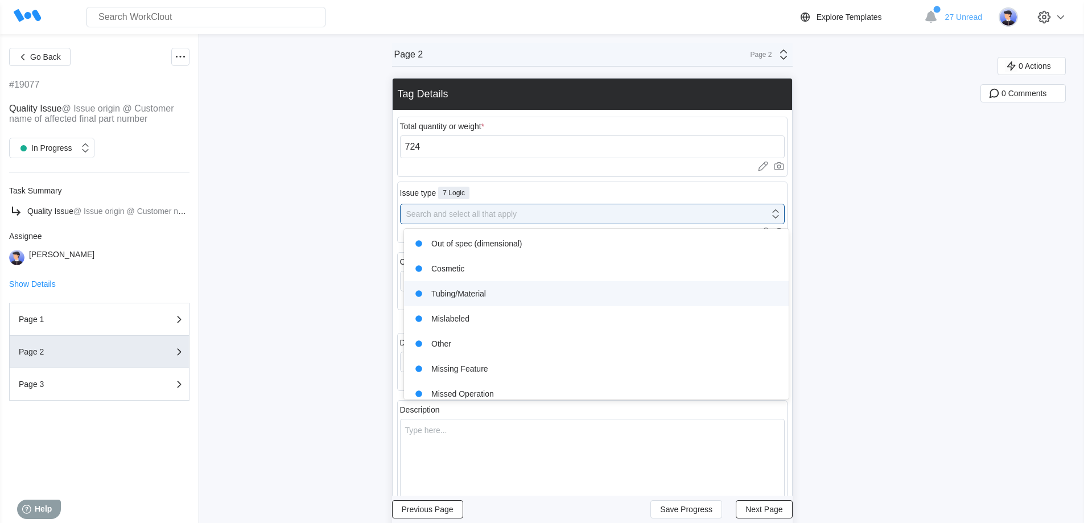
scroll to position [34, 0]
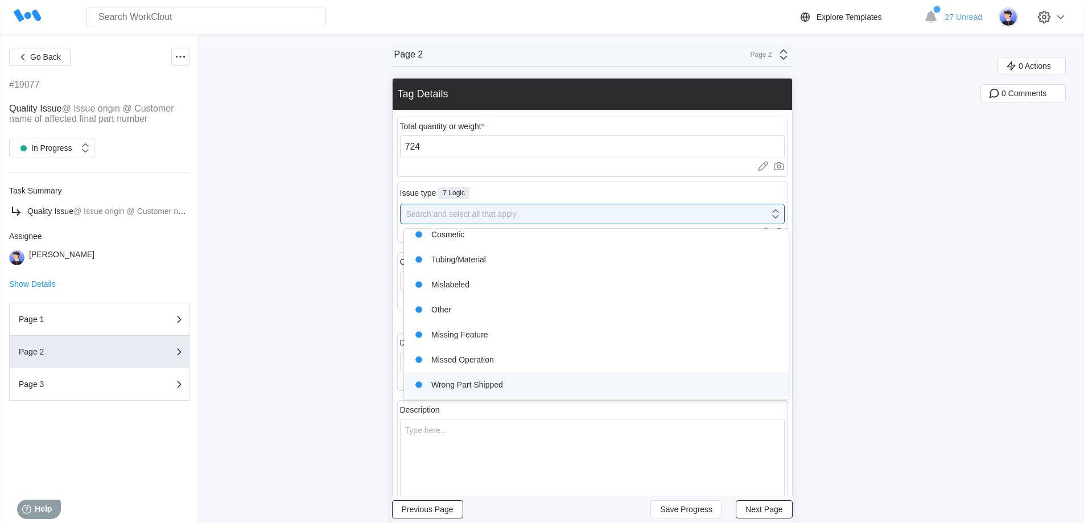
click at [489, 386] on div "Wrong Part Shipped" at bounding box center [596, 385] width 371 height 16
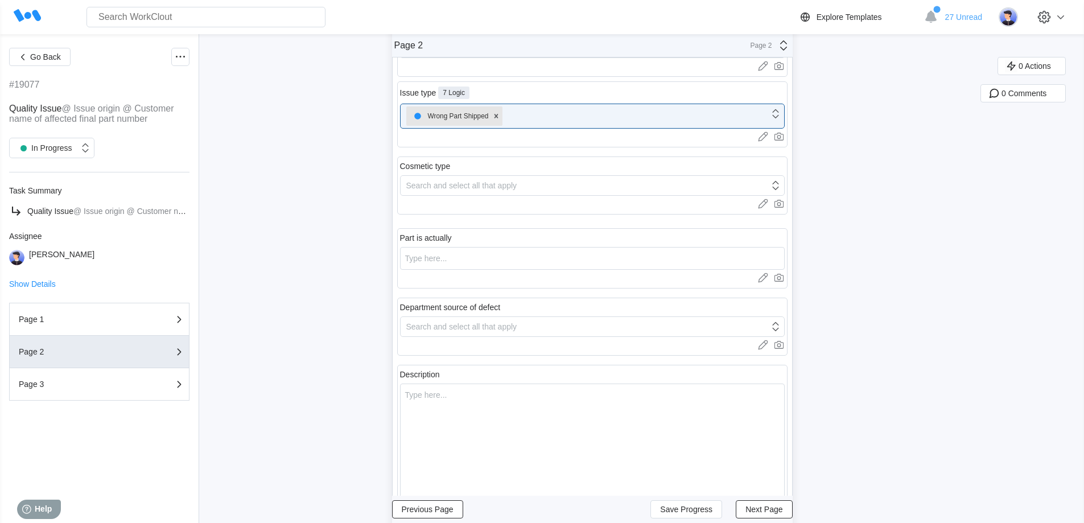
scroll to position [114, 0]
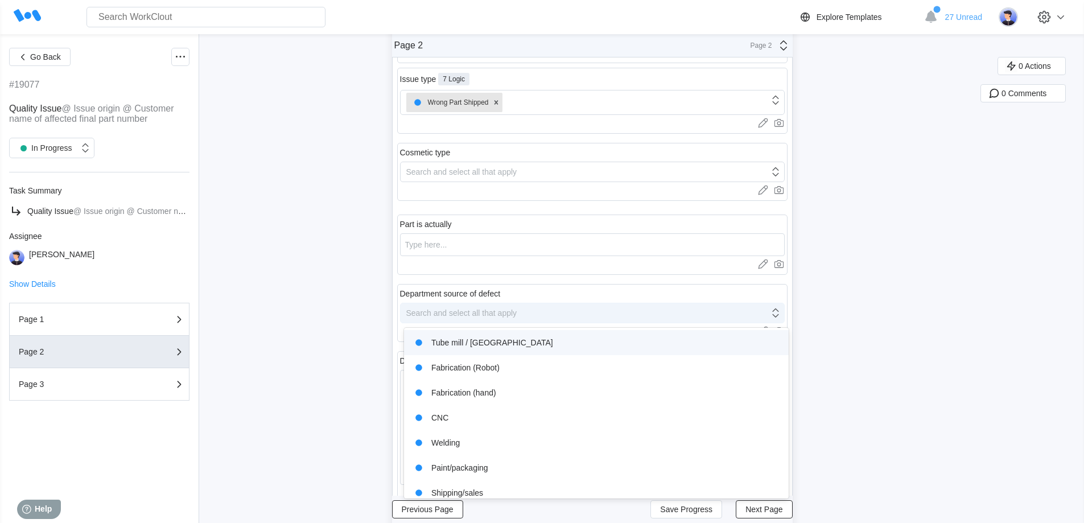
click at [464, 313] on div "Search and select all that apply" at bounding box center [461, 312] width 111 height 9
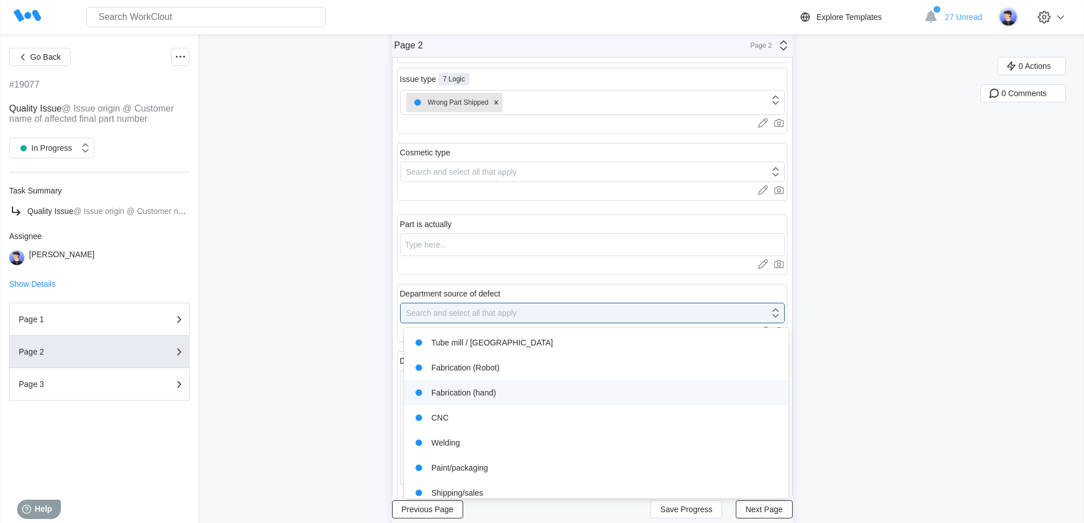
scroll to position [59, 0]
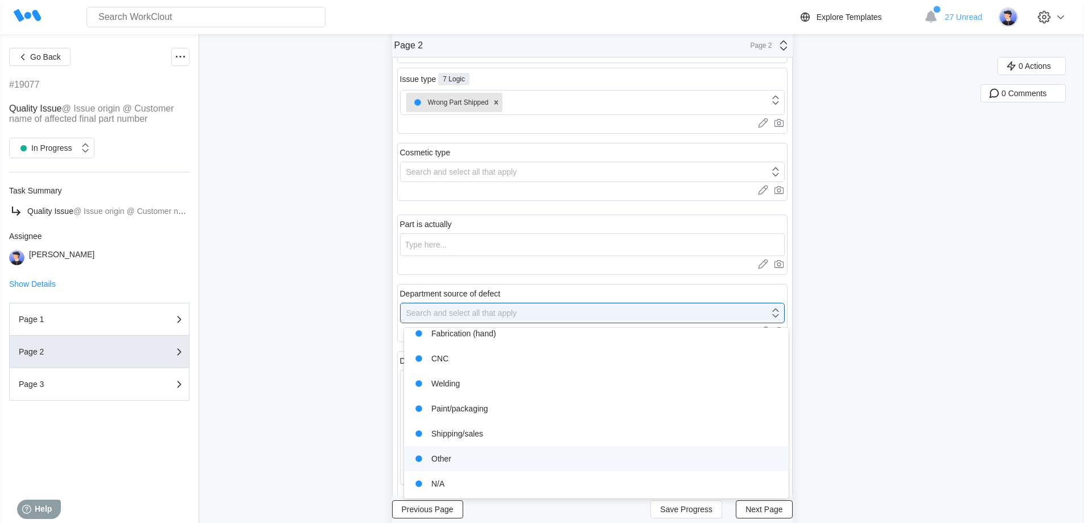
click at [490, 463] on div "Other" at bounding box center [596, 459] width 371 height 16
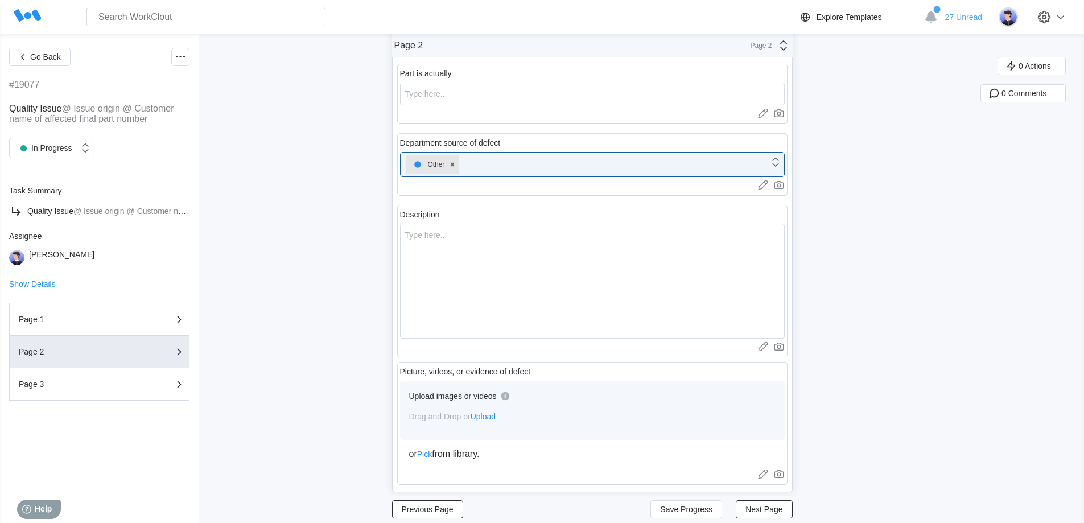
scroll to position [284, 0]
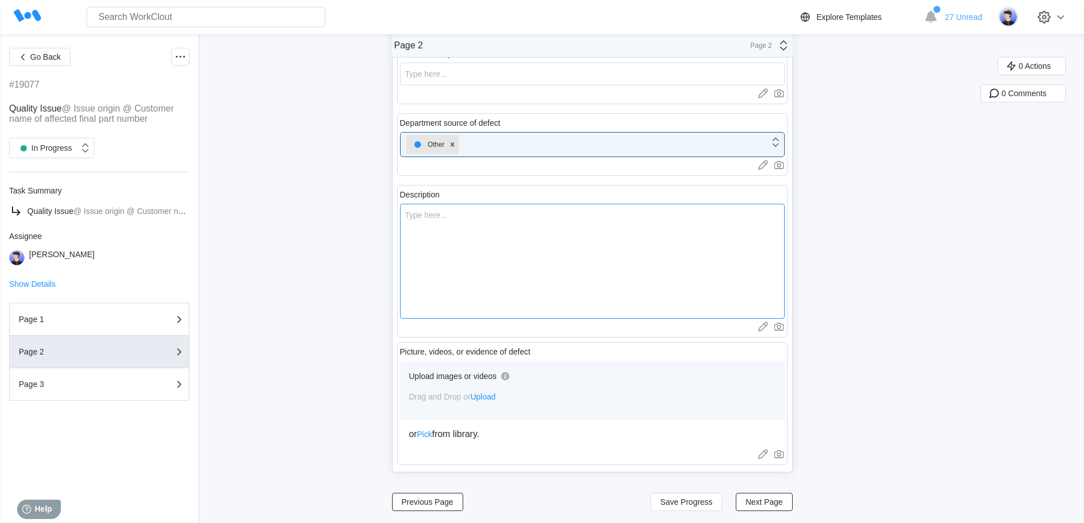
click at [486, 317] on textarea at bounding box center [592, 261] width 385 height 115
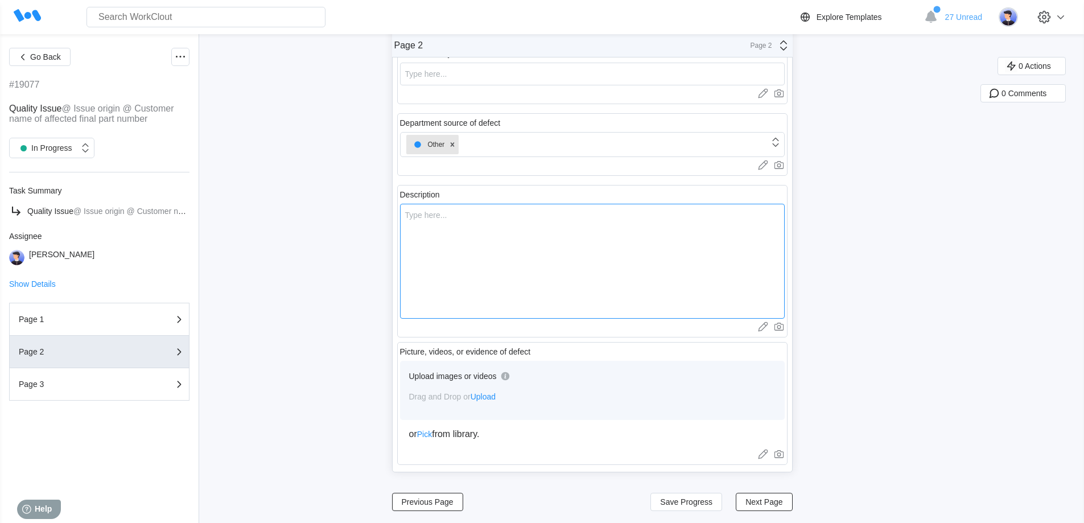
type textarea "S"
type textarea "x"
type textarea "Se"
type textarea "x"
type textarea "Set"
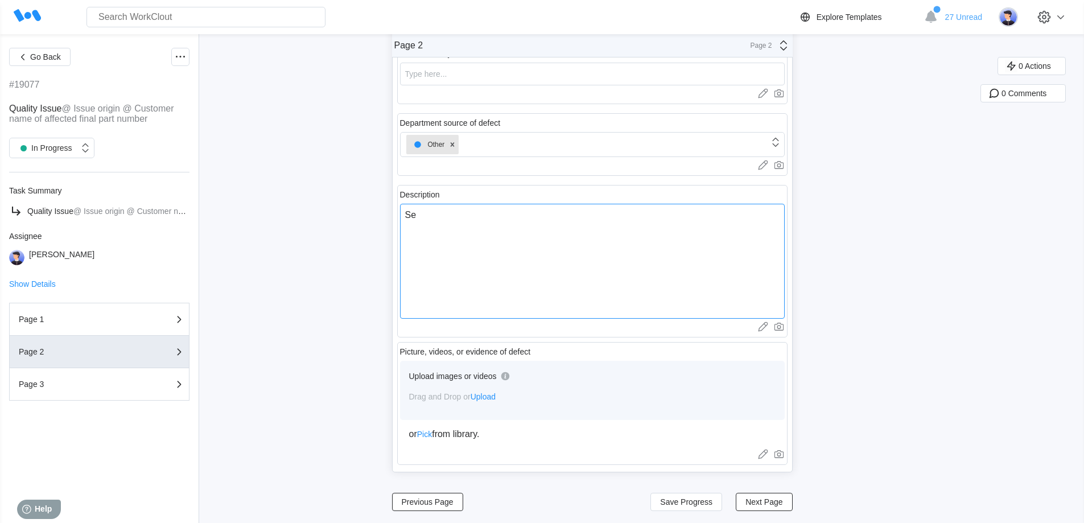
type textarea "x"
type textarea "Set"
type textarea "x"
type textarea "Set"
type textarea "x"
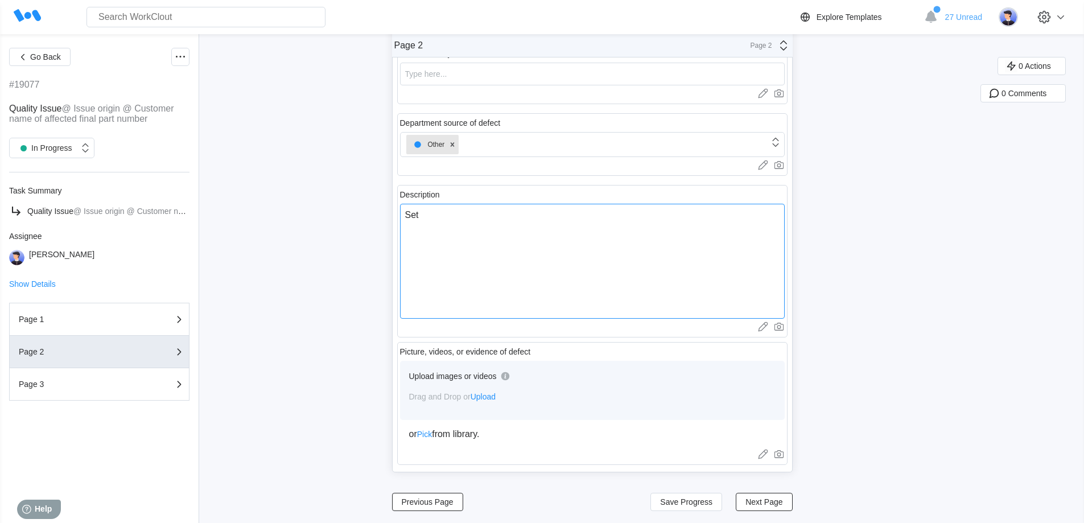
type textarea "Se"
type textarea "x"
type textarea "Sen"
type textarea "x"
type textarea "Sent"
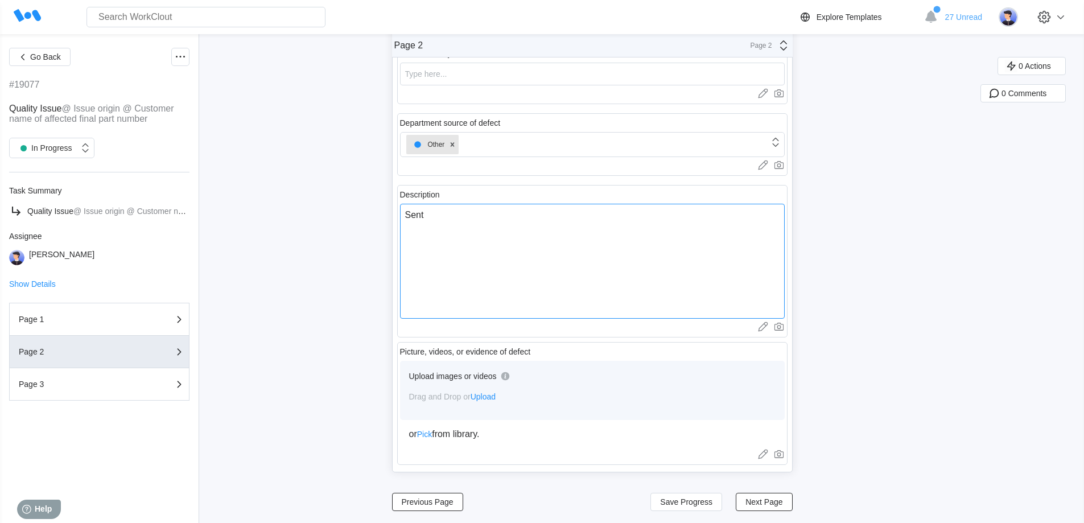
type textarea "x"
type textarea "Sent"
type textarea "x"
type textarea "Sent r"
type textarea "x"
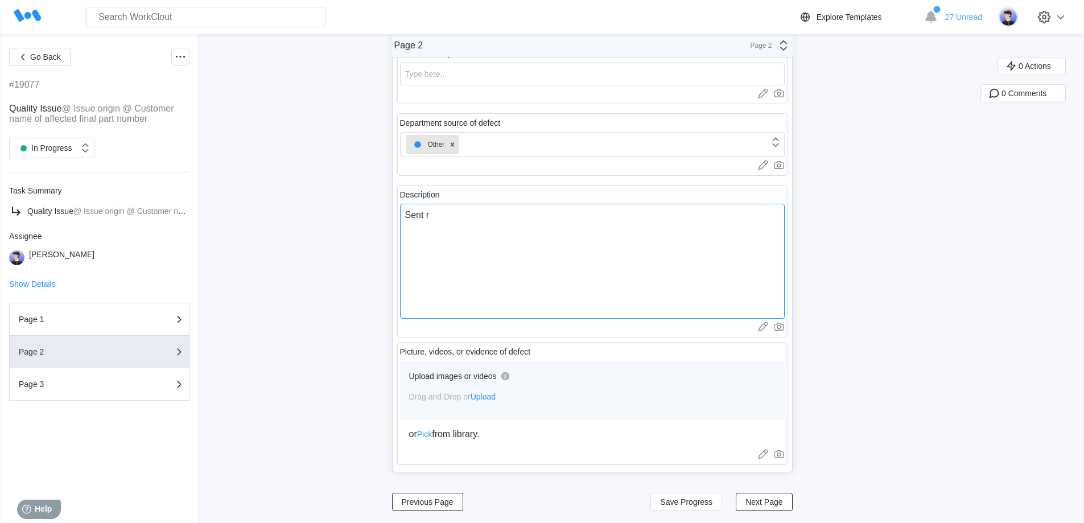
type textarea "Sent ro"
type textarea "x"
type textarea "Sent rou"
type textarea "x"
type textarea "Sent roun"
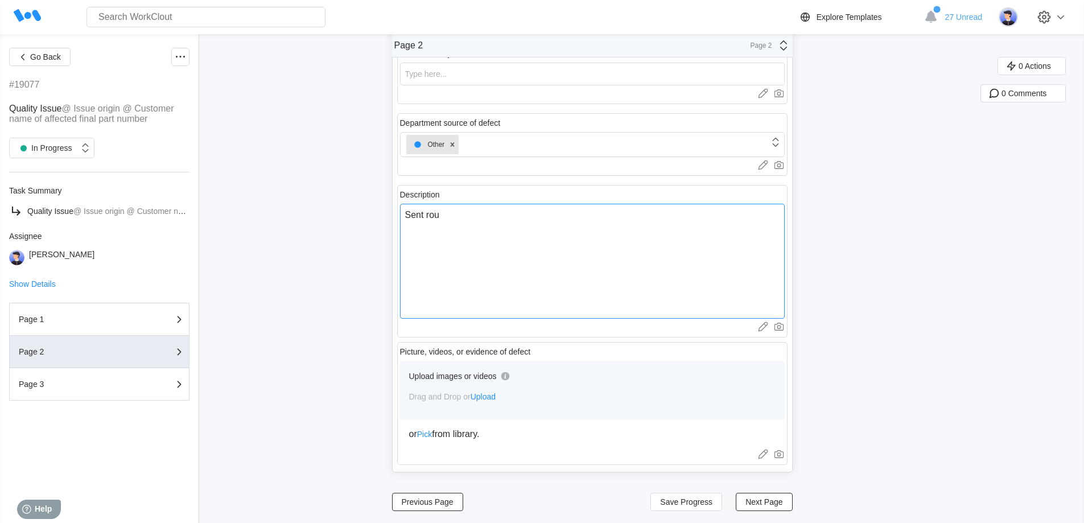
type textarea "x"
type textarea "Sent round"
type textarea "x"
type textarea "Sent round"
type textarea "x"
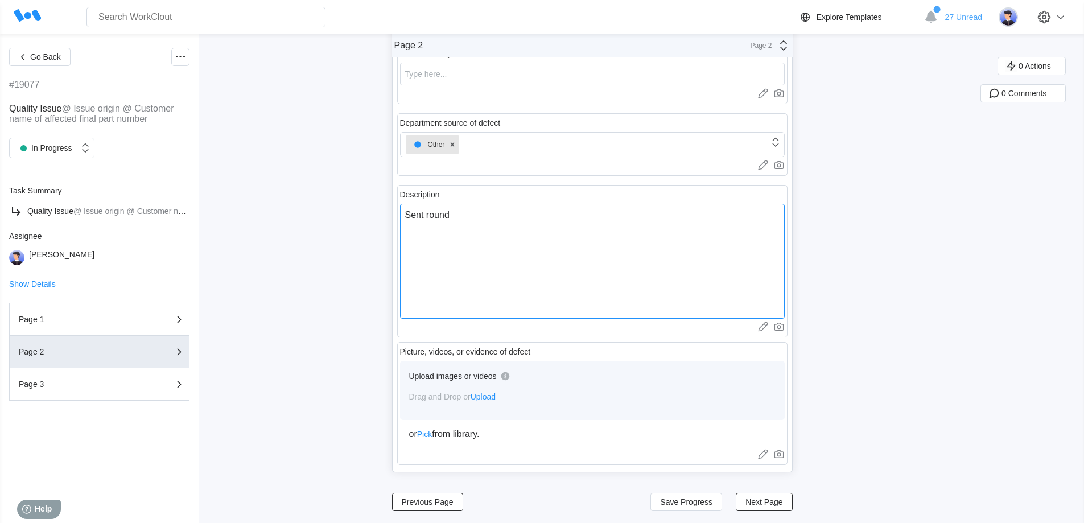
type textarea "Sent round t"
type textarea "x"
type textarea "Sent round tu"
type textarea "x"
type textarea "Sent round tub"
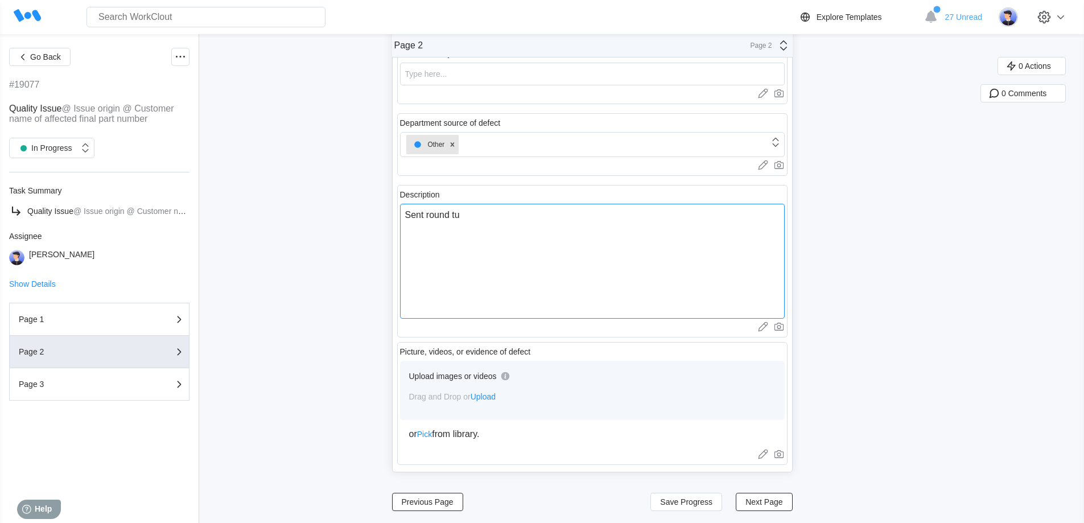
type textarea "x"
type textarea "Sent round tube"
type textarea "x"
type textarea "Sent round tubes"
type textarea "x"
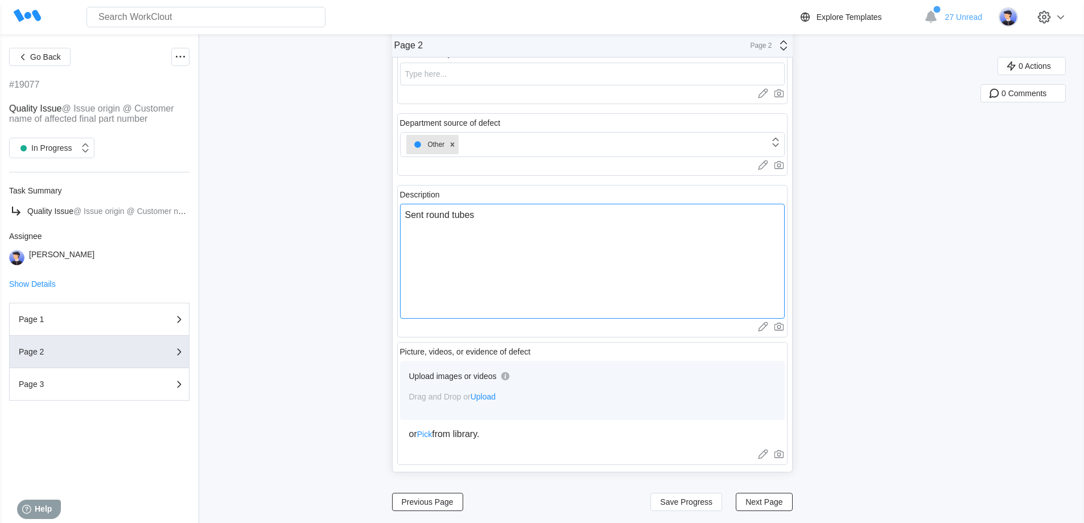
type textarea "Sent round tubes"
type textarea "x"
type textarea "Sent round tubes i"
type textarea "x"
type textarea "Sent round tubes in"
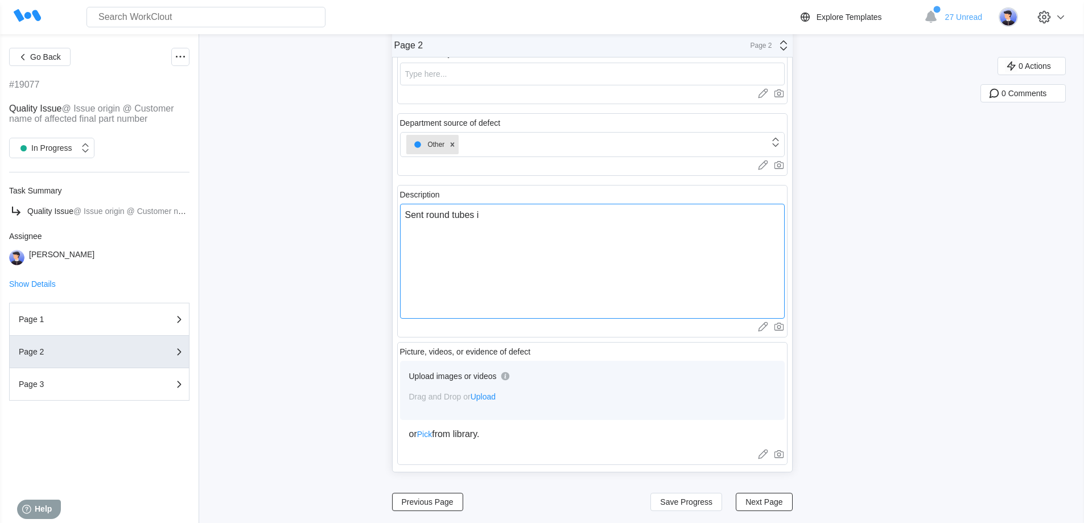
type textarea "x"
type textarea "Sent round tubes ins"
type textarea "x"
type textarea "Sent round tubes inst"
type textarea "x"
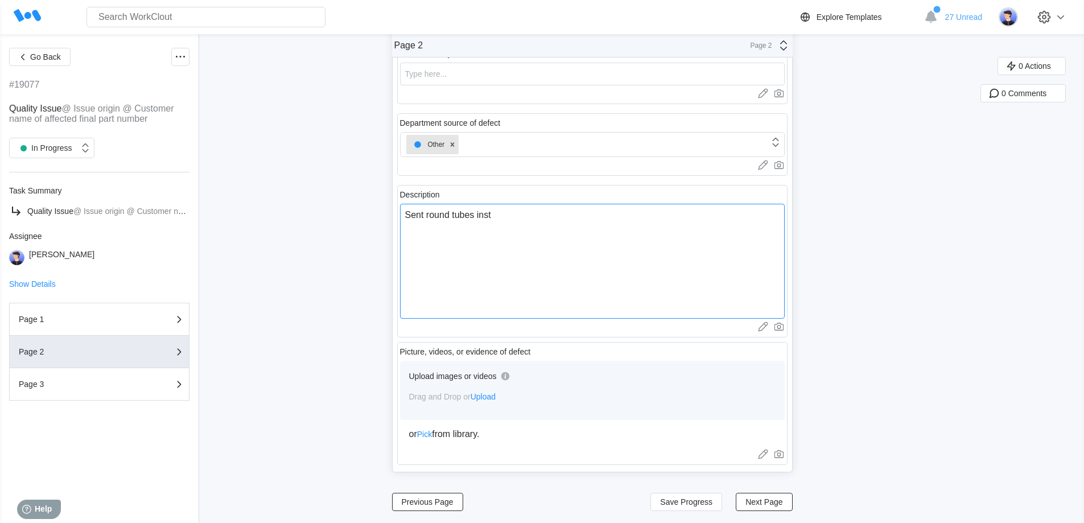
type textarea "Sent round tubes inste"
type textarea "x"
type textarea "Sent round tubes instea"
type textarea "x"
type textarea "Sent round tubes instead"
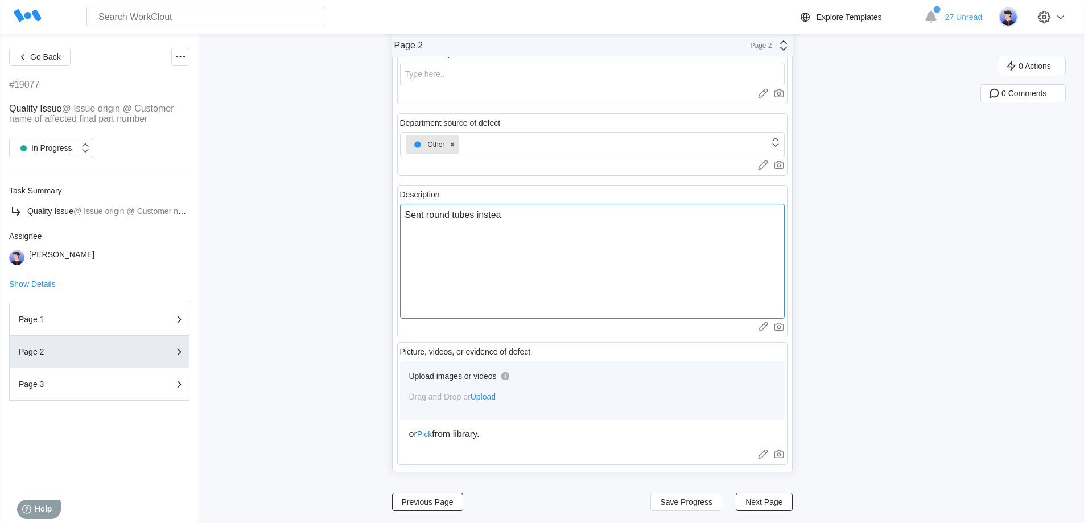
type textarea "x"
type textarea "Sent round tubes instead"
type textarea "x"
type textarea "Sent round tubes instead o"
type textarea "x"
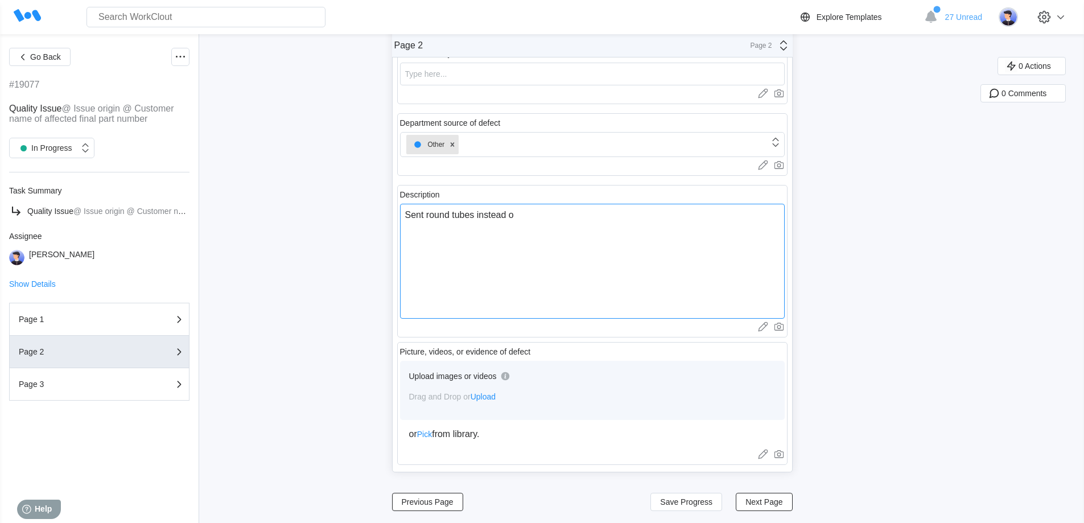
type textarea "Sent round tubes instead of"
type textarea "x"
type textarea "Sent round tubes instead of"
type textarea "x"
type textarea "Sent round tubes instead of s"
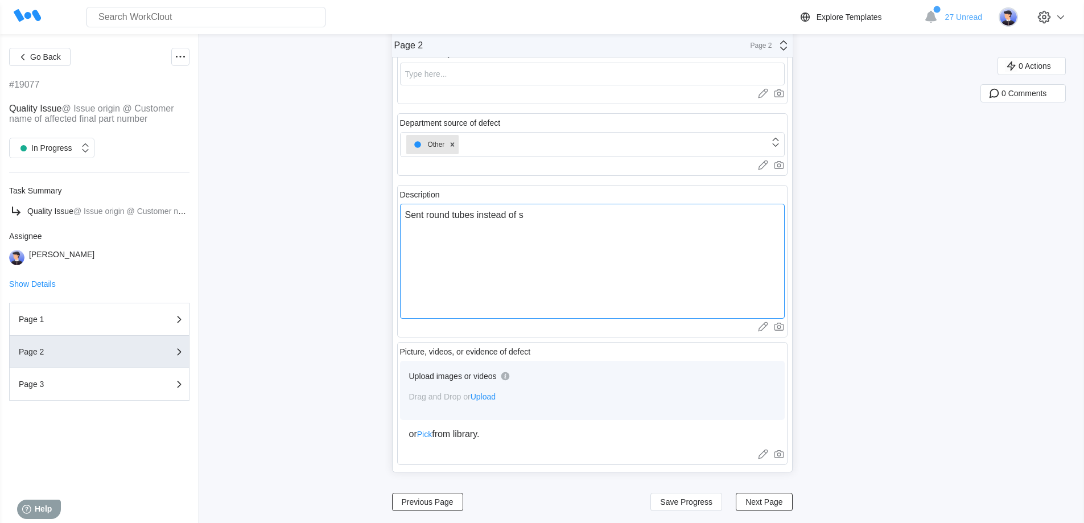
type textarea "x"
type textarea "Sent round tubes instead of sq"
type textarea "x"
type textarea "Sent round tubes instead of squ"
type textarea "x"
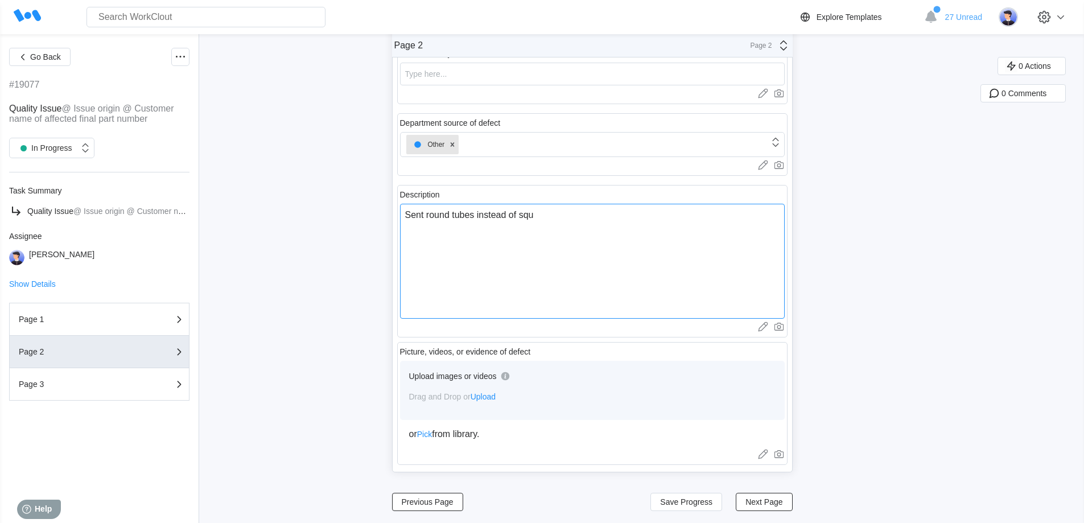
type textarea "Sent round tubes instead of squa"
type textarea "x"
type textarea "Sent round tubes instead of squar"
type textarea "x"
type textarea "Sent round tubes instead of square"
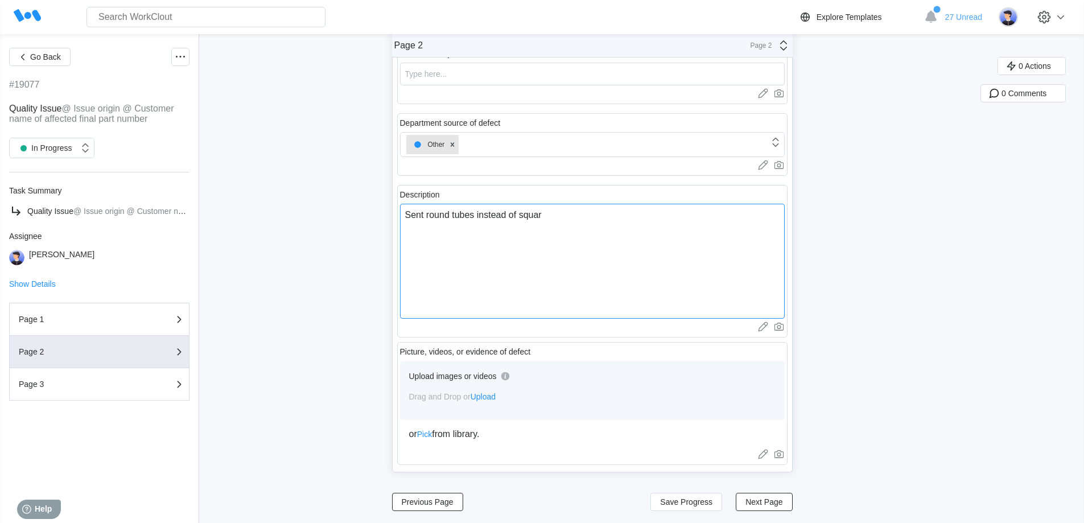
type textarea "x"
type textarea "Sent round tubes instead of square"
click at [781, 505] on span "Next Page" at bounding box center [763, 502] width 37 height 8
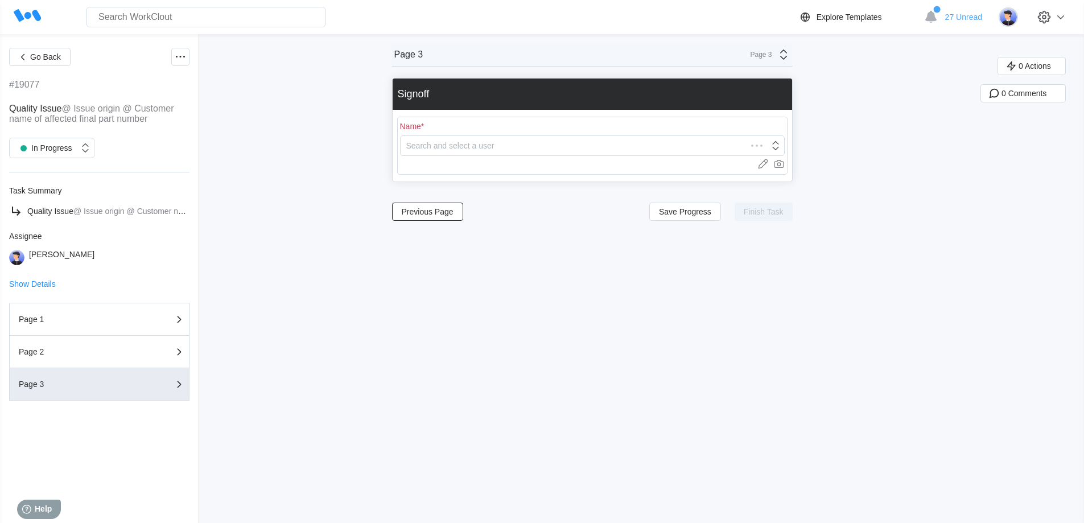
scroll to position [0, 0]
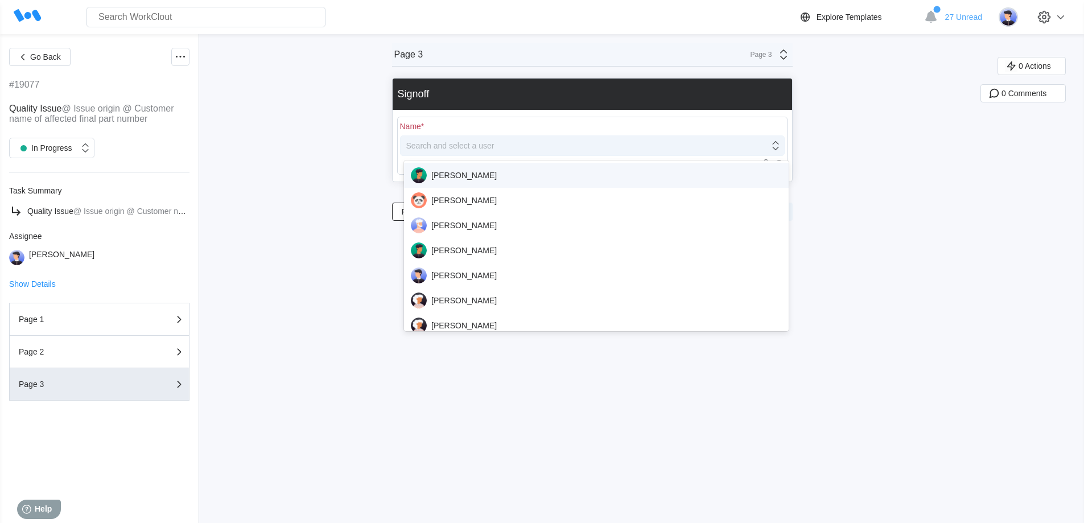
click at [472, 145] on div "Search and select a user" at bounding box center [450, 145] width 88 height 9
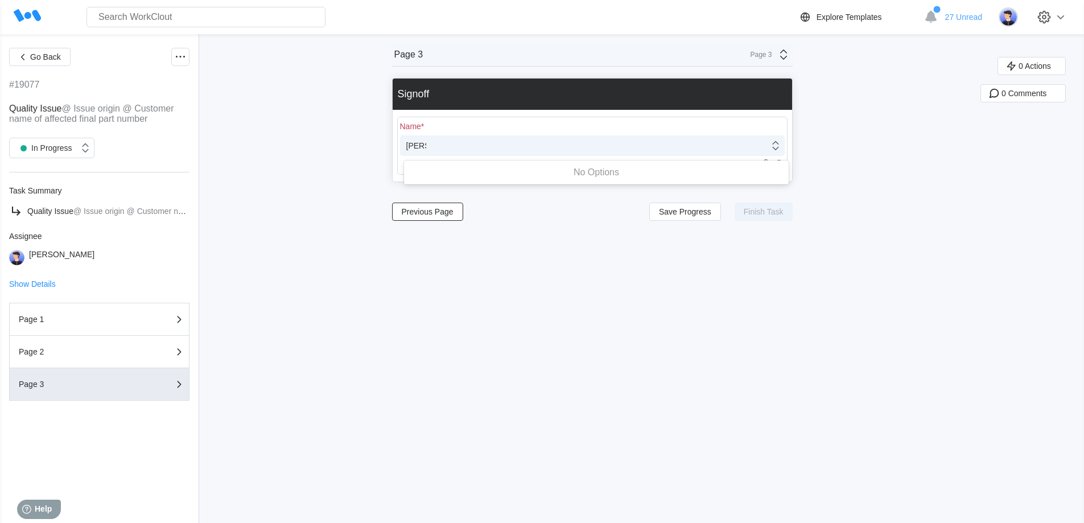
type input "Hug"
click at [448, 174] on div "[PERSON_NAME]" at bounding box center [596, 175] width 371 height 16
click at [771, 211] on span "Finish Task" at bounding box center [764, 212] width 40 height 8
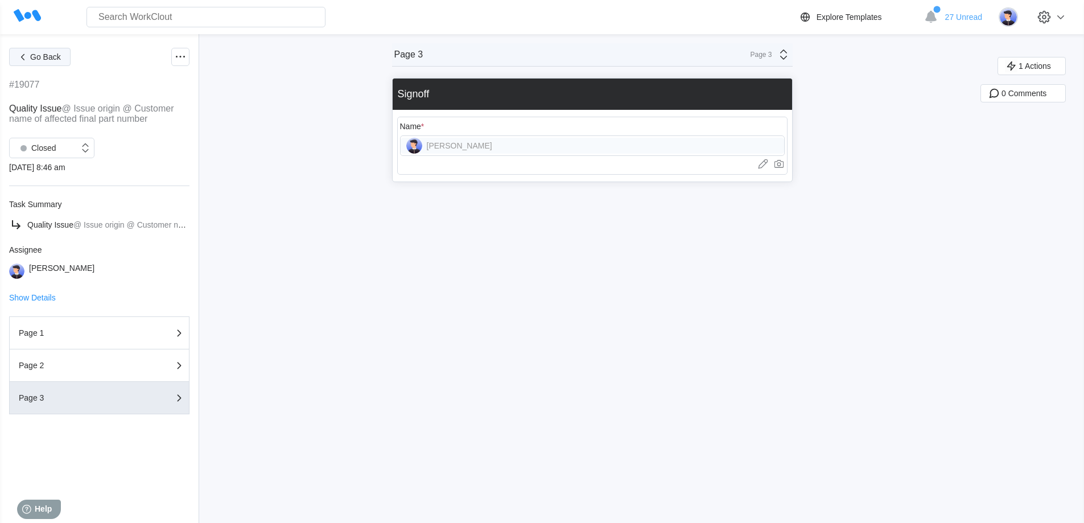
click at [37, 62] on button "Go Back" at bounding box center [39, 57] width 61 height 18
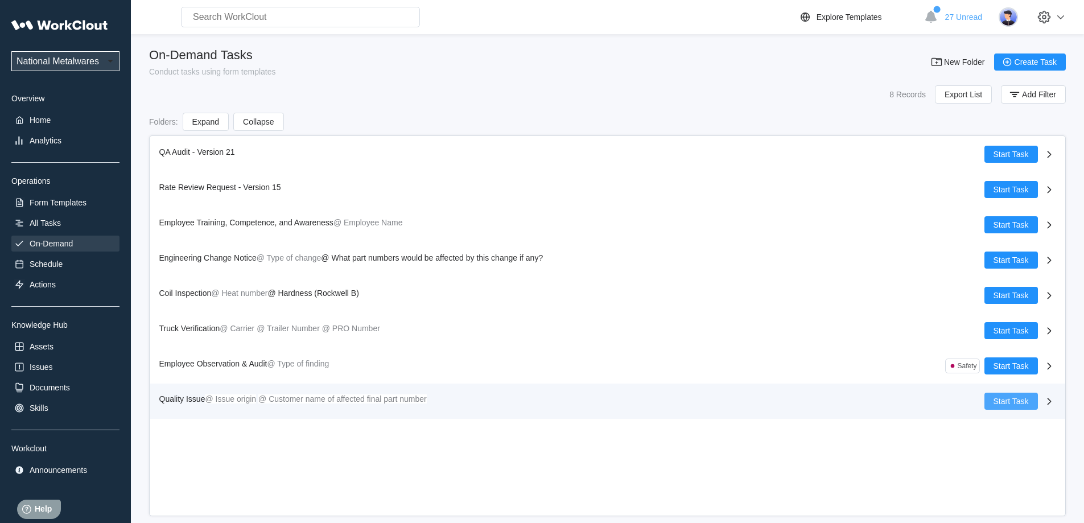
click at [1018, 404] on span "Start Task" at bounding box center [1010, 401] width 35 height 8
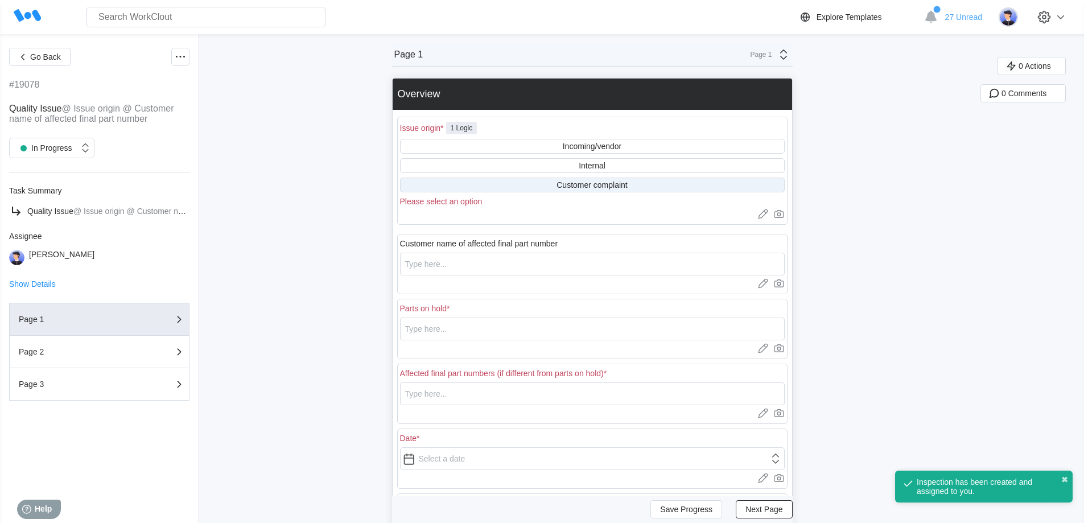
click at [583, 185] on div "Customer complaint" at bounding box center [591, 184] width 71 height 9
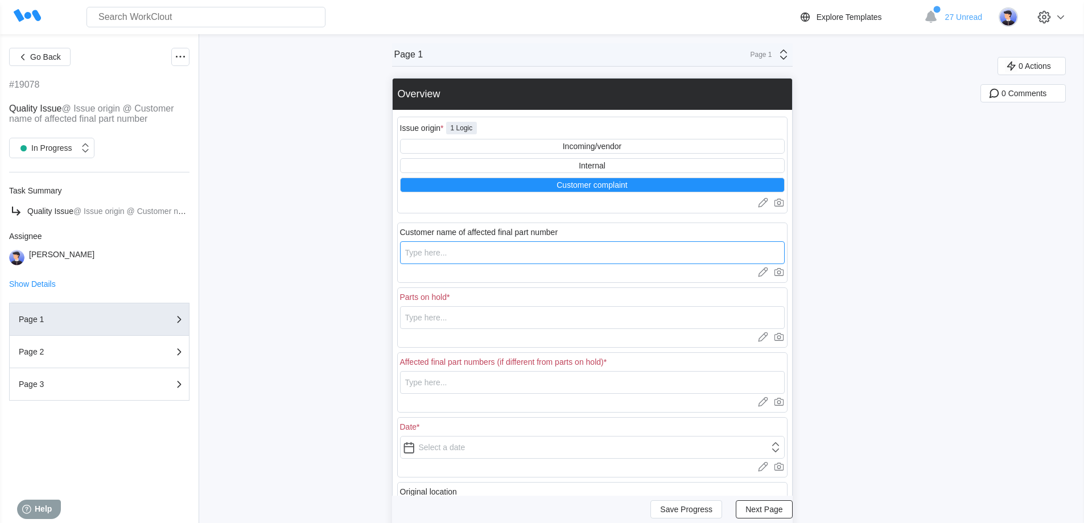
click at [494, 255] on input "text" at bounding box center [592, 252] width 385 height 23
type input "Honda"
click at [498, 313] on input "text" at bounding box center [592, 317] width 385 height 23
drag, startPoint x: 498, startPoint y: 313, endPoint x: 402, endPoint y: 320, distance: 96.4
click at [402, 320] on div "Parts on hold * 41910000RAW Upload images or videos to this field Drag and Drop…" at bounding box center [592, 317] width 390 height 60
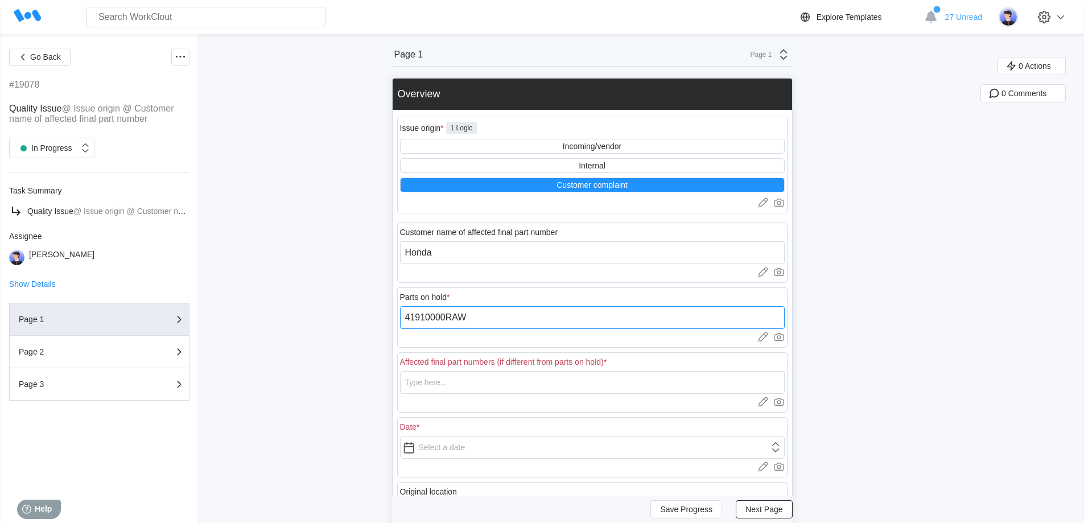
type input "41910000RAW"
click at [453, 377] on input "text" at bounding box center [592, 382] width 385 height 23
paste input "41910000RAW"
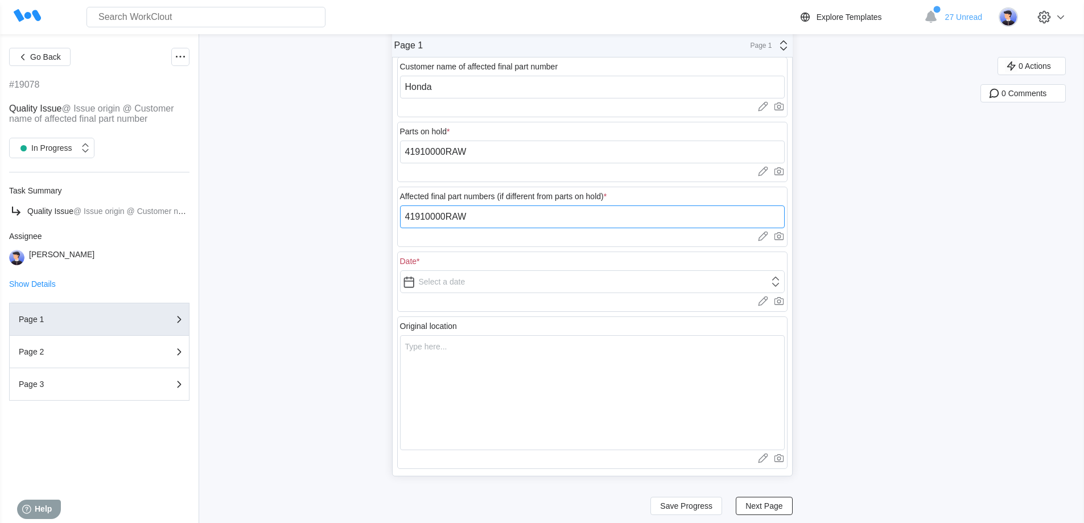
scroll to position [171, 0]
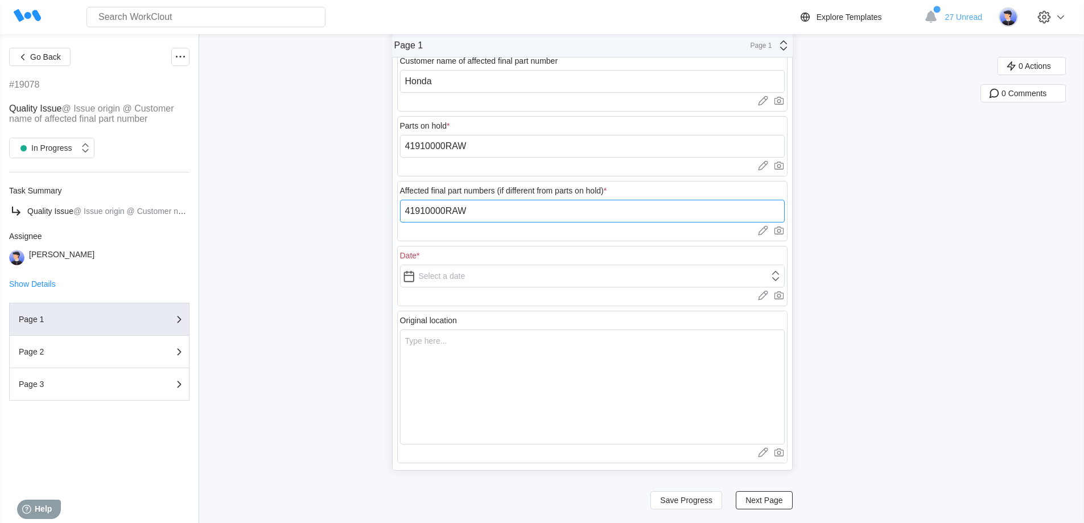
type input "41910000RAW"
click at [414, 277] on input "text" at bounding box center [592, 276] width 385 height 23
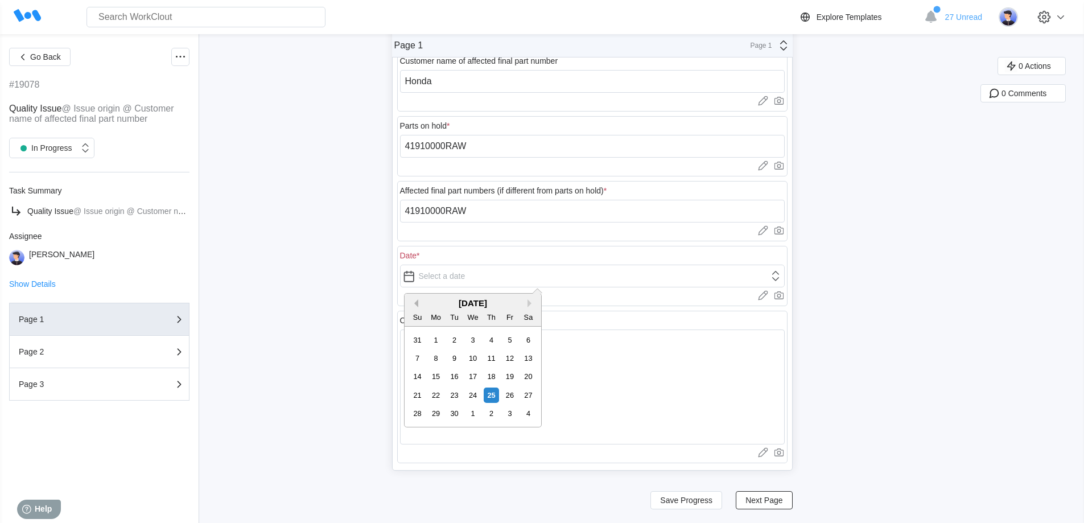
click at [414, 303] on button "Previous Month" at bounding box center [414, 303] width 8 height 8
click at [414, 304] on button "Previous Month" at bounding box center [414, 303] width 8 height 8
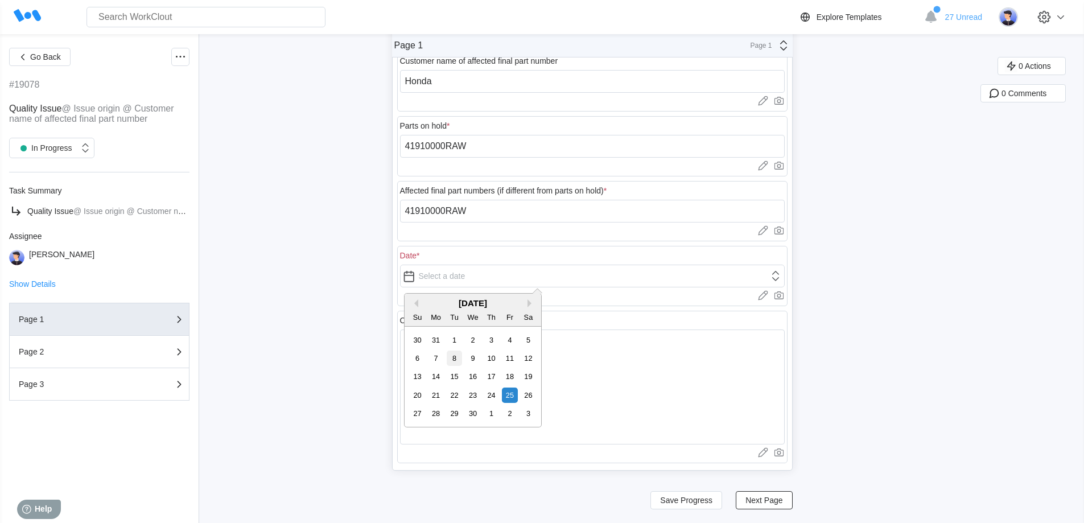
click at [454, 357] on div "8" at bounding box center [454, 357] width 15 height 15
type input "04/08/2025"
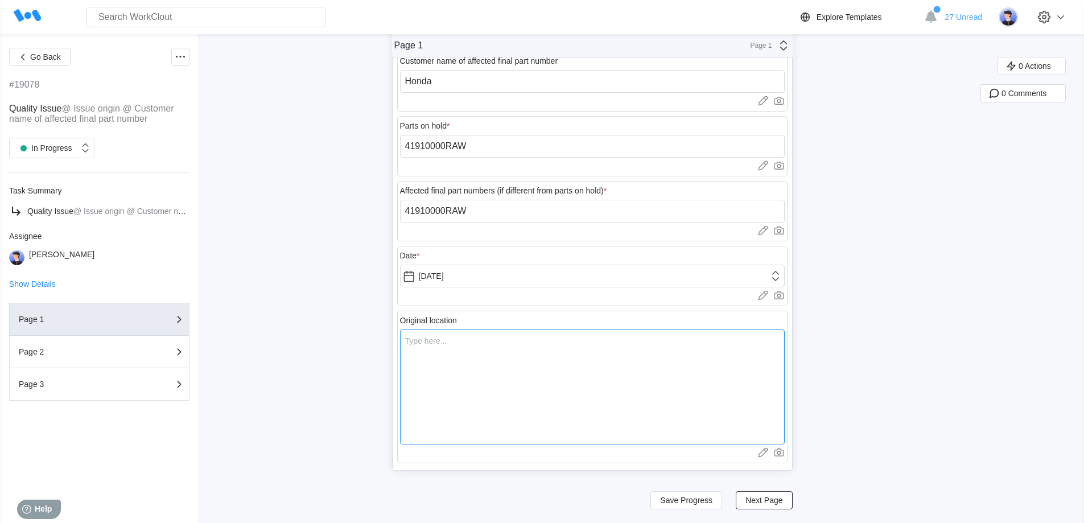
click at [485, 375] on textarea at bounding box center [592, 386] width 385 height 115
type textarea "A"
type textarea "x"
type textarea "At"
type textarea "x"
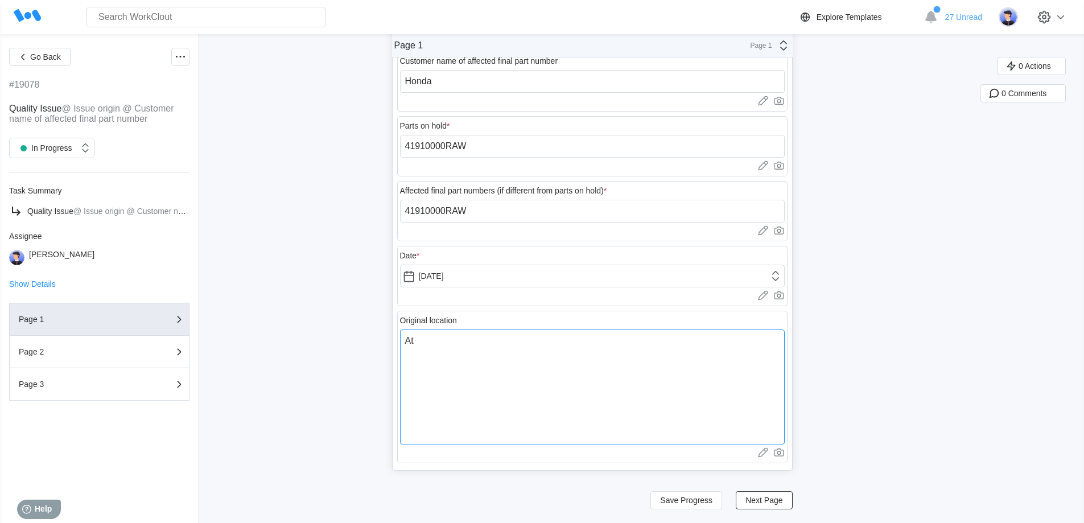
type textarea "At"
type textarea "x"
type textarea "At H"
type textarea "x"
type textarea "At Ho"
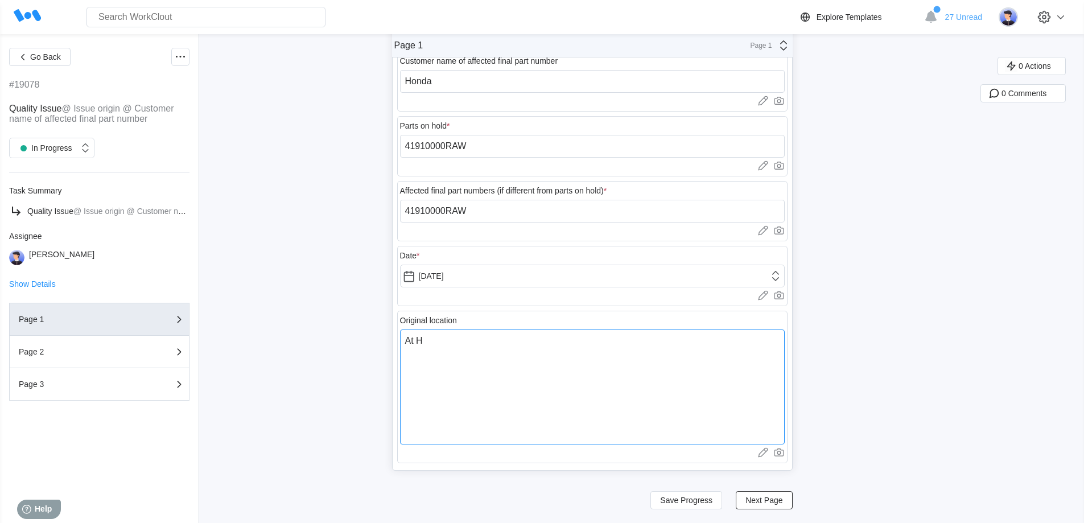
type textarea "x"
type textarea "At Hon"
type textarea "x"
type textarea "At Hond"
type textarea "x"
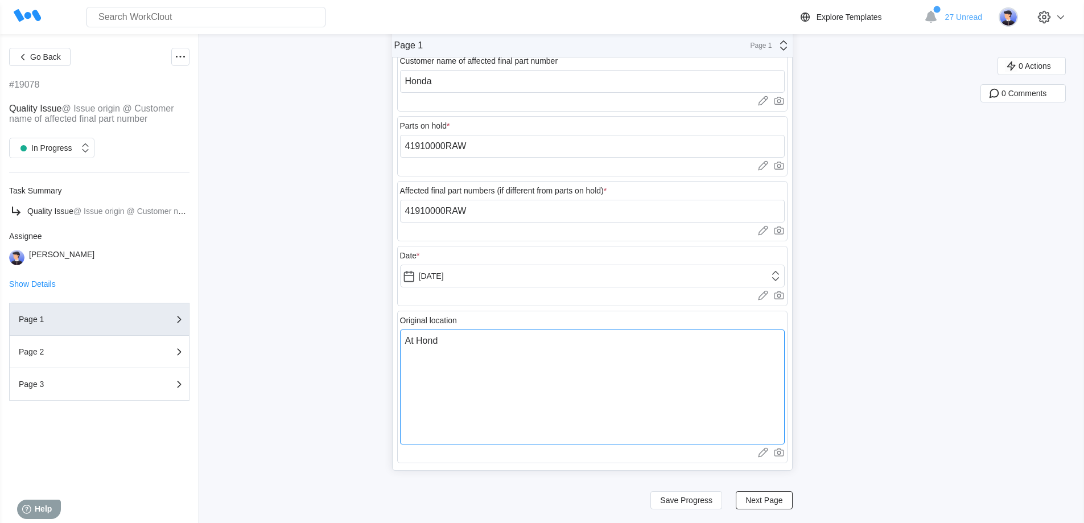
type textarea "At Honda"
type textarea "x"
type textarea "At Honda"
click at [770, 496] on span "Next Page" at bounding box center [763, 500] width 37 height 8
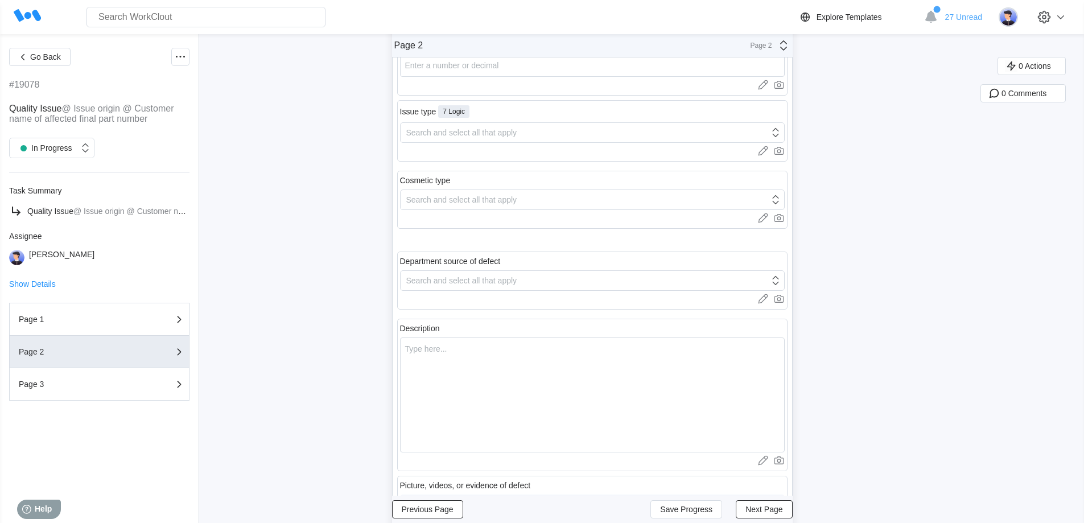
scroll to position [0, 0]
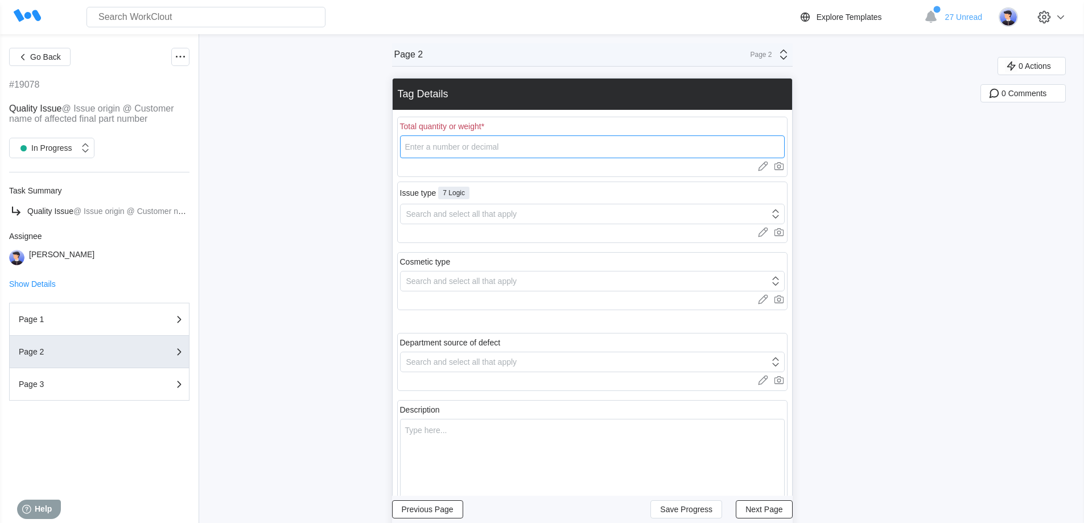
click at [490, 146] on input "number" at bounding box center [592, 146] width 385 height 23
type input "4"
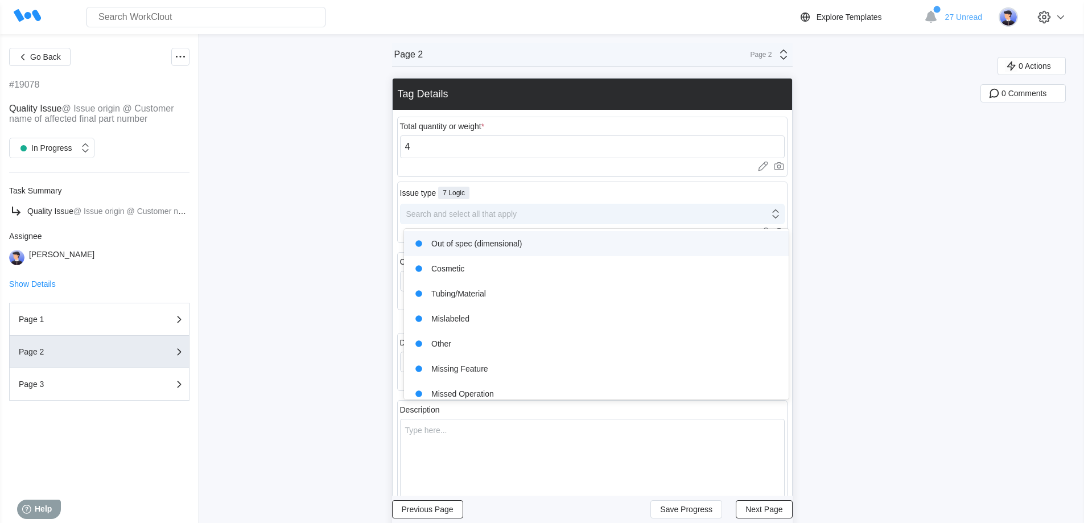
click at [477, 220] on div "Search and select all that apply" at bounding box center [585, 214] width 369 height 16
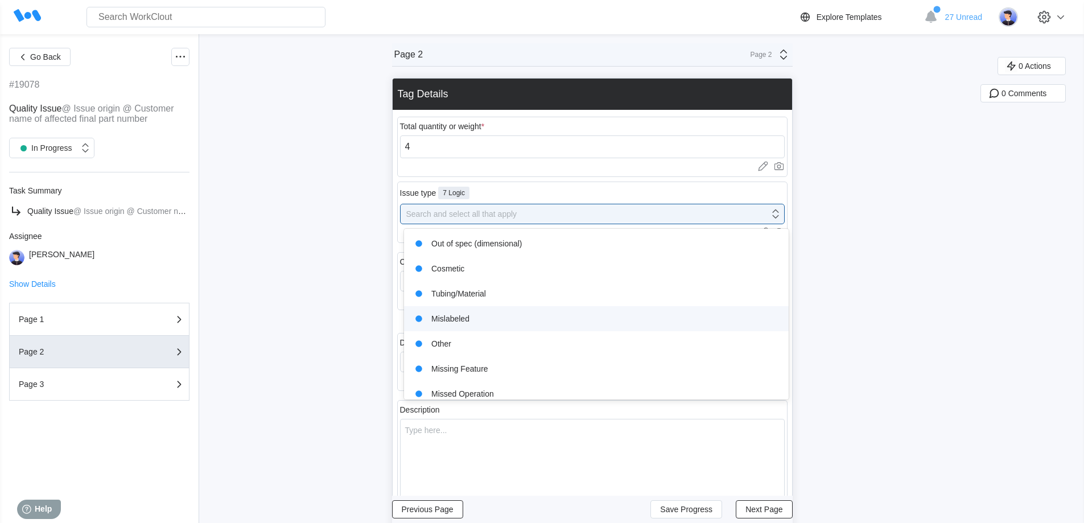
scroll to position [34, 0]
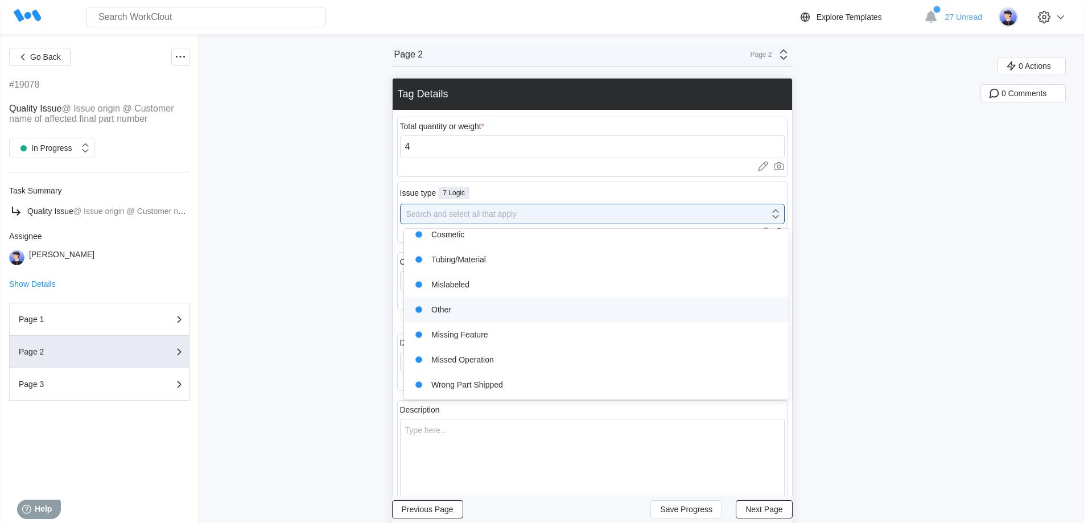
click at [459, 310] on div "Other" at bounding box center [596, 310] width 371 height 16
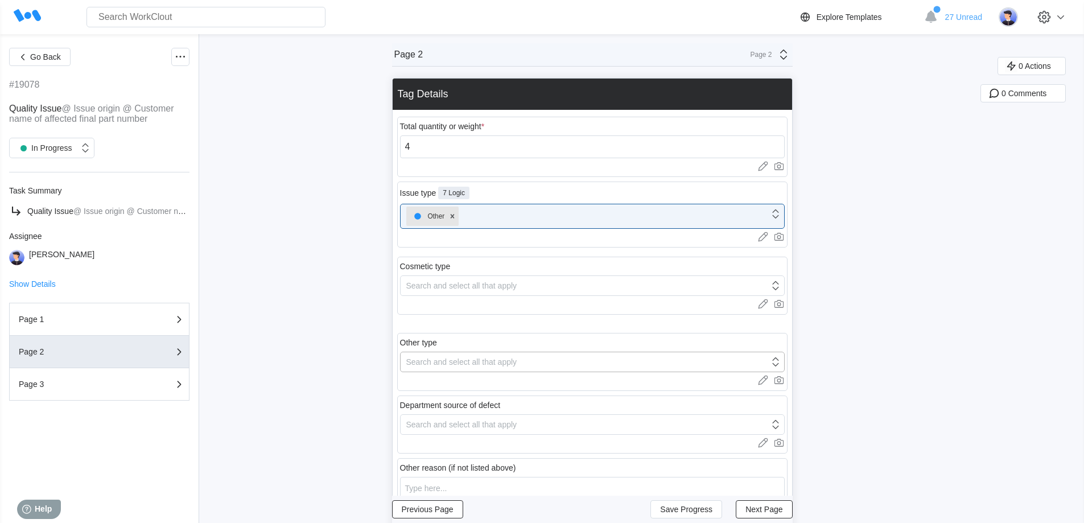
click at [468, 366] on div "Search and select all that apply" at bounding box center [461, 361] width 111 height 9
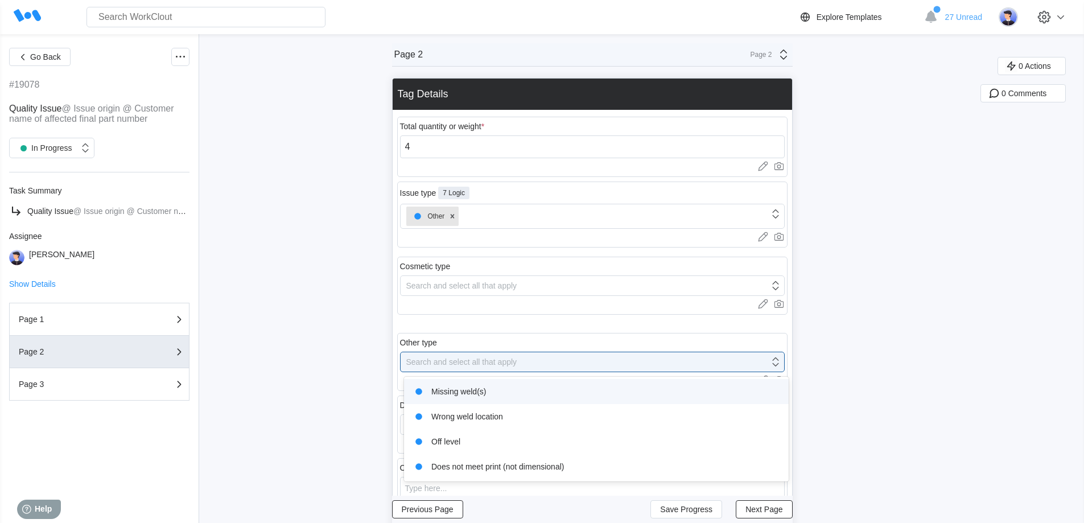
click at [450, 393] on div "Missing weld(s)" at bounding box center [596, 391] width 371 height 16
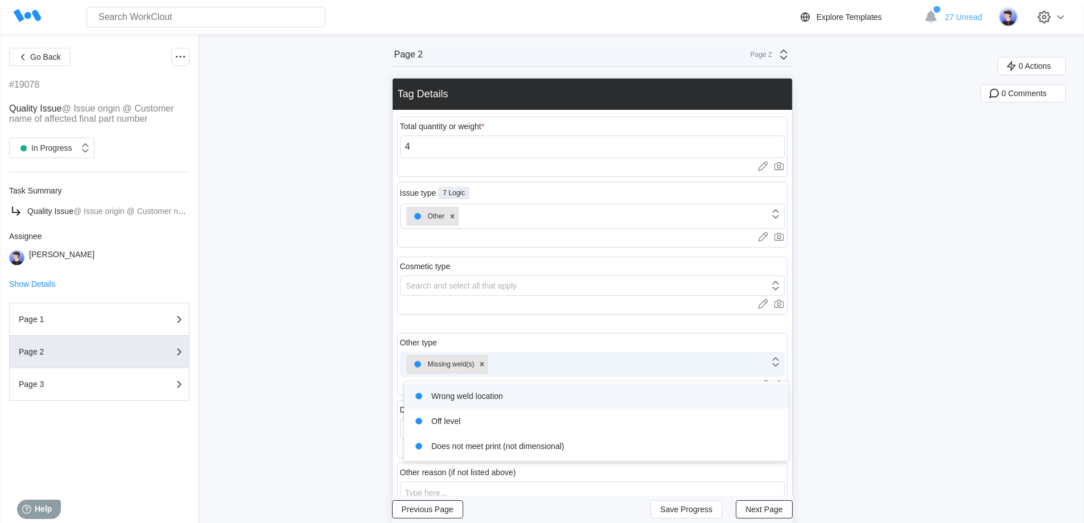
click at [528, 363] on div "Missing weld(s)" at bounding box center [585, 364] width 369 height 24
click at [478, 397] on div "Wrong weld location" at bounding box center [596, 396] width 371 height 16
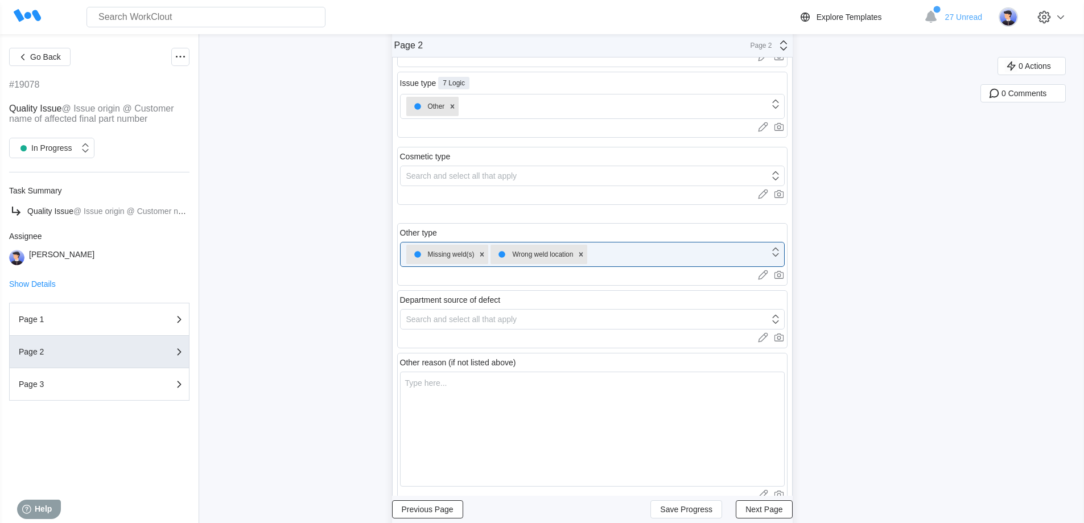
scroll to position [114, 0]
click at [490, 321] on div "Search and select all that apply" at bounding box center [585, 315] width 369 height 16
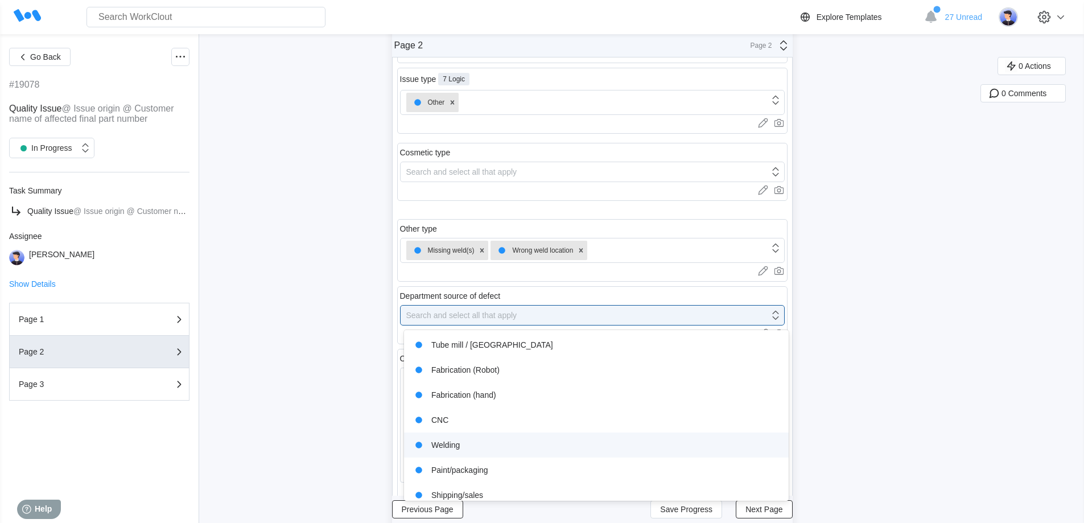
click at [452, 440] on div "Welding" at bounding box center [596, 445] width 371 height 16
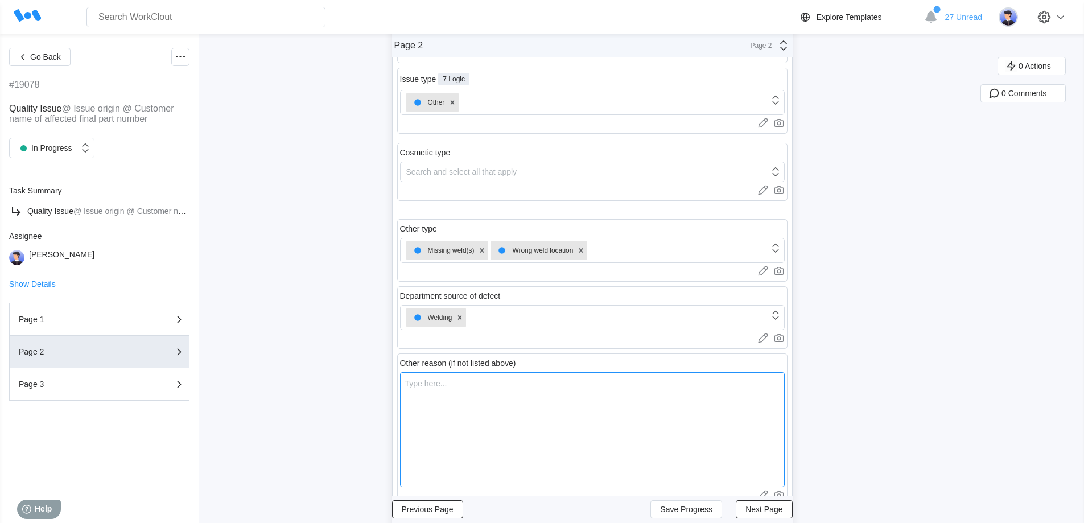
click at [461, 414] on textarea at bounding box center [592, 429] width 385 height 115
type textarea "M"
type textarea "x"
type textarea "Mi"
type textarea "x"
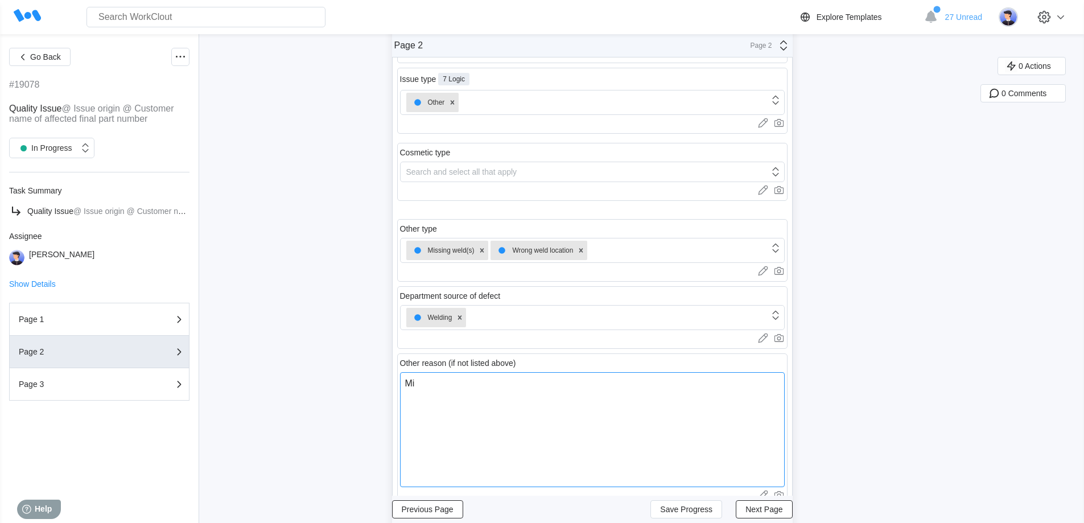
type textarea "Mis"
type textarea "x"
type textarea "Miss"
type textarea "x"
type textarea "Missi"
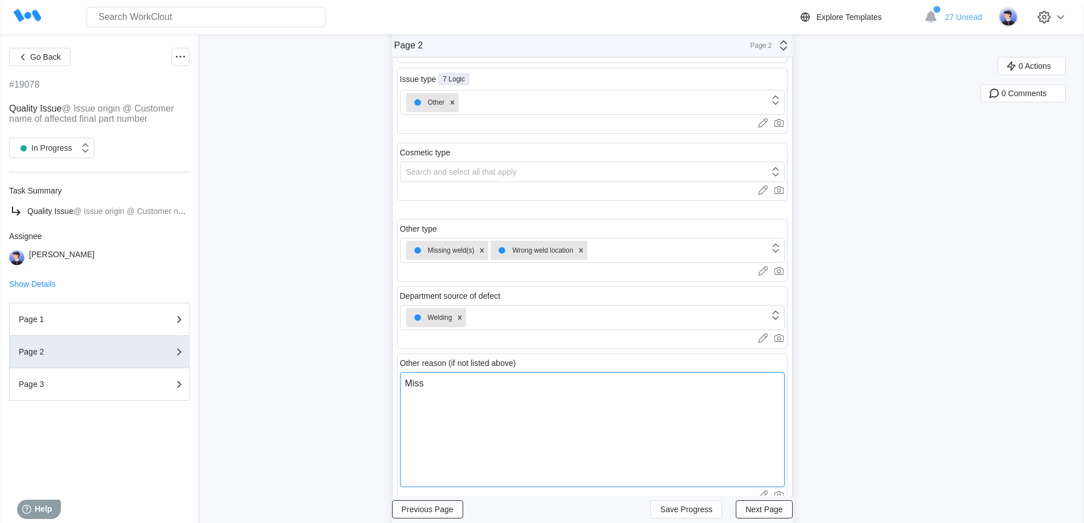
type textarea "x"
type textarea "Missin"
type textarea "x"
type textarea "Missing"
type textarea "x"
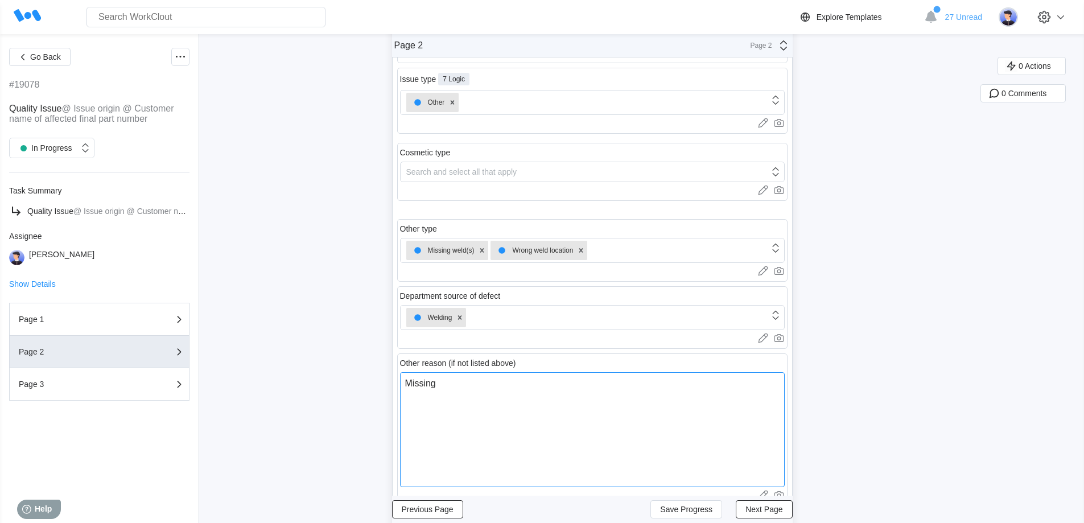
type textarea "Missing"
type textarea "x"
type textarea "Missing h"
type textarea "x"
type textarea "Missing ho"
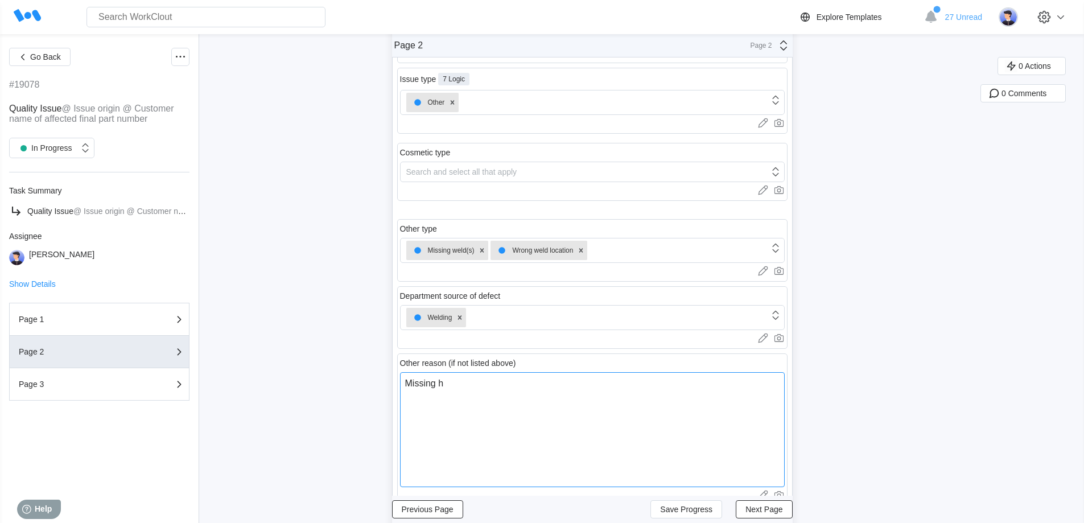
type textarea "x"
type textarea "Missing hol"
type textarea "x"
type textarea "Missing hole"
type textarea "x"
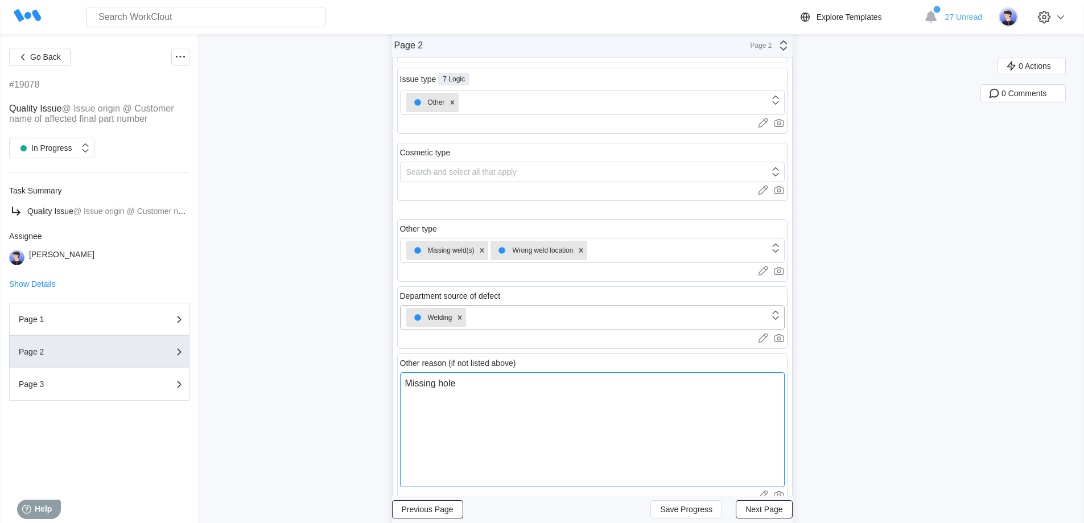
type textarea "Missing hole"
click at [503, 321] on div "Welding" at bounding box center [585, 317] width 369 height 24
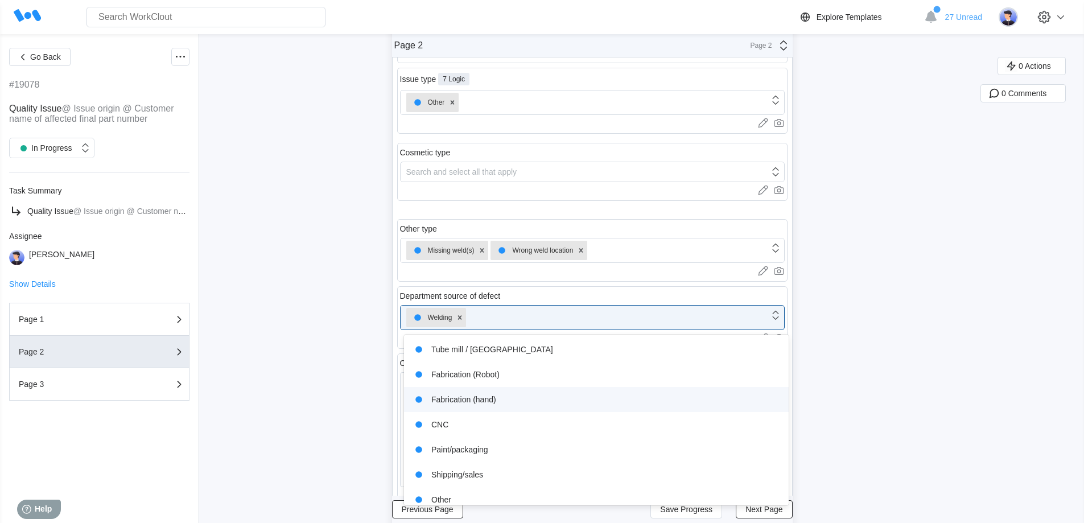
click at [461, 401] on div "Fabrication (hand)" at bounding box center [596, 399] width 371 height 16
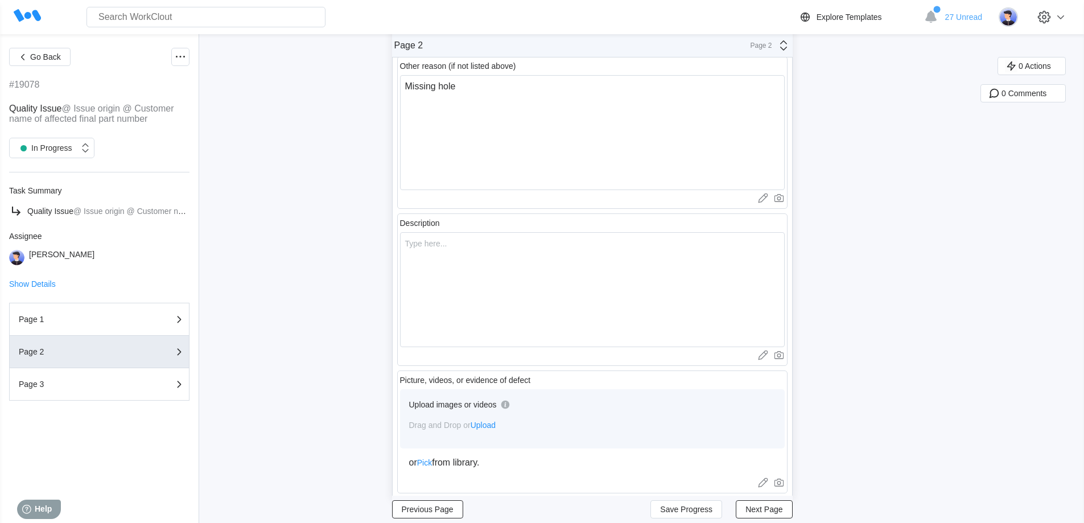
scroll to position [441, 0]
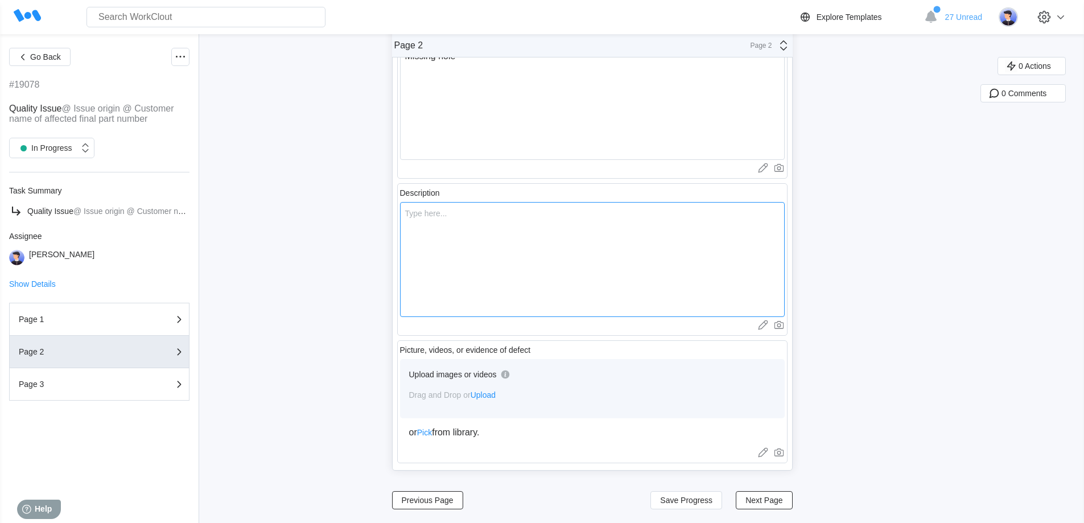
click at [498, 277] on textarea at bounding box center [592, 259] width 385 height 115
type textarea "V"
type textarea "x"
type textarea "Va"
type textarea "x"
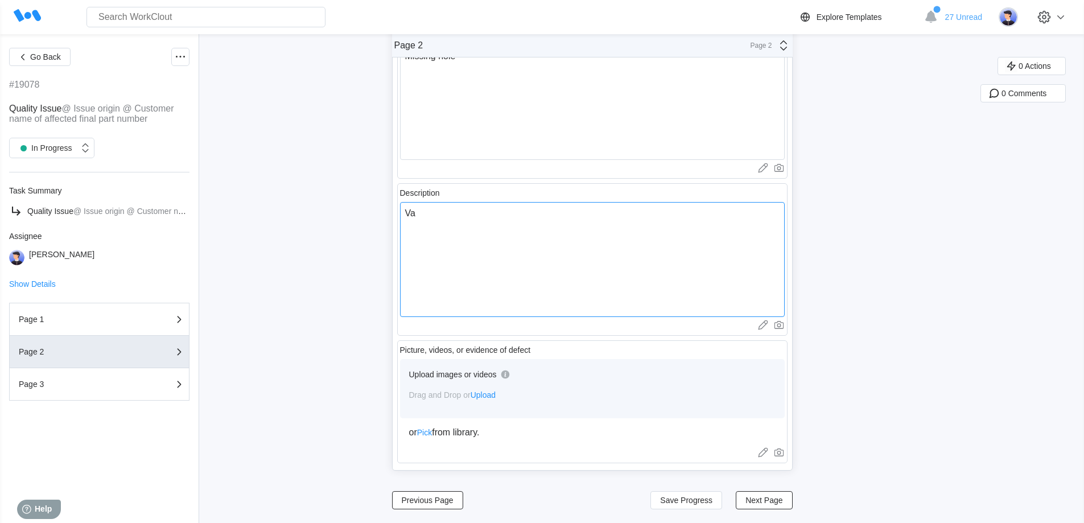
type textarea "Var"
type textarea "x"
type textarea "Vari"
type textarea "x"
type textarea "Vario"
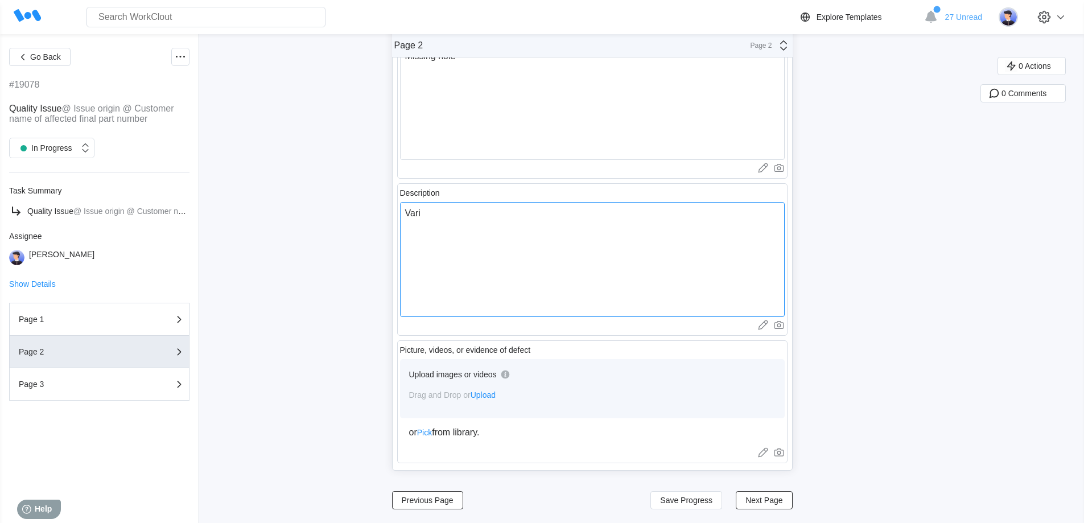
type textarea "x"
type textarea "Variou"
type textarea "x"
type textarea "Various"
type textarea "x"
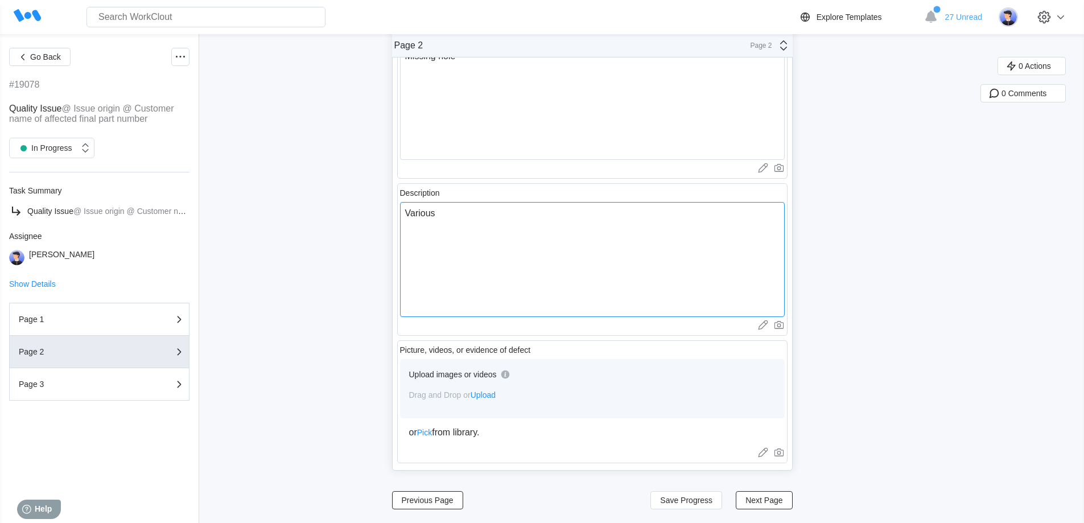
type textarea "Various"
type textarea "x"
type textarea "Various i"
type textarea "x"
type textarea "Various is"
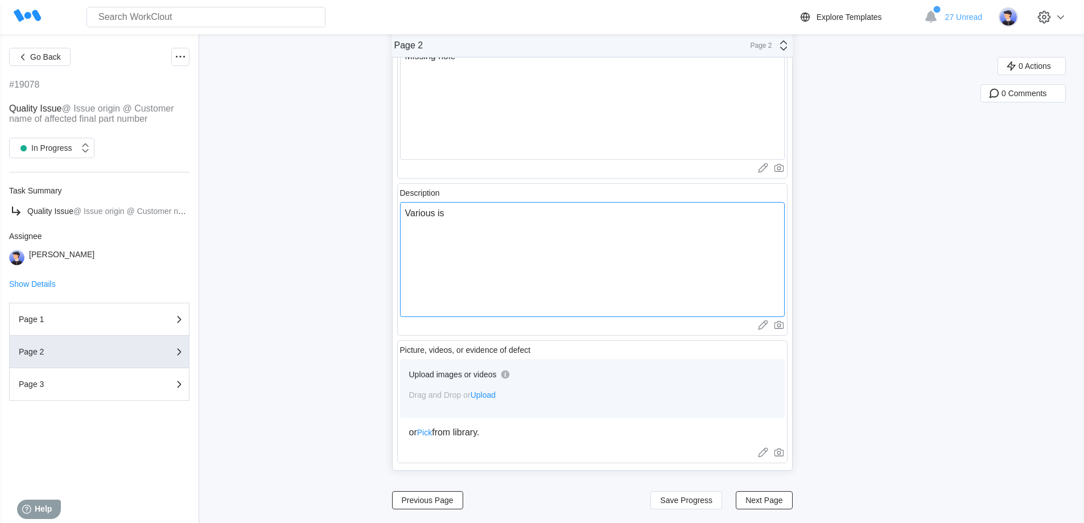
type textarea "x"
type textarea "Various iss"
type textarea "x"
type textarea "Various issu"
type textarea "x"
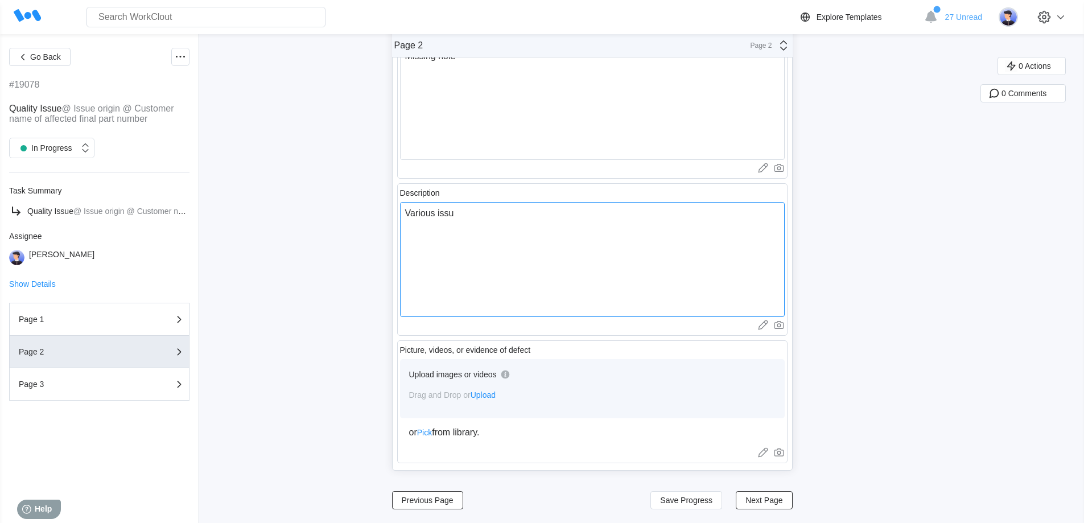
type textarea "Various issue"
type textarea "x"
type textarea "Various issues"
type textarea "x"
type textarea "Various issues"
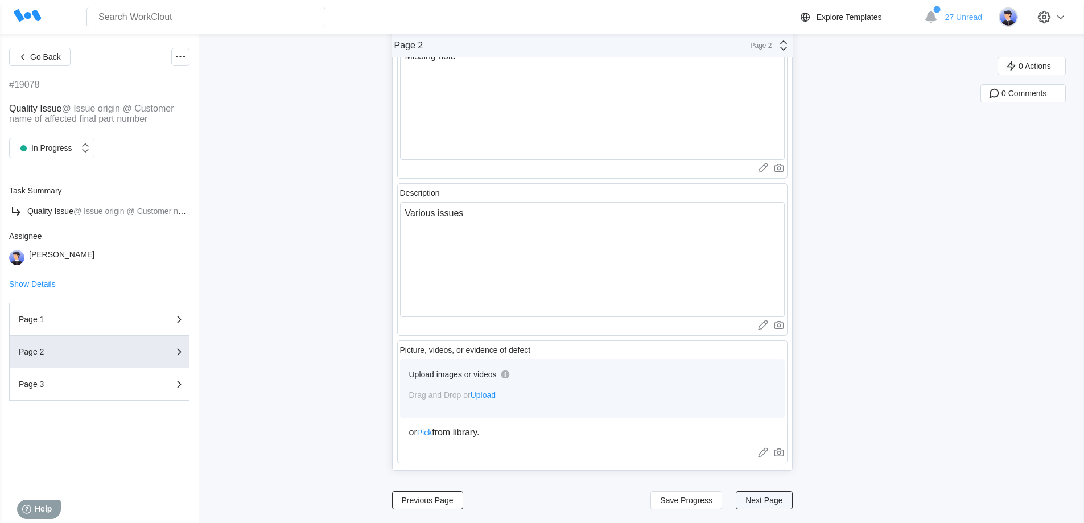
click at [765, 503] on span "Next Page" at bounding box center [763, 500] width 37 height 8
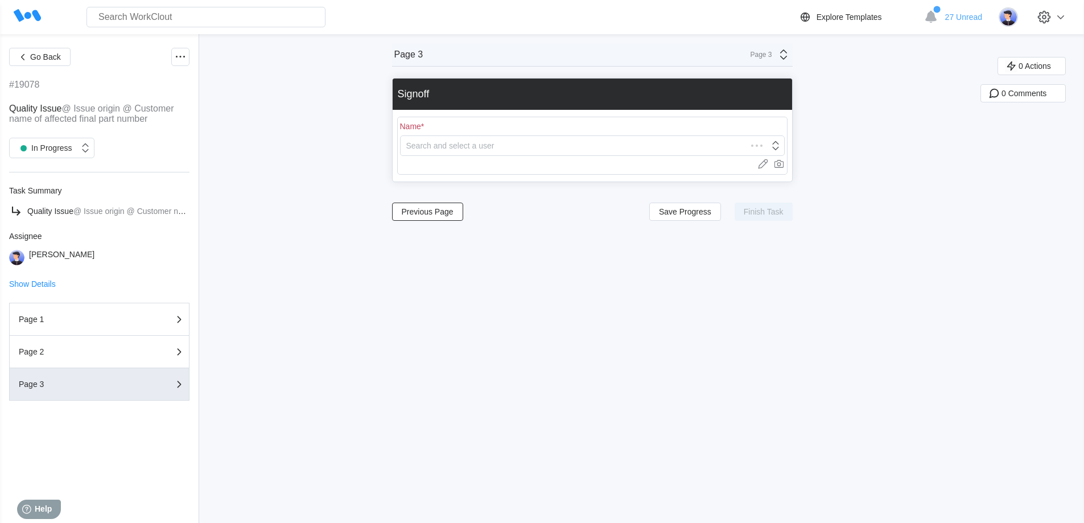
scroll to position [0, 0]
click at [580, 147] on div "Search and select a user" at bounding box center [585, 146] width 369 height 16
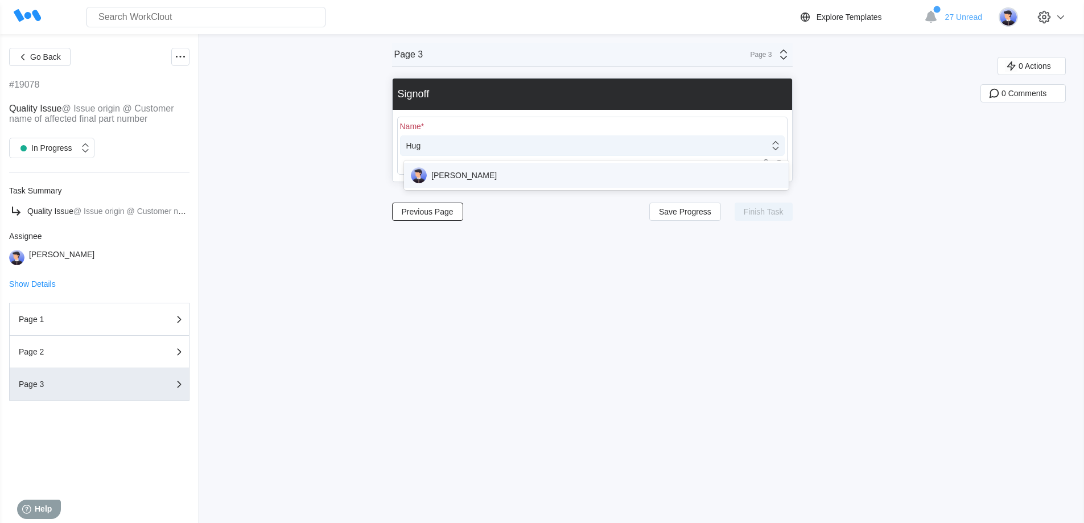
type input "Hugo"
drag, startPoint x: 506, startPoint y: 165, endPoint x: 505, endPoint y: 172, distance: 7.4
click at [505, 167] on div "[PERSON_NAME]" at bounding box center [596, 175] width 385 height 25
click at [775, 208] on span "Finish Task" at bounding box center [764, 212] width 40 height 8
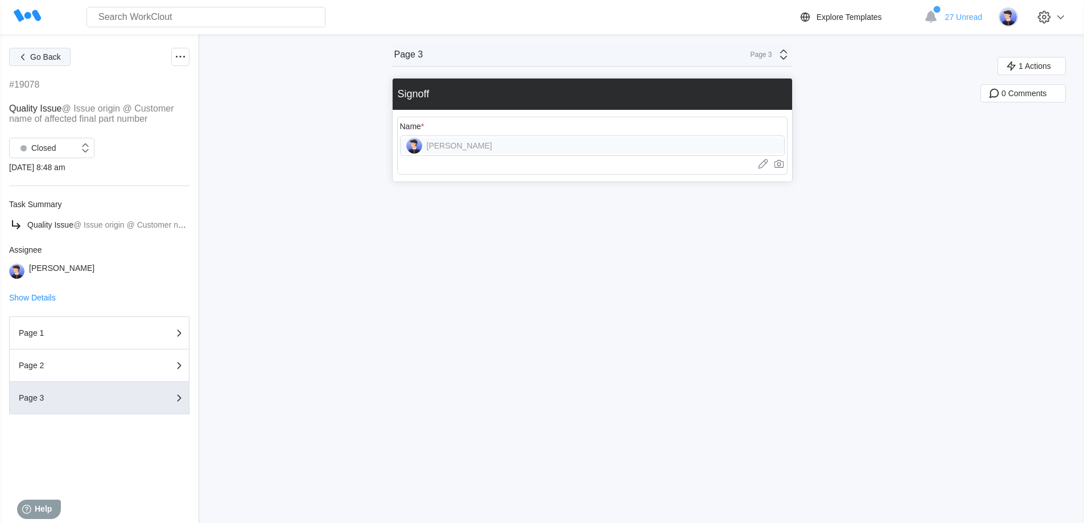
click at [42, 59] on span "Go Back" at bounding box center [45, 57] width 31 height 8
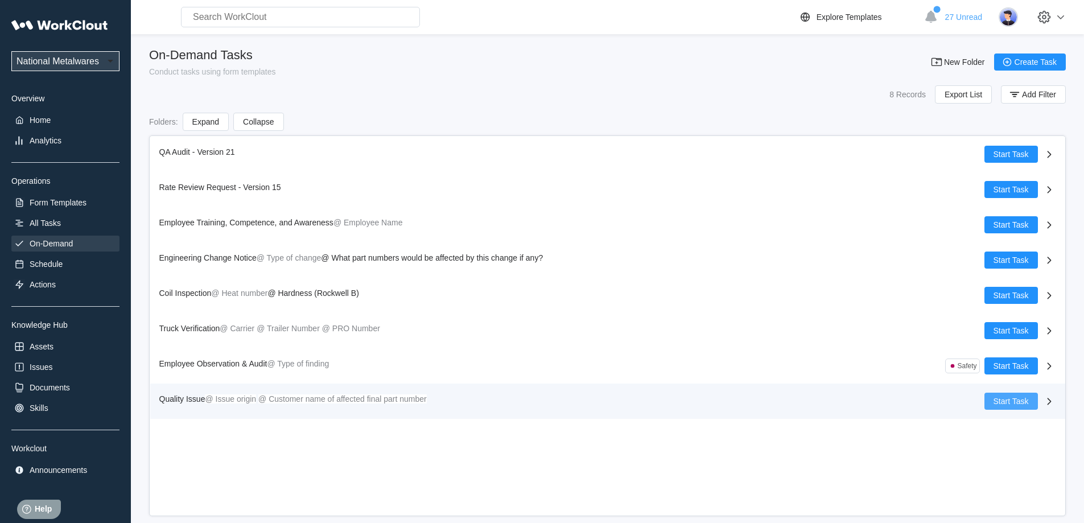
click at [998, 402] on span "Start Task" at bounding box center [1010, 401] width 35 height 8
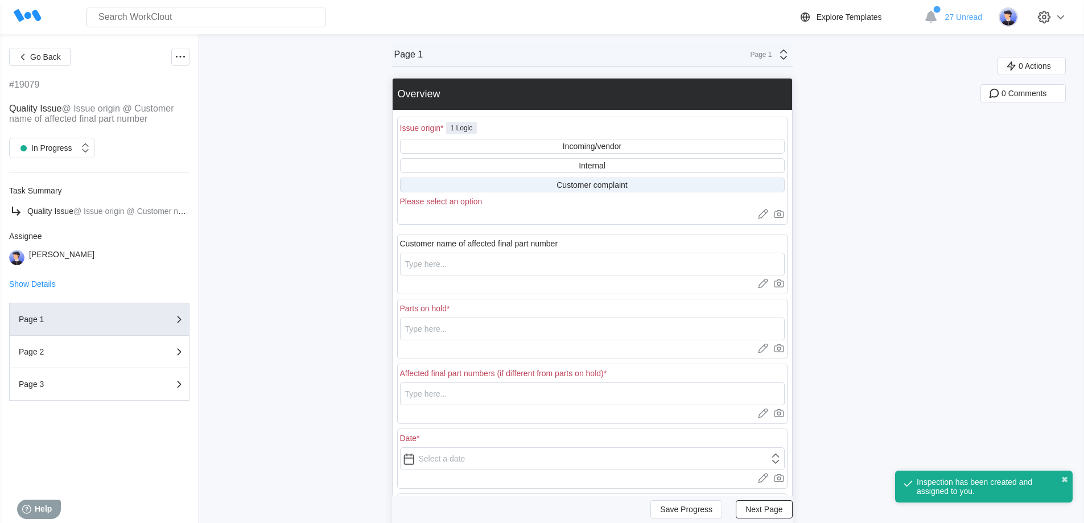
click at [617, 184] on div "Customer complaint" at bounding box center [591, 184] width 71 height 9
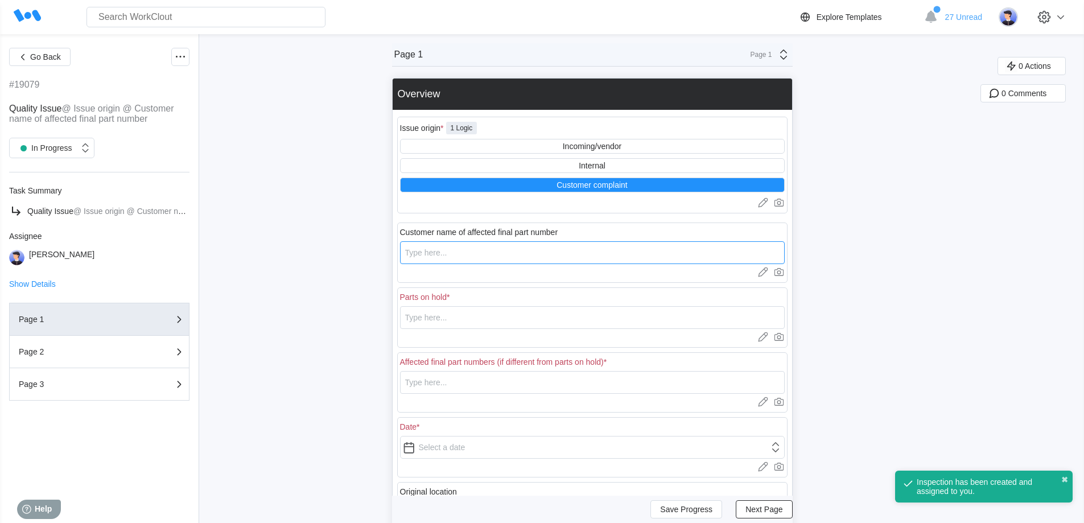
click at [492, 256] on input "text" at bounding box center [592, 252] width 385 height 23
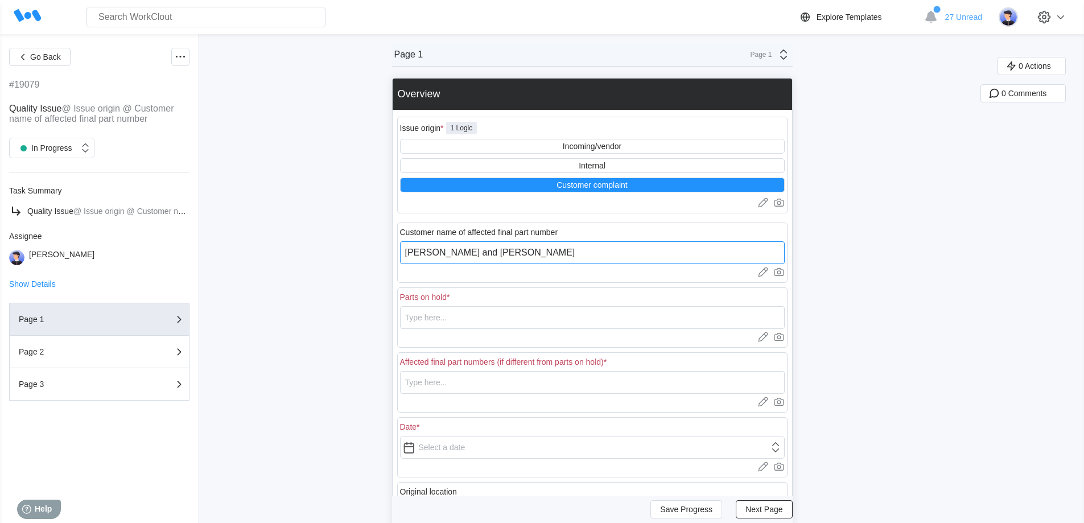
type input "[PERSON_NAME] and [PERSON_NAME]"
click at [488, 317] on input "text" at bounding box center [592, 317] width 385 height 23
drag, startPoint x: 505, startPoint y: 316, endPoint x: 448, endPoint y: 323, distance: 57.9
click at [448, 323] on input "118250125MBR" at bounding box center [592, 317] width 385 height 23
click at [489, 320] on input "118250125MBR" at bounding box center [592, 317] width 385 height 23
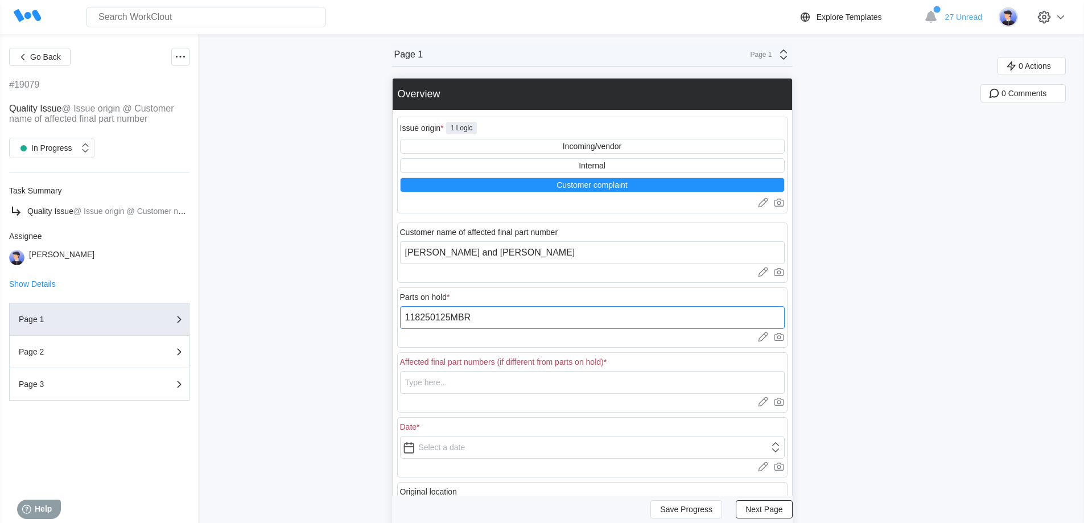
drag, startPoint x: 483, startPoint y: 315, endPoint x: 407, endPoint y: 320, distance: 76.4
click at [407, 320] on input "118250125MBR" at bounding box center [592, 317] width 385 height 23
type input "118250125MBR"
click at [447, 392] on input "text" at bounding box center [592, 382] width 385 height 23
paste input "118250125MBR"
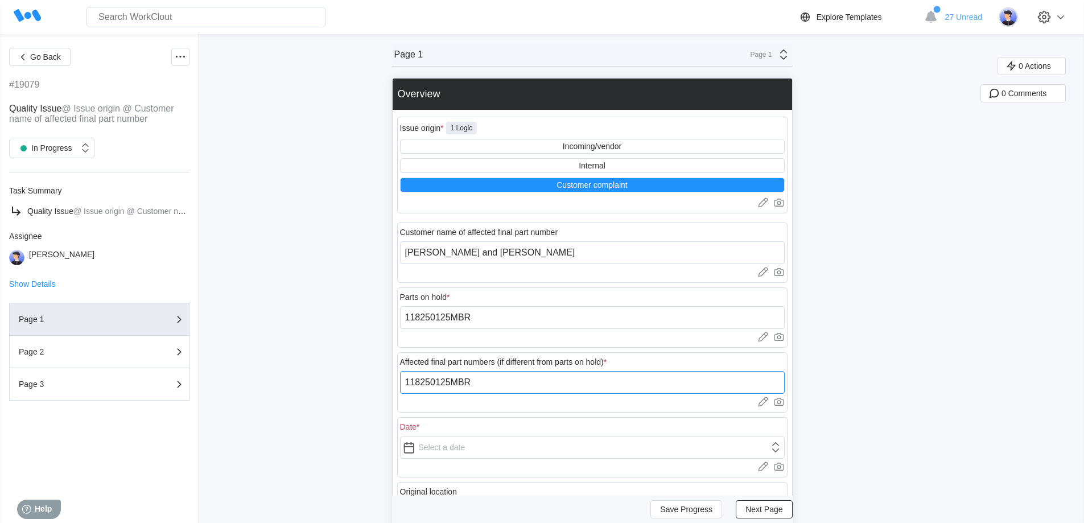
type input "118250125MBR"
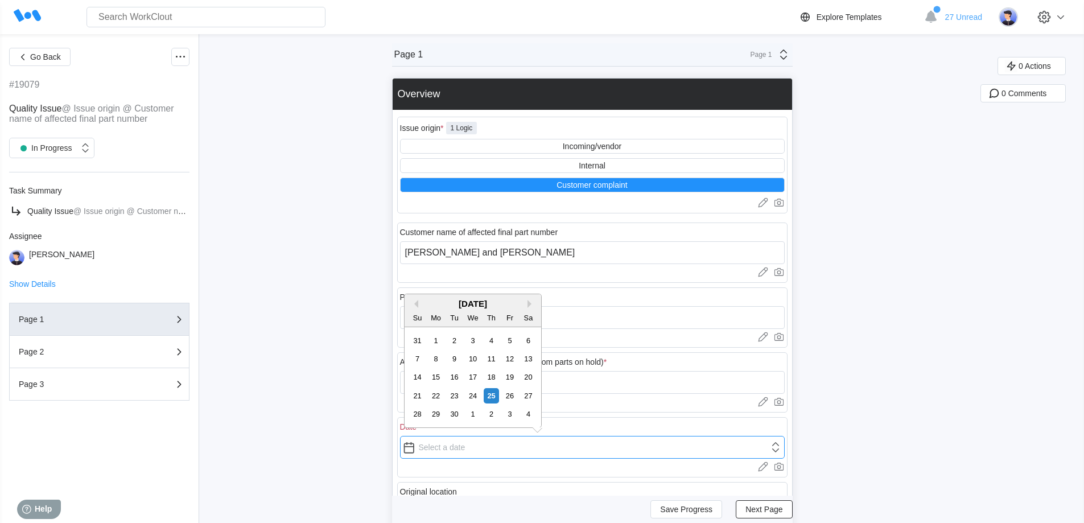
click at [412, 451] on input "text" at bounding box center [592, 447] width 385 height 23
click at [418, 303] on button "Previous Month" at bounding box center [414, 304] width 8 height 8
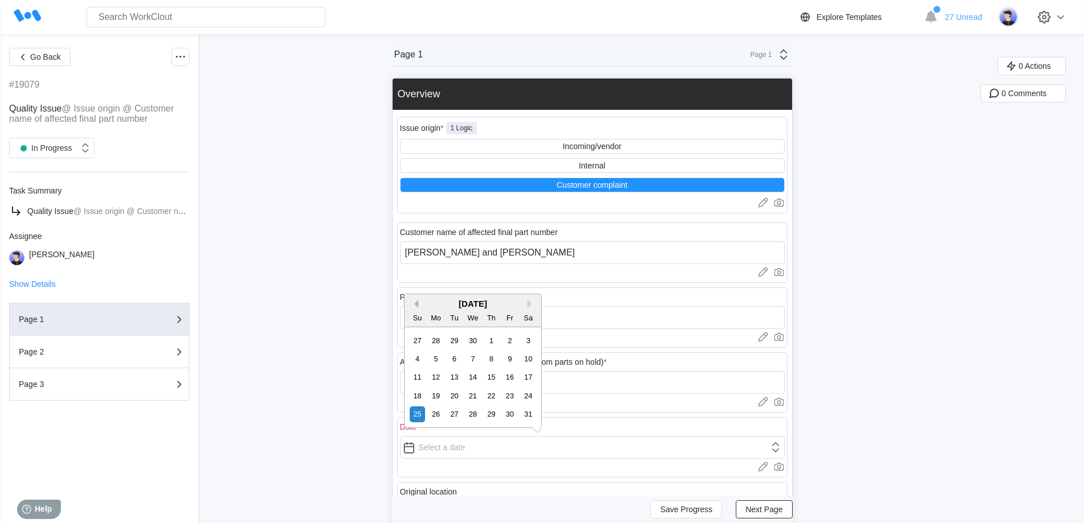
click at [417, 303] on button "Previous Month" at bounding box center [414, 304] width 8 height 8
click at [457, 397] on div "22" at bounding box center [454, 395] width 15 height 15
type input "04/22/2025"
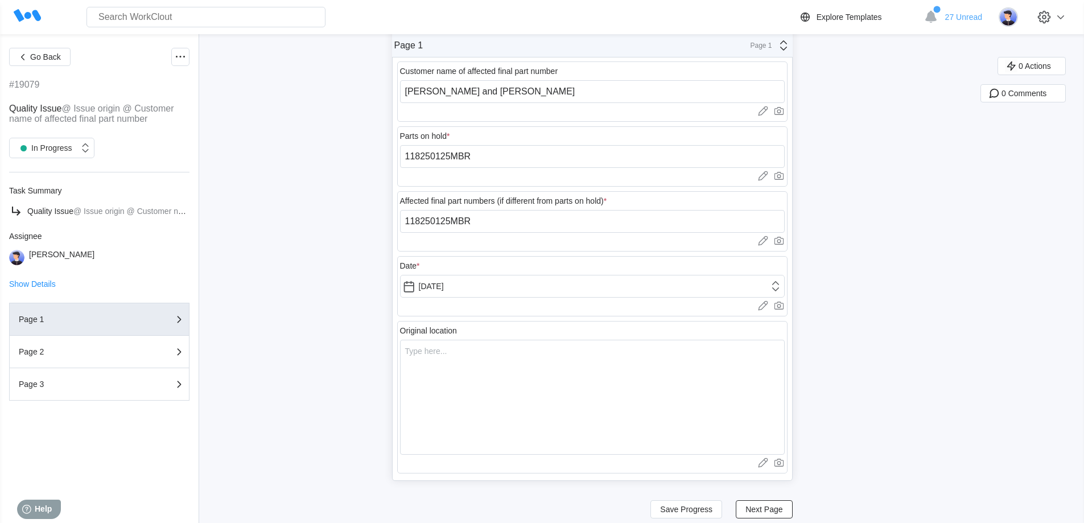
scroll to position [171, 0]
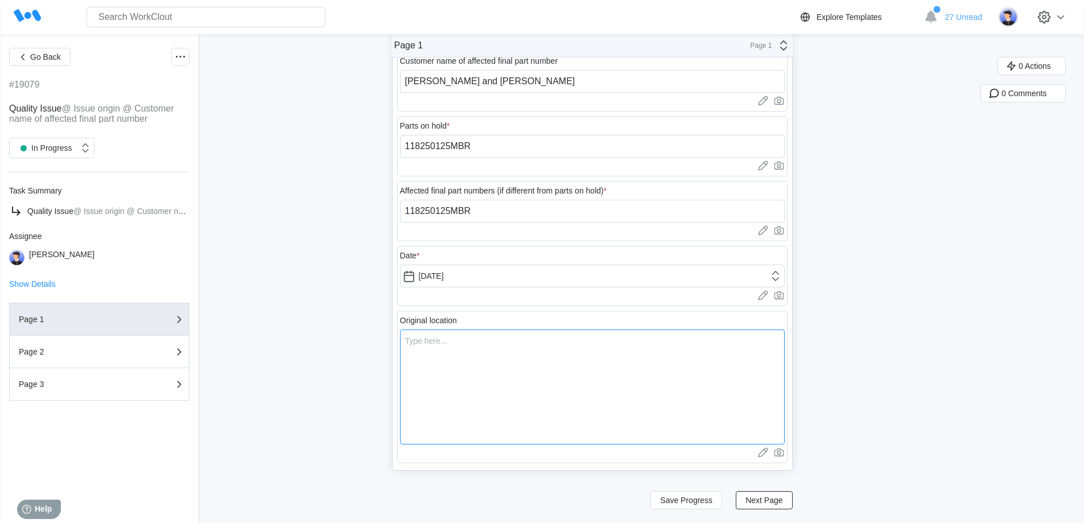
click at [473, 367] on textarea at bounding box center [592, 386] width 385 height 115
type textarea "A"
type textarea "x"
type textarea "At"
type textarea "x"
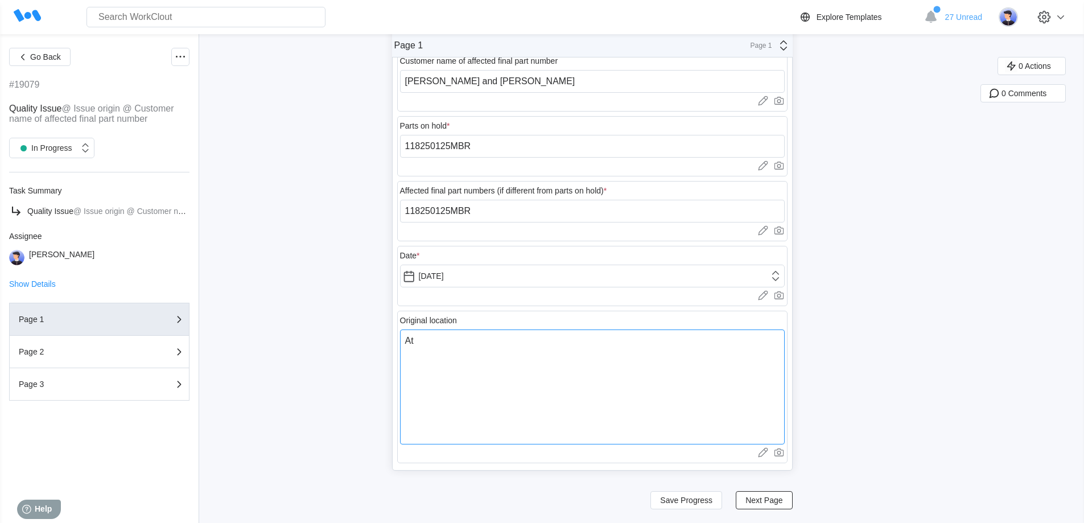
type textarea "At"
type textarea "x"
type textarea "At S"
type textarea "x"
type textarea "At SB"
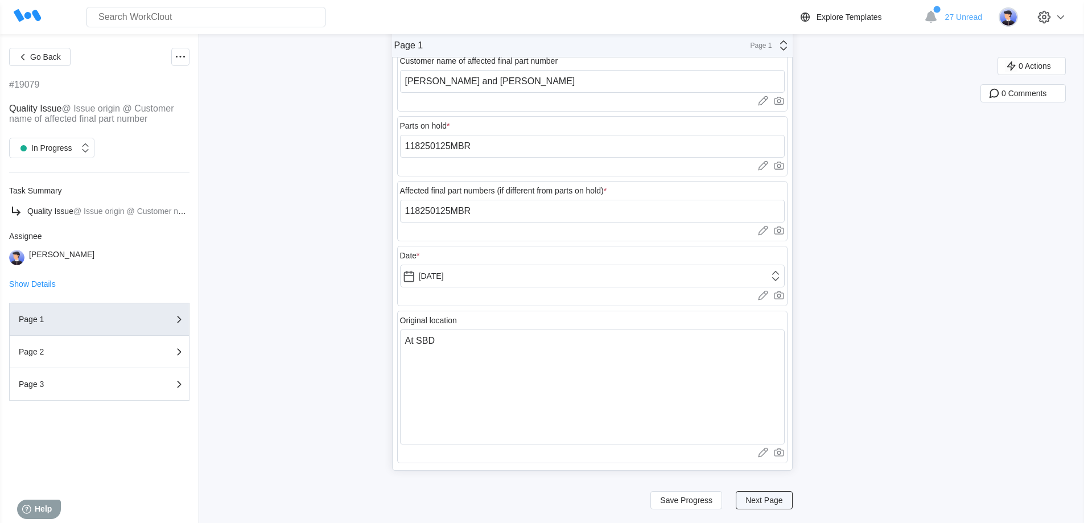
click at [752, 496] on span "Next Page" at bounding box center [763, 500] width 37 height 8
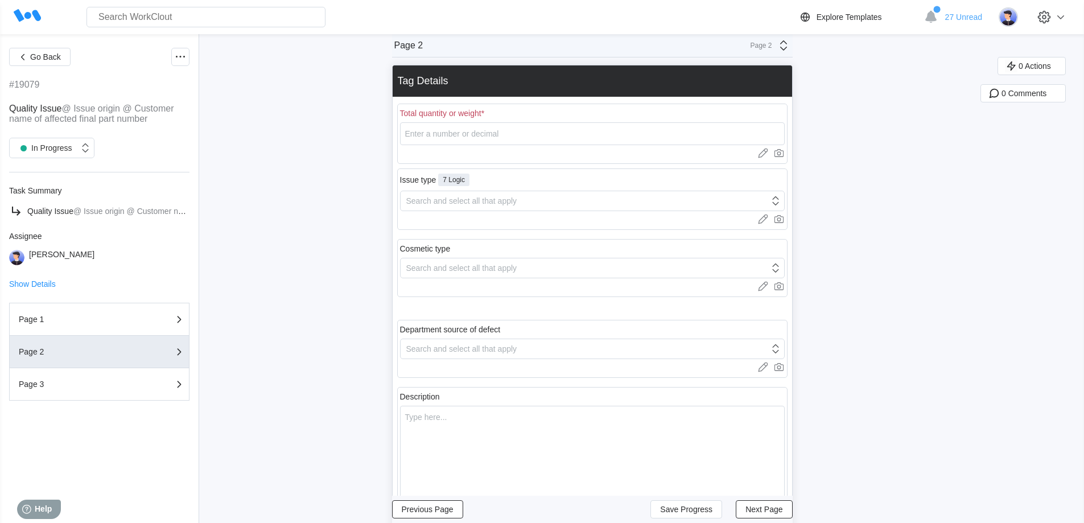
scroll to position [1, 0]
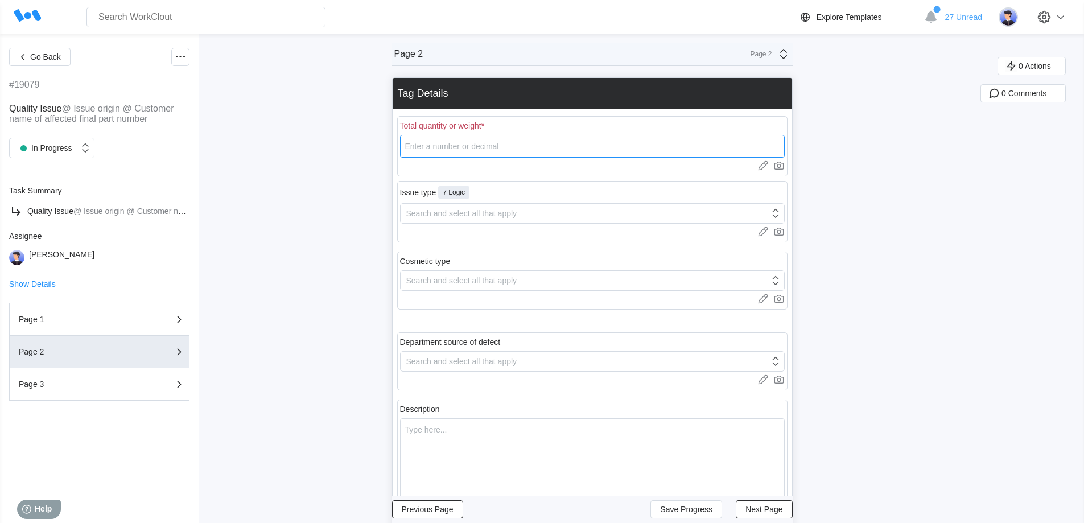
click at [478, 151] on input "number" at bounding box center [592, 146] width 385 height 23
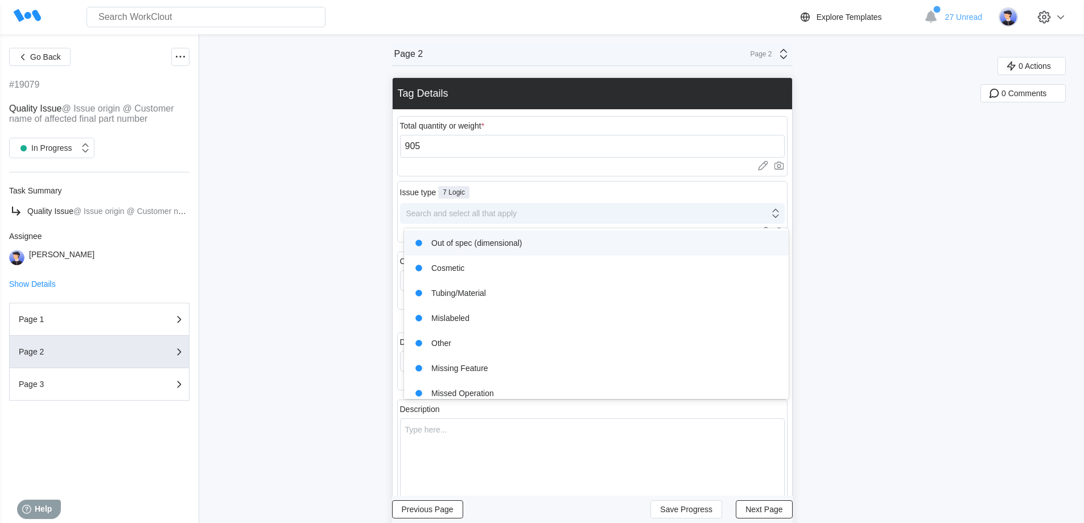
click at [489, 212] on div "Search and select all that apply" at bounding box center [461, 213] width 111 height 9
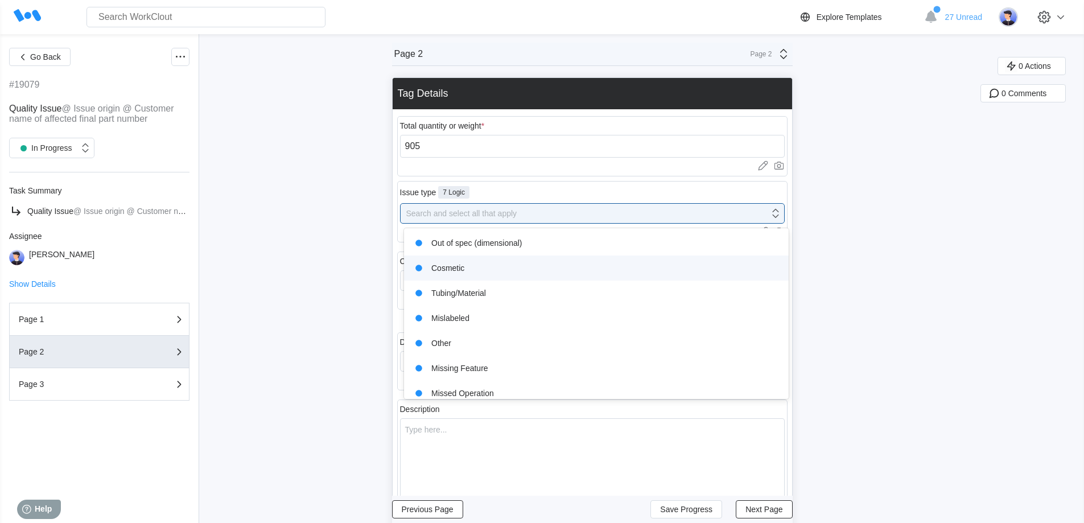
click at [450, 269] on div "Cosmetic" at bounding box center [596, 268] width 371 height 16
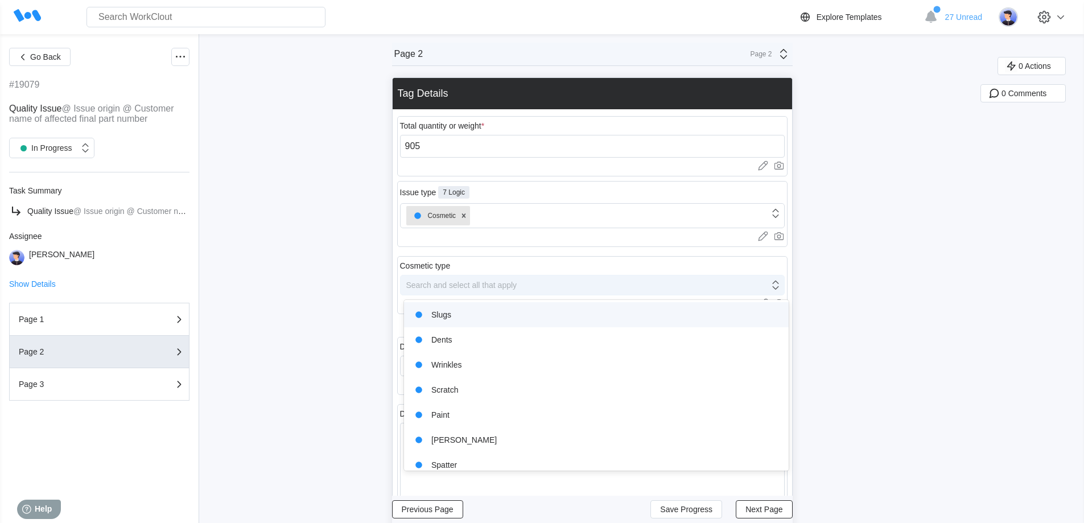
click at [467, 285] on div "Search and select all that apply" at bounding box center [461, 284] width 111 height 9
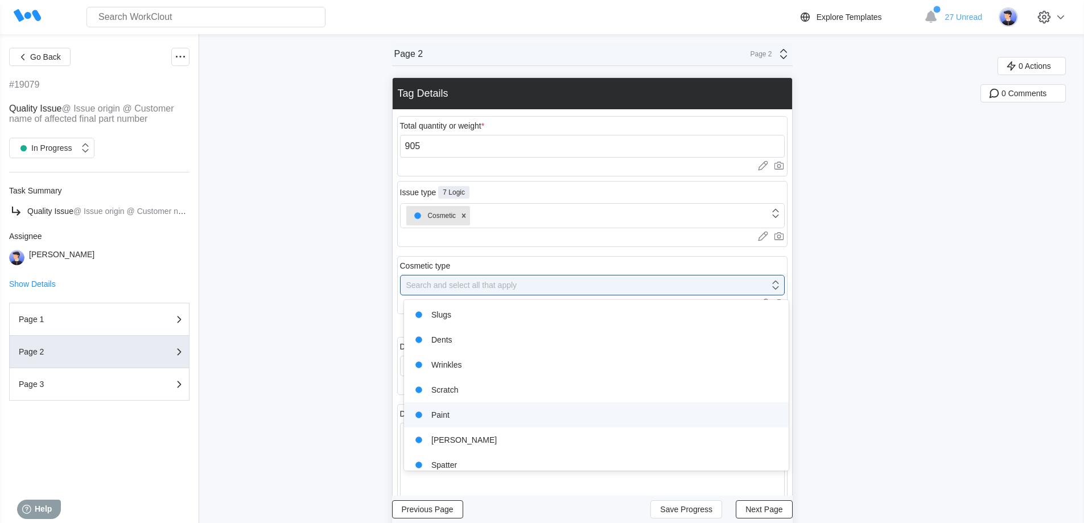
click at [456, 418] on div "Paint" at bounding box center [596, 415] width 371 height 16
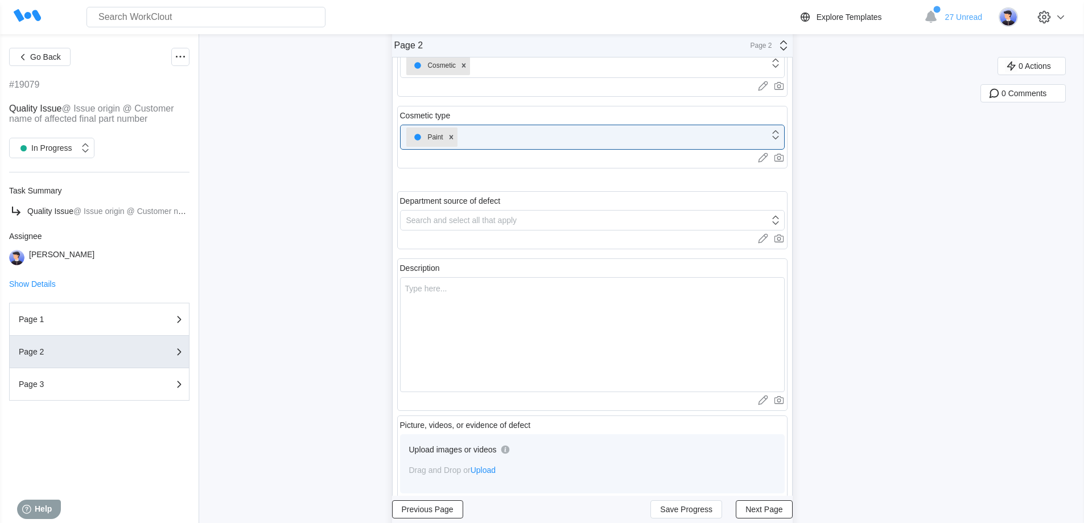
scroll to position [171, 0]
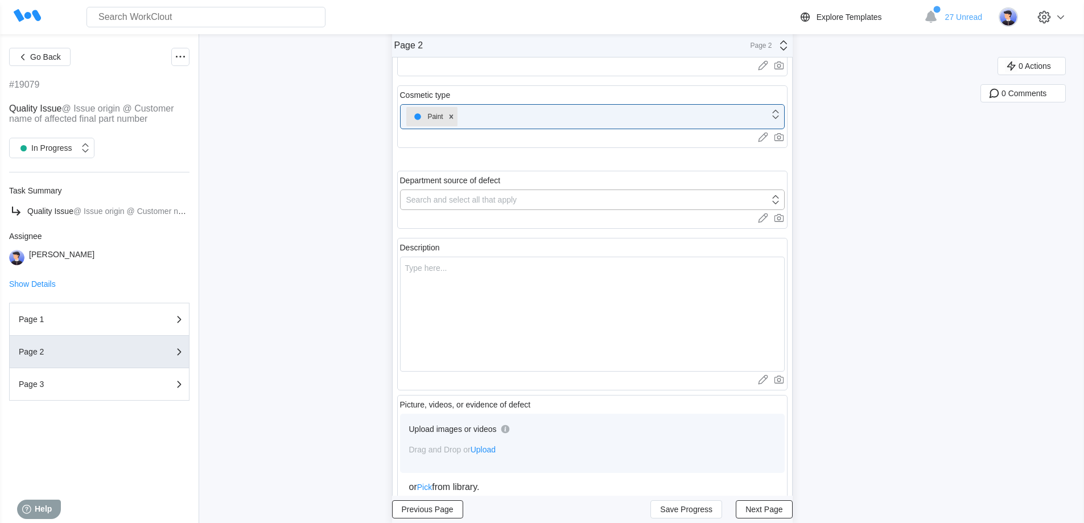
click at [457, 200] on div "Search and select all that apply" at bounding box center [461, 199] width 111 height 9
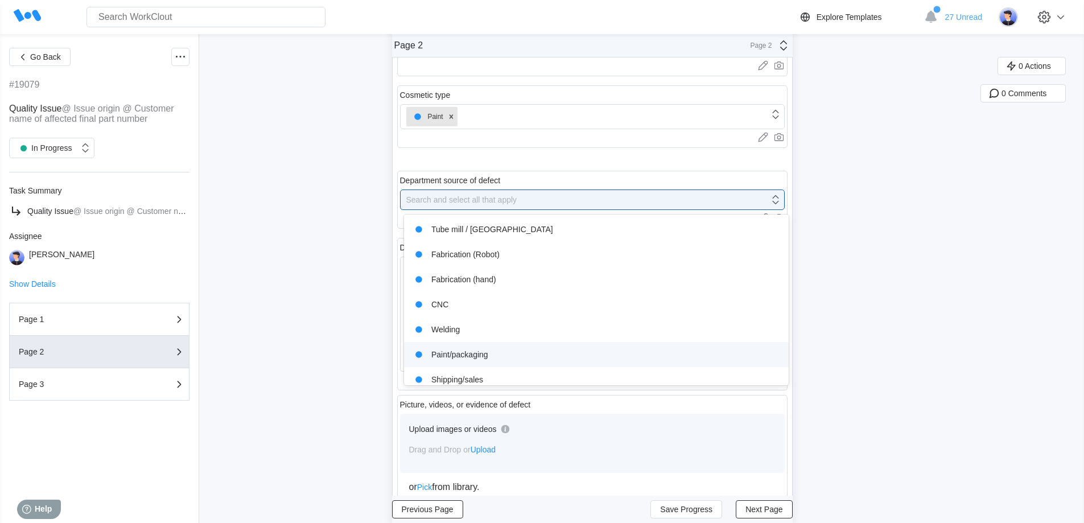
click at [469, 356] on div "Paint/packaging" at bounding box center [596, 354] width 371 height 16
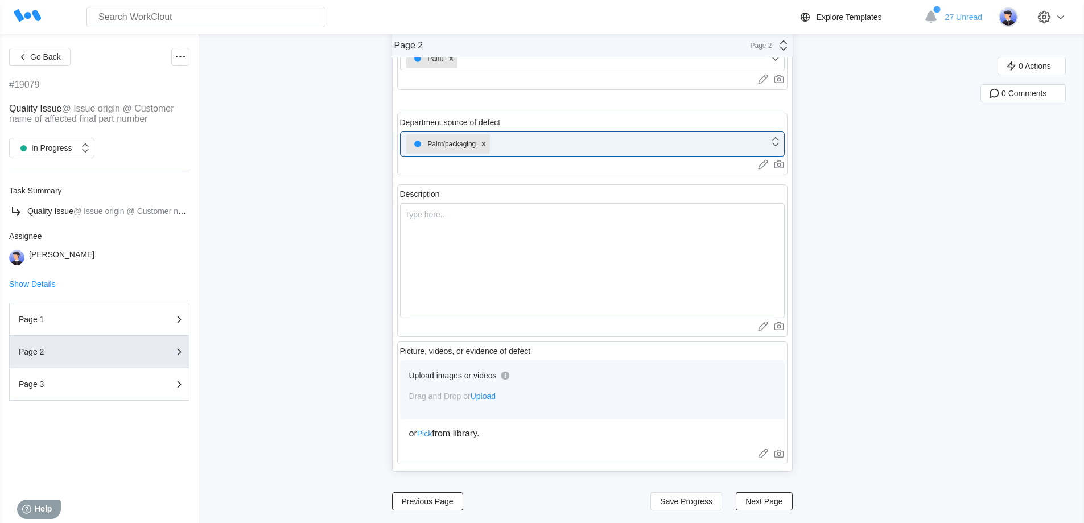
scroll to position [230, 0]
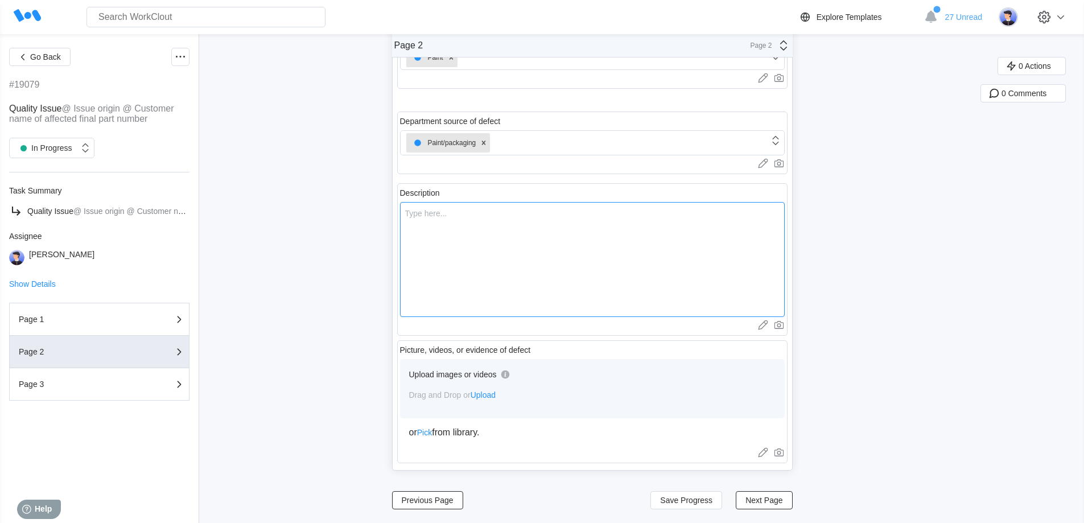
click at [478, 238] on textarea at bounding box center [592, 259] width 385 height 115
click at [767, 501] on span "Next Page" at bounding box center [763, 500] width 37 height 8
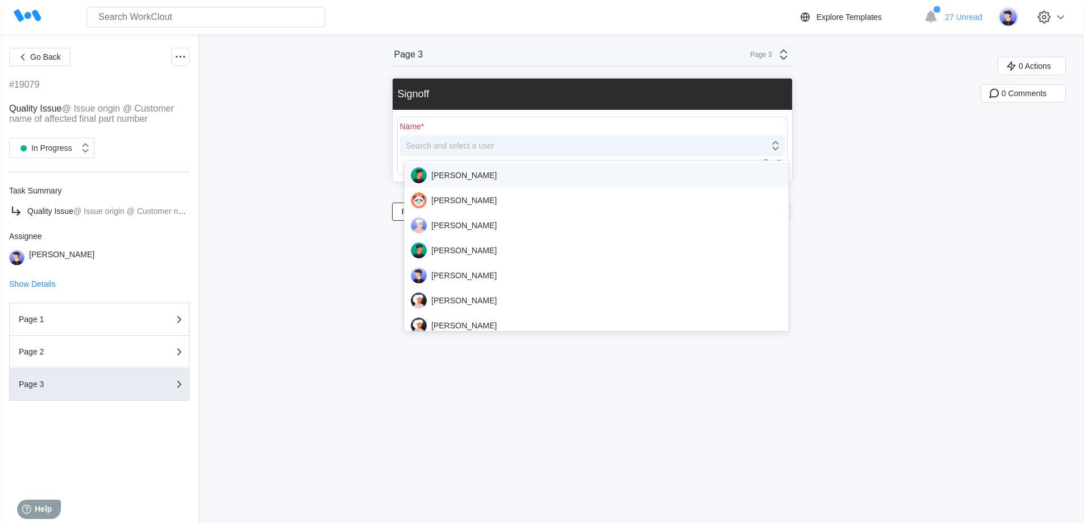
click at [497, 154] on div "Search and select a user" at bounding box center [592, 145] width 385 height 20
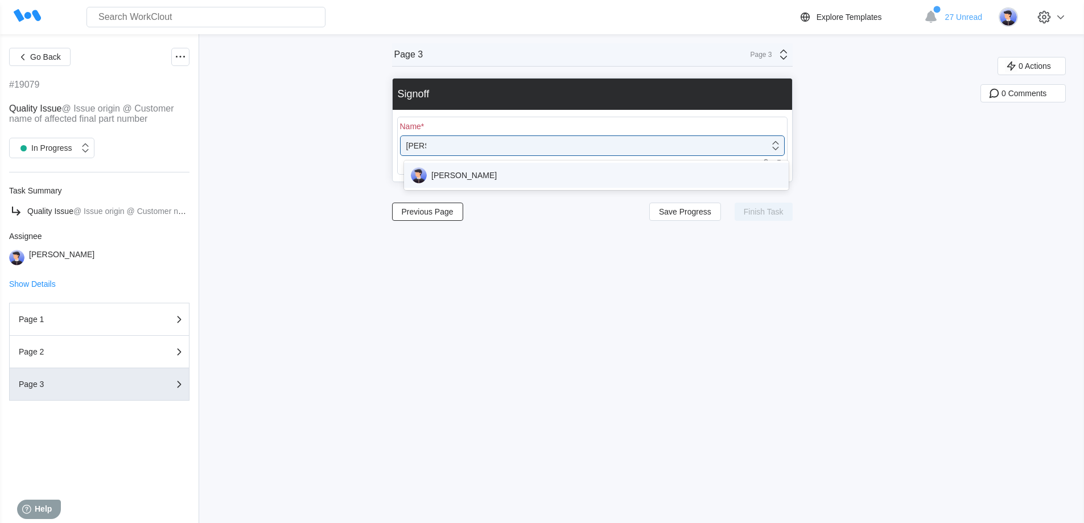
click at [492, 171] on div "[PERSON_NAME]" at bounding box center [596, 175] width 371 height 16
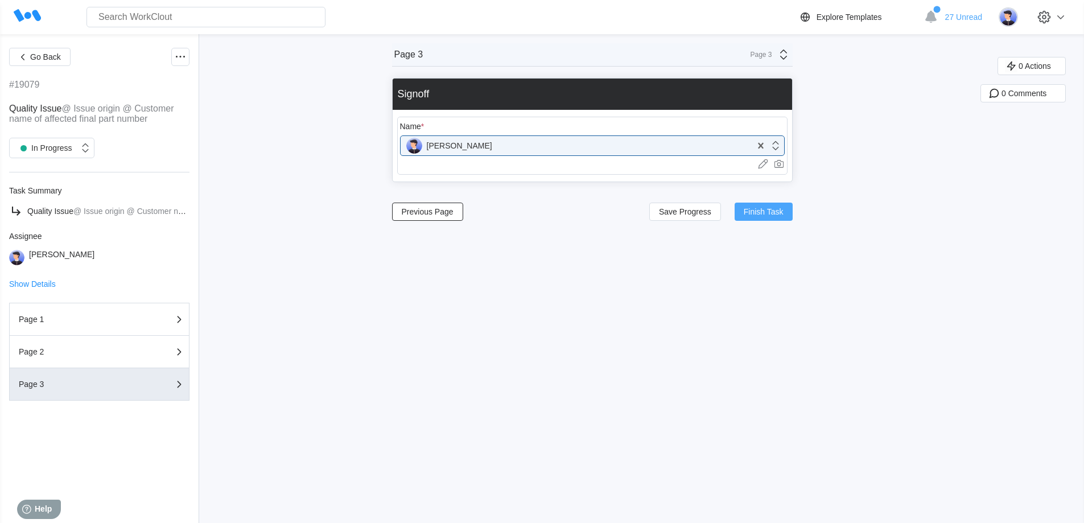
click at [763, 213] on span "Finish Task" at bounding box center [764, 212] width 40 height 8
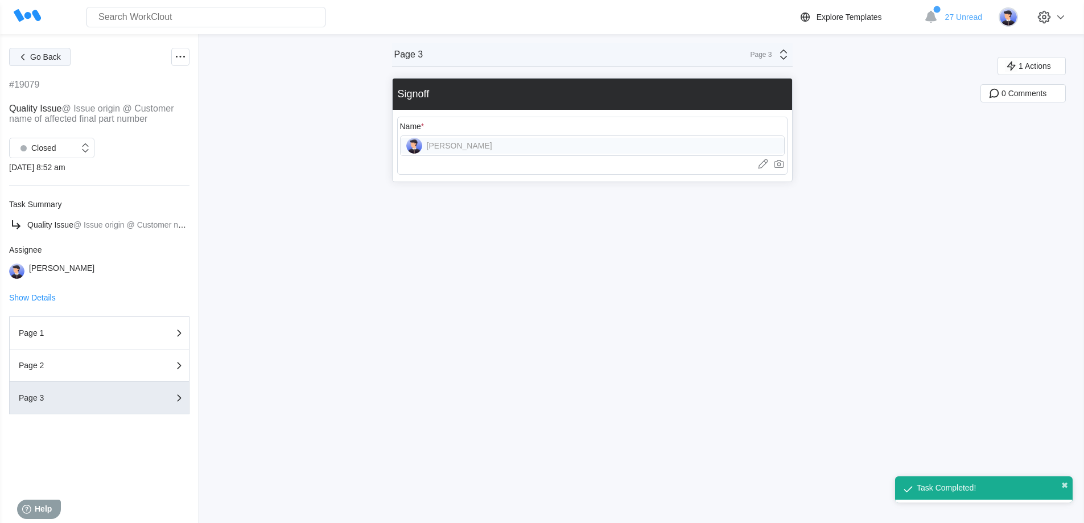
click at [24, 57] on icon "button" at bounding box center [22, 57] width 13 height 13
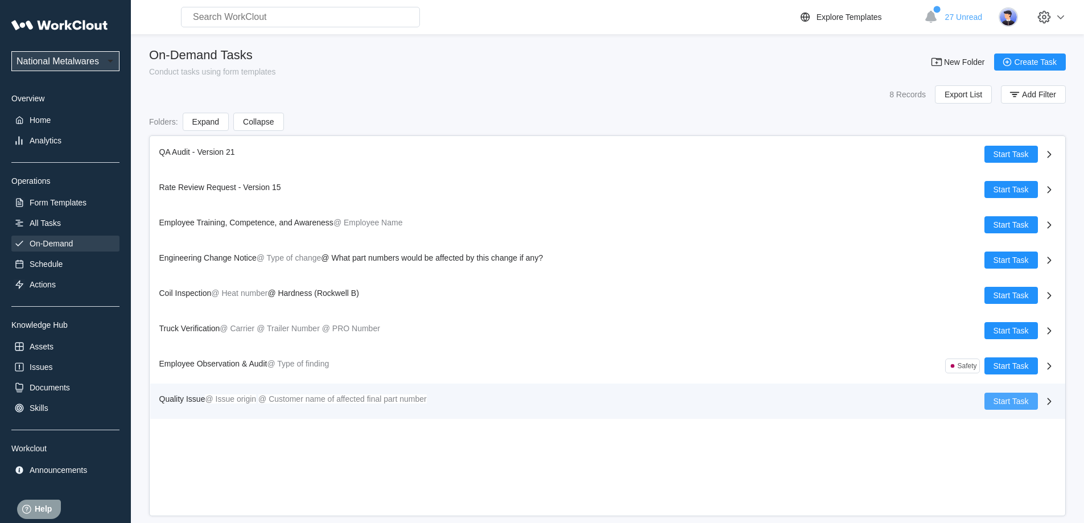
click at [1008, 404] on span "Start Task" at bounding box center [1010, 401] width 35 height 8
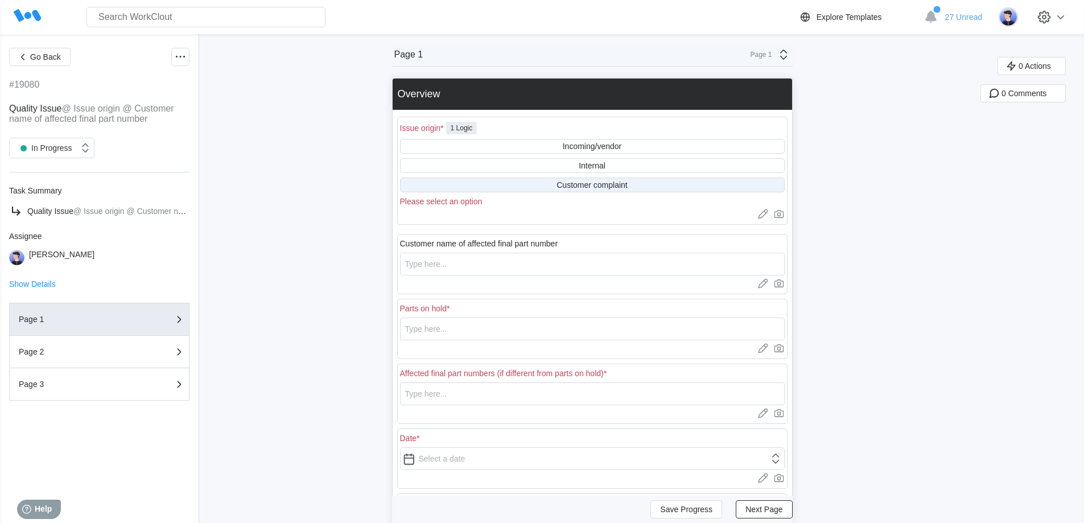
click at [601, 183] on div "Customer complaint" at bounding box center [591, 184] width 71 height 9
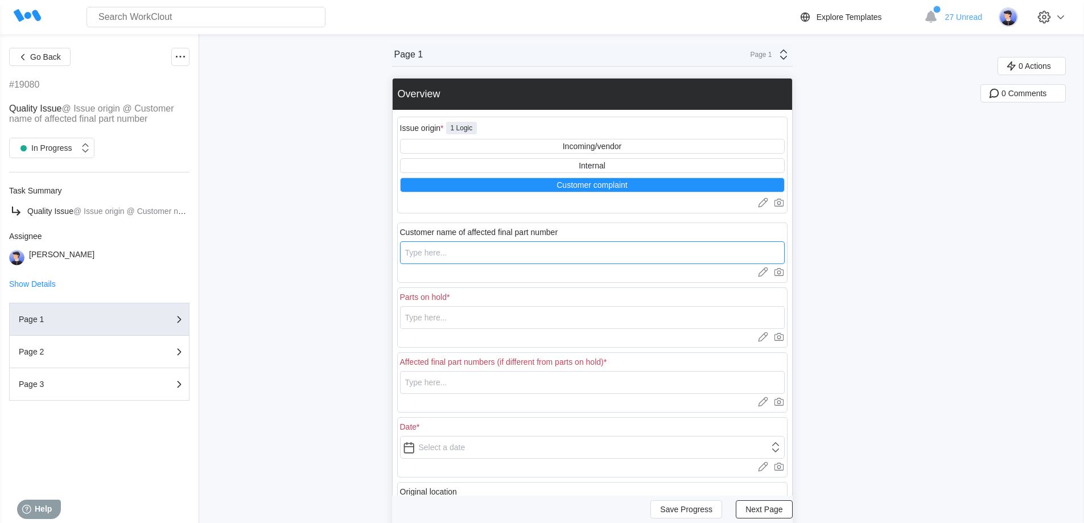
click at [499, 260] on input "text" at bounding box center [592, 252] width 385 height 23
